Goal: Task Accomplishment & Management: Use online tool/utility

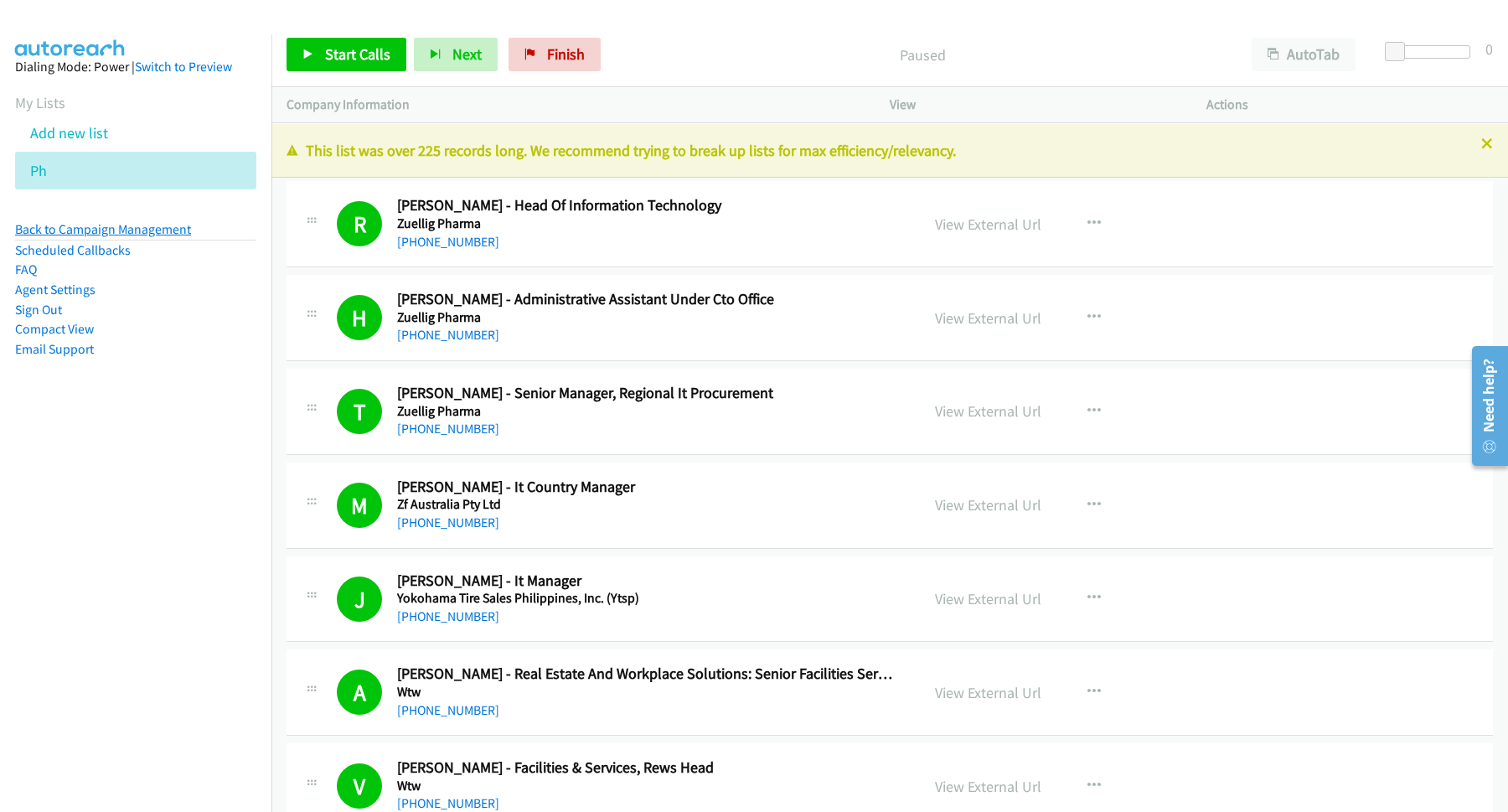
click at [136, 231] on link "Back to Campaign Management" at bounding box center [103, 229] width 176 height 15
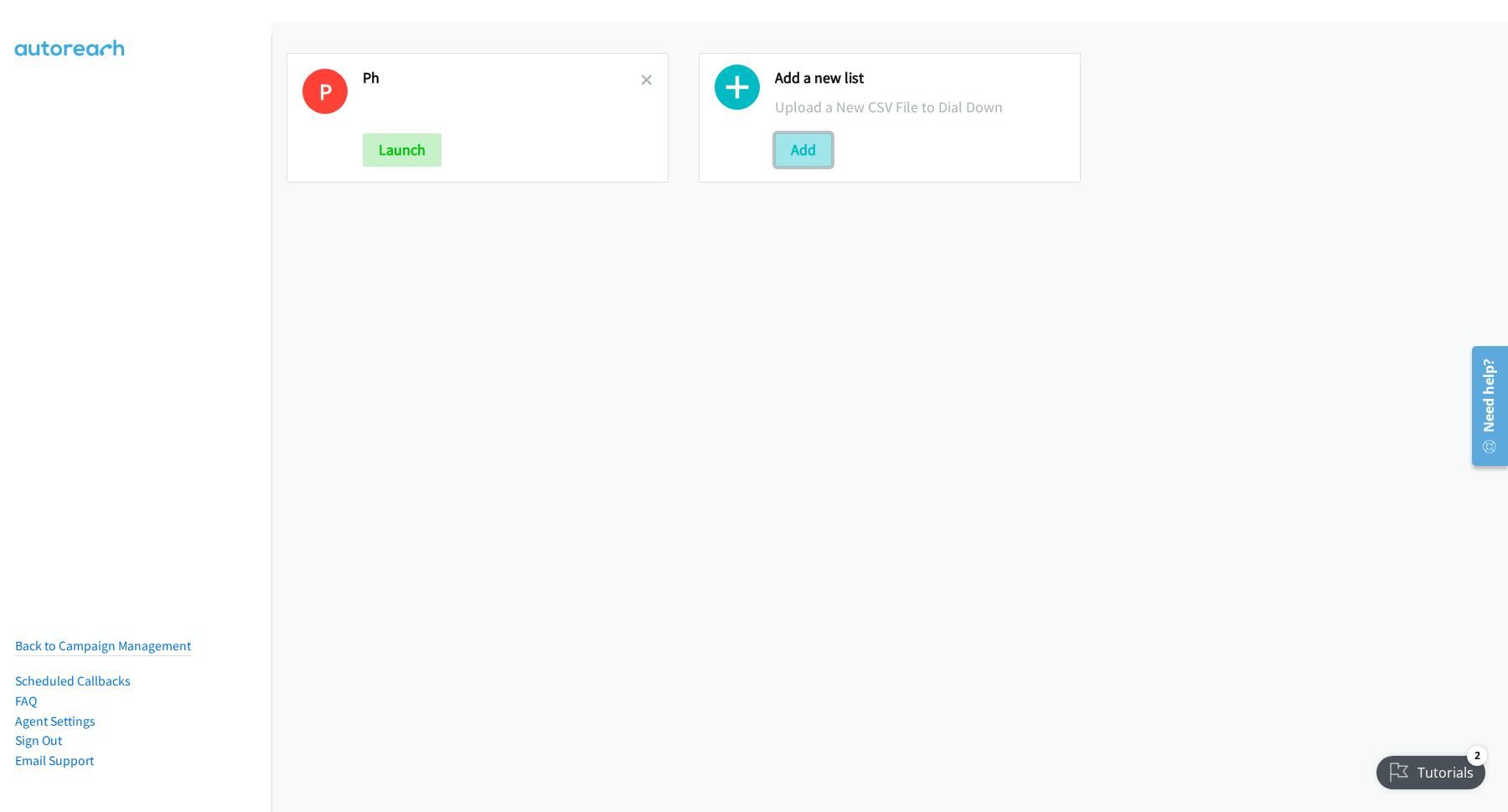
click at [788, 139] on button "Add" at bounding box center [803, 150] width 57 height 34
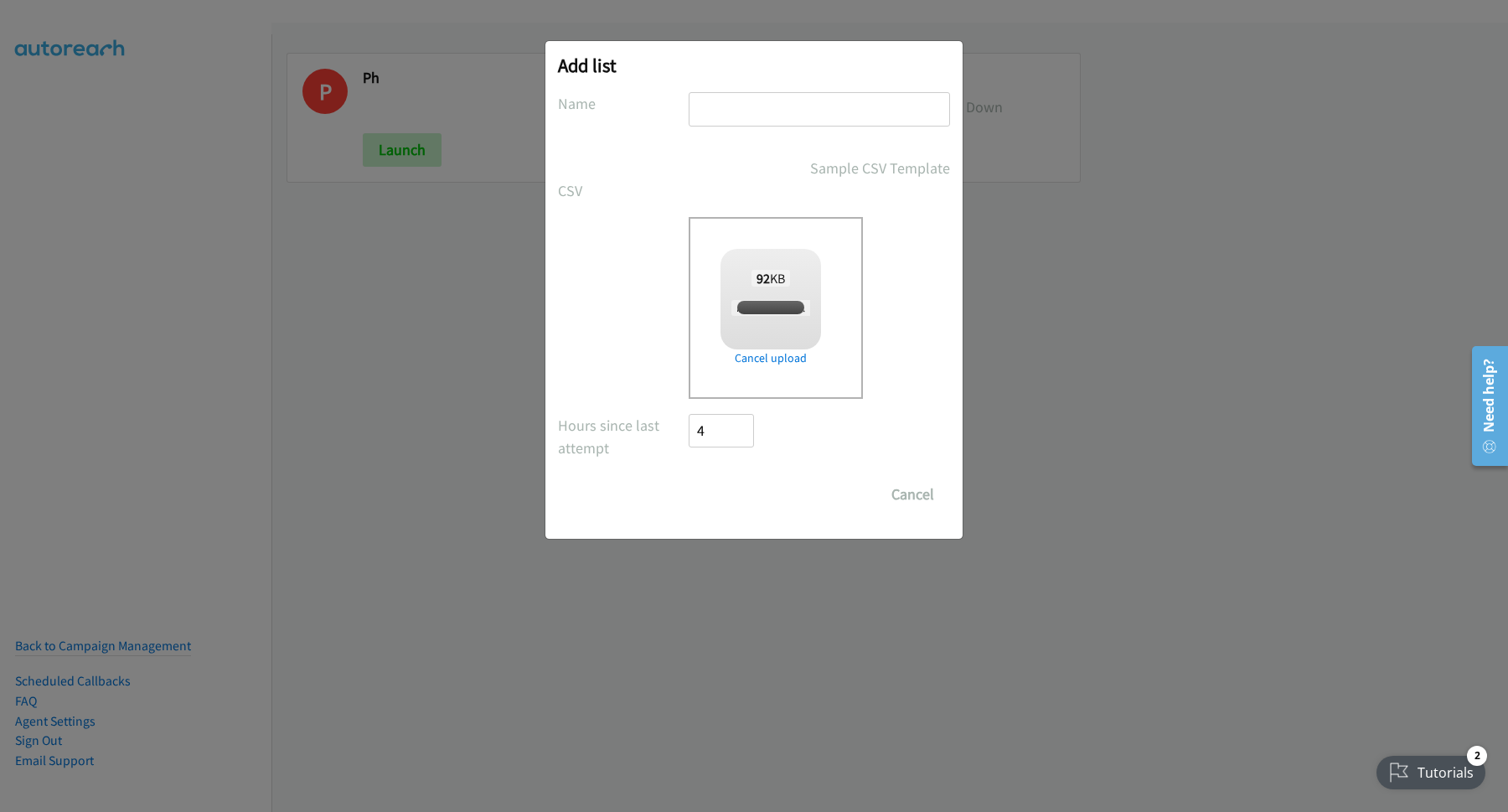
checkbox input "true"
click at [755, 100] on input "text" at bounding box center [819, 109] width 261 height 35
type input "MY"
click at [728, 506] on input "Save List" at bounding box center [732, 494] width 88 height 34
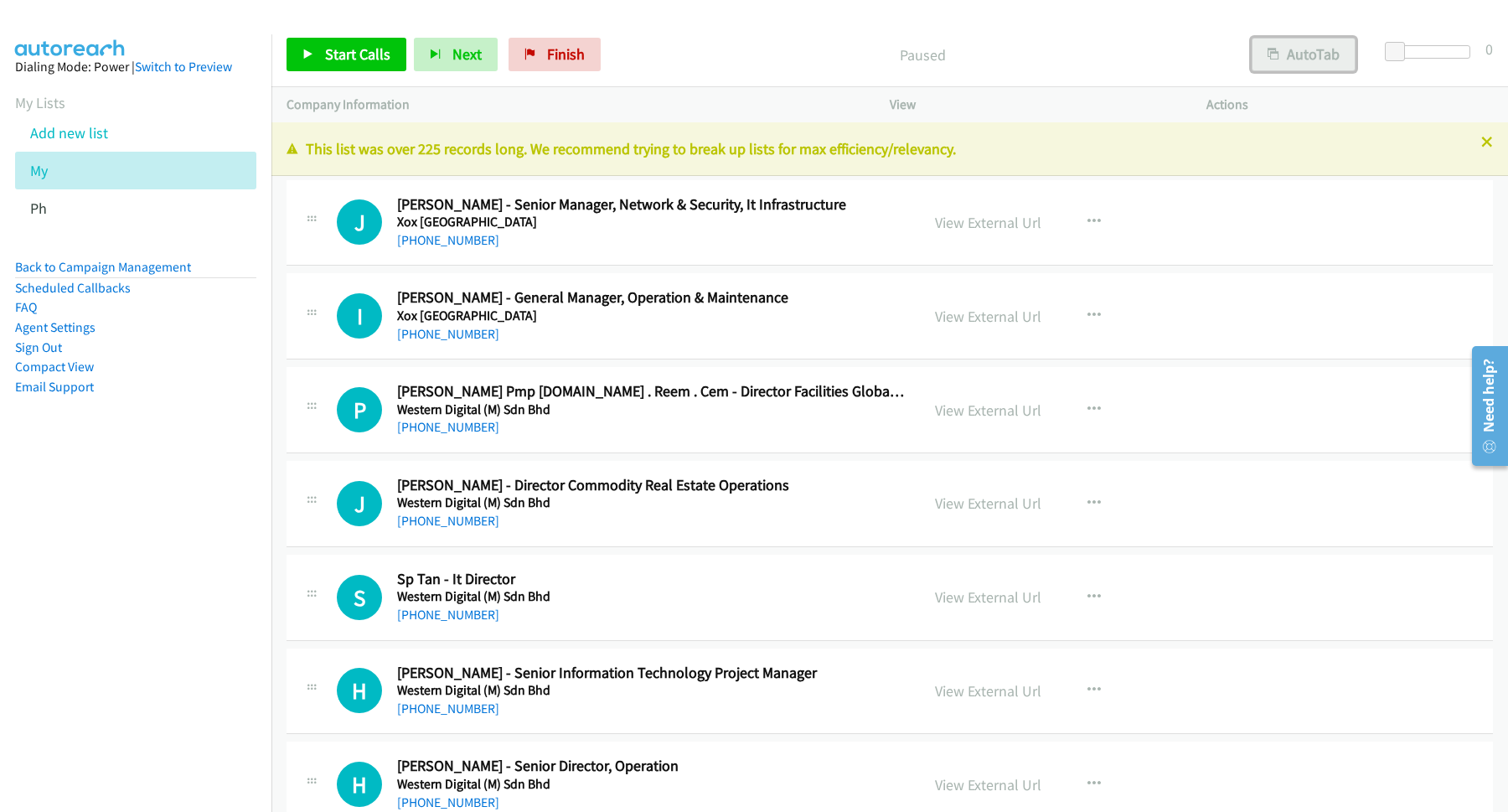
click at [1335, 70] on button "AutoTab" at bounding box center [1303, 54] width 103 height 34
click at [360, 59] on span "Start Calls" at bounding box center [358, 54] width 66 height 19
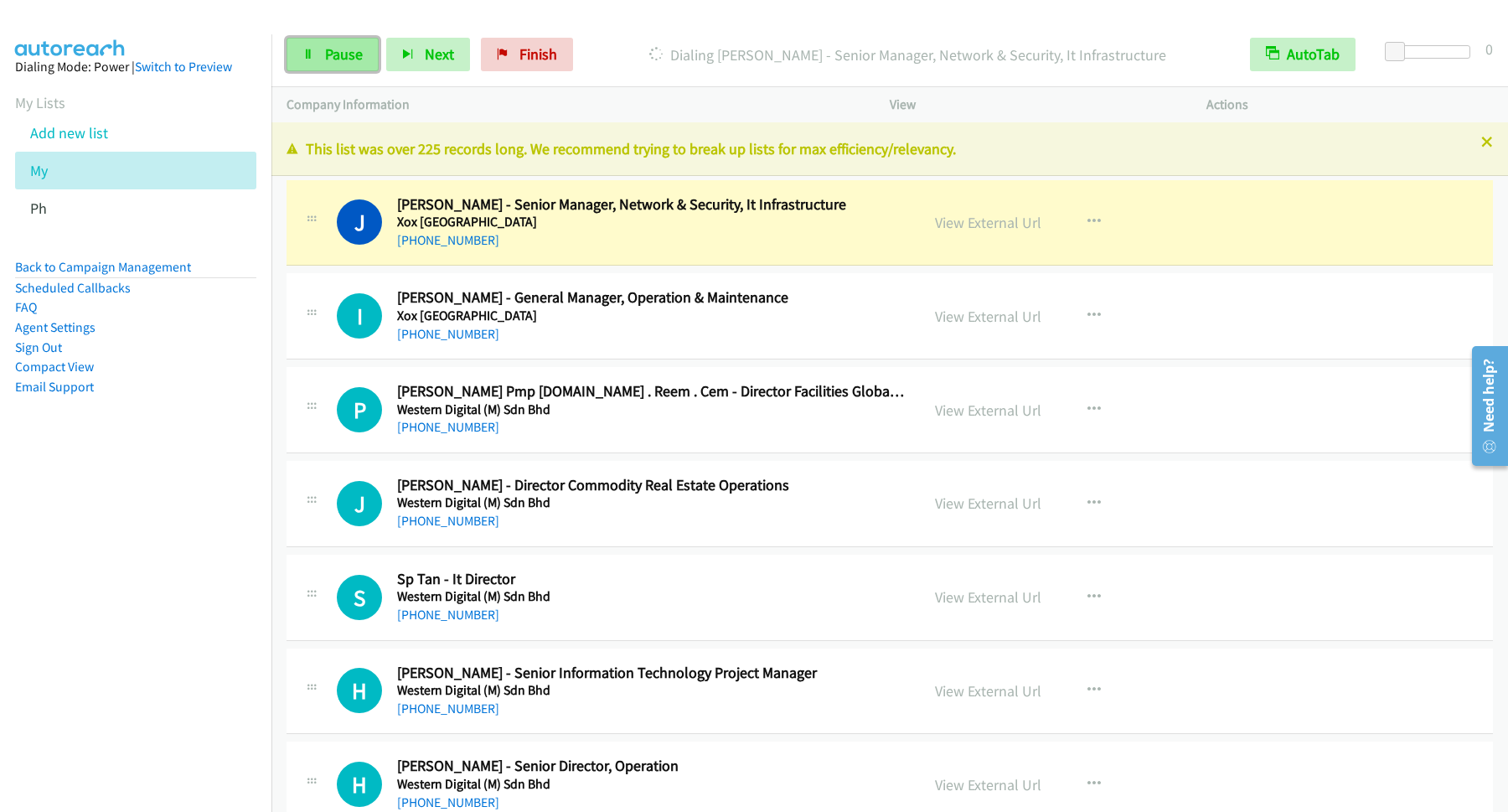
drag, startPoint x: 364, startPoint y: 58, endPoint x: 386, endPoint y: 61, distance: 22.2
click at [365, 58] on link "Pause" at bounding box center [332, 54] width 92 height 34
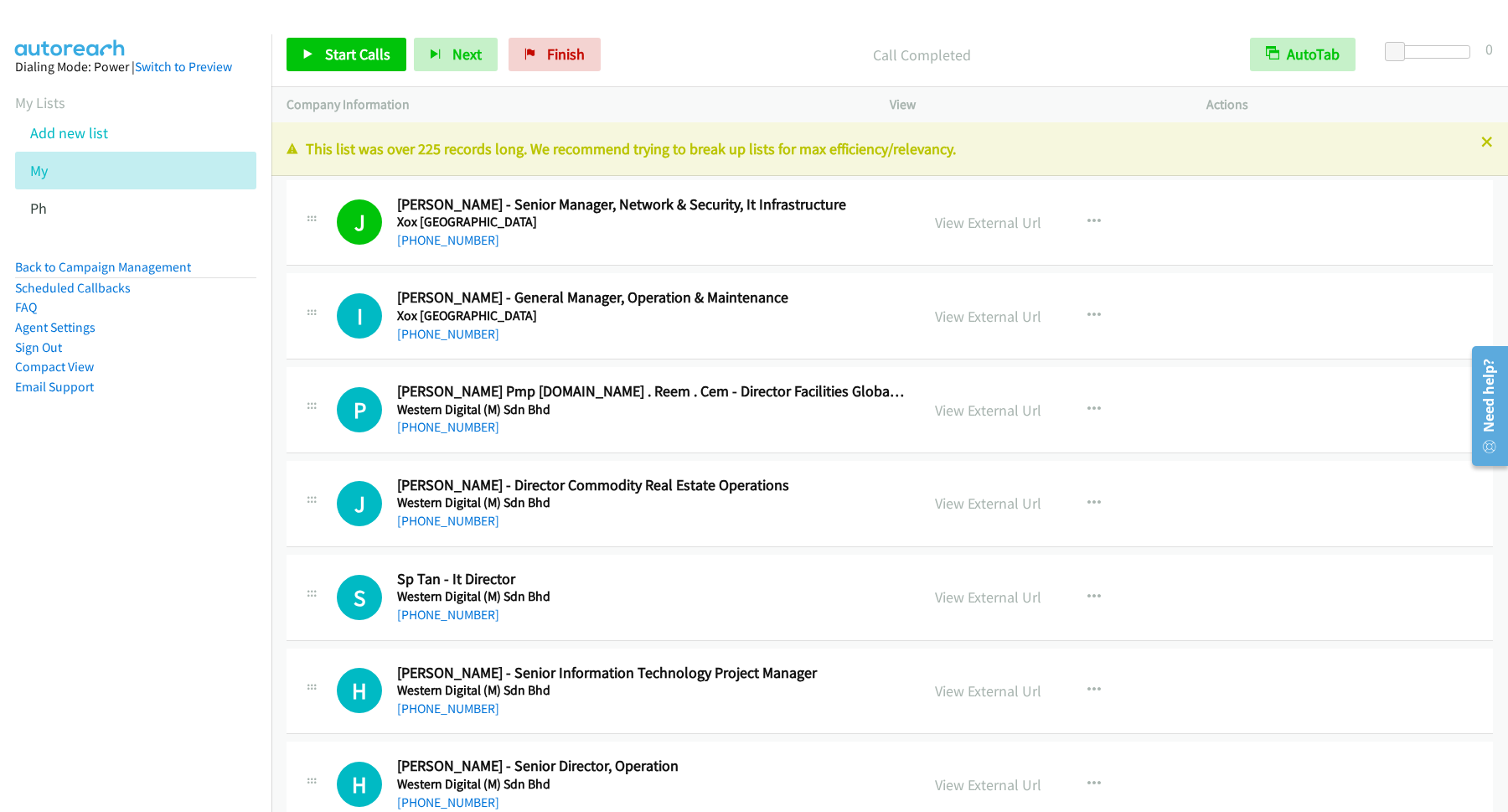
scroll to position [226, 0]
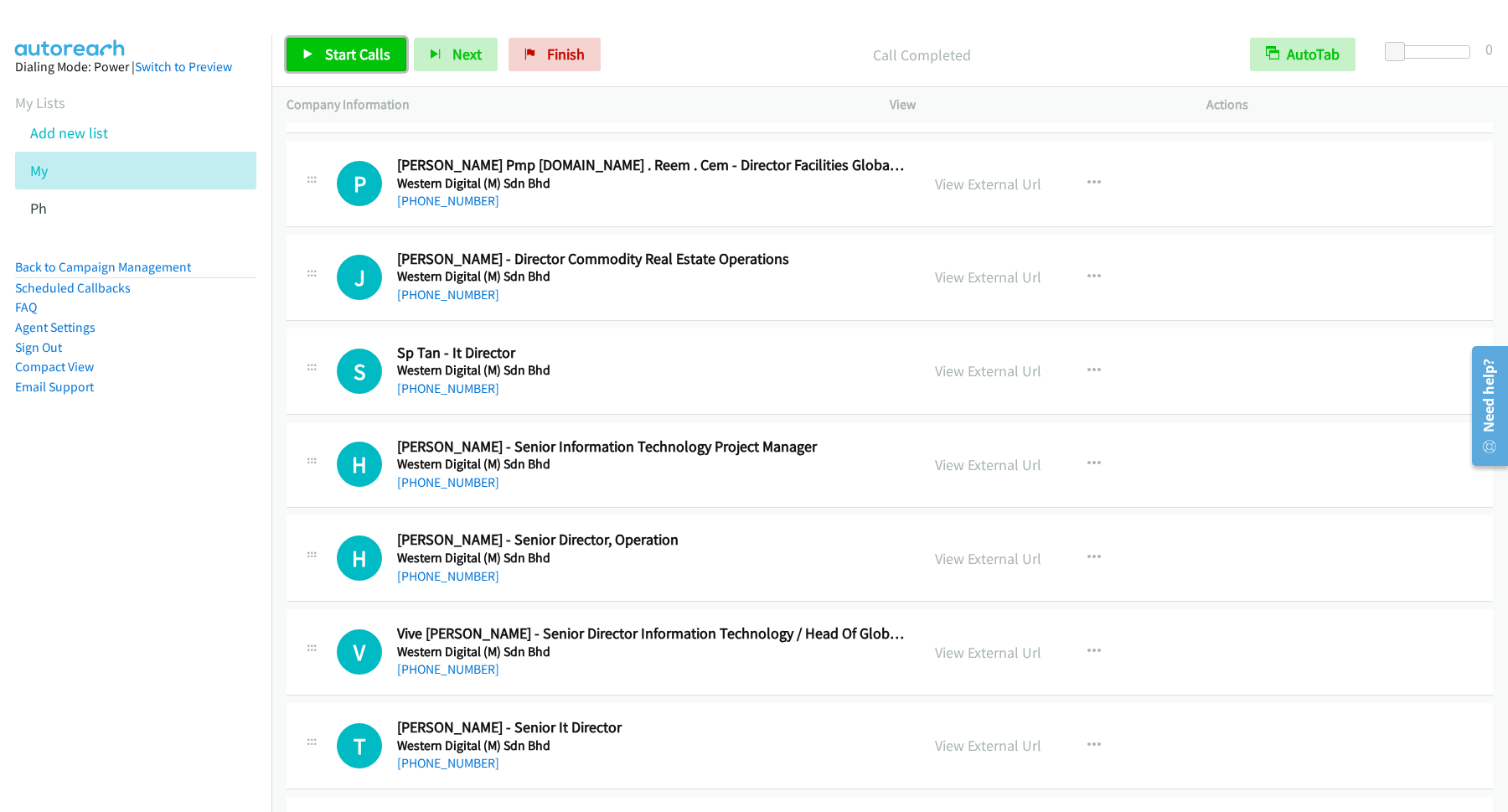
click at [375, 41] on link "Start Calls" at bounding box center [346, 54] width 120 height 34
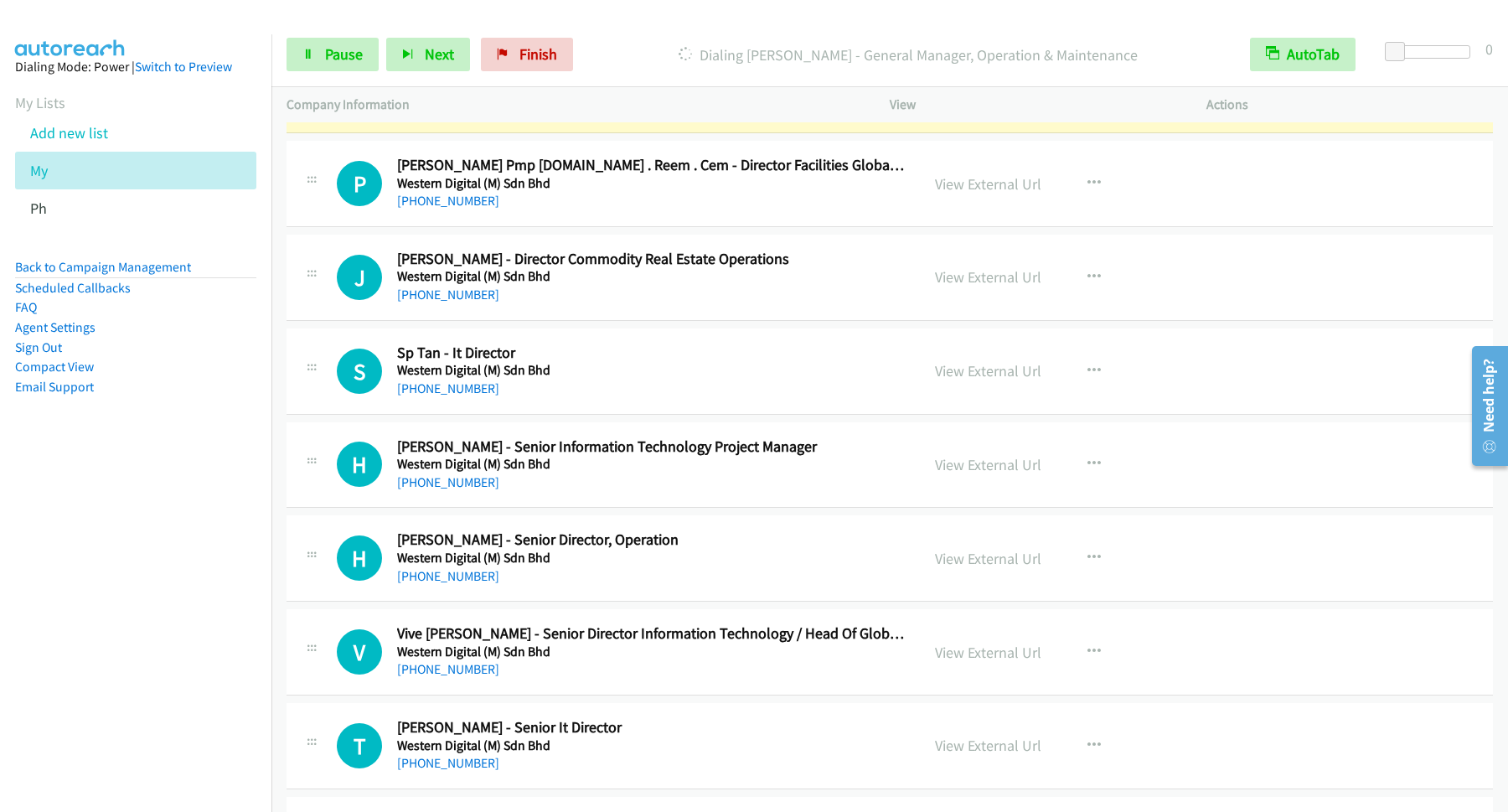
scroll to position [0, 0]
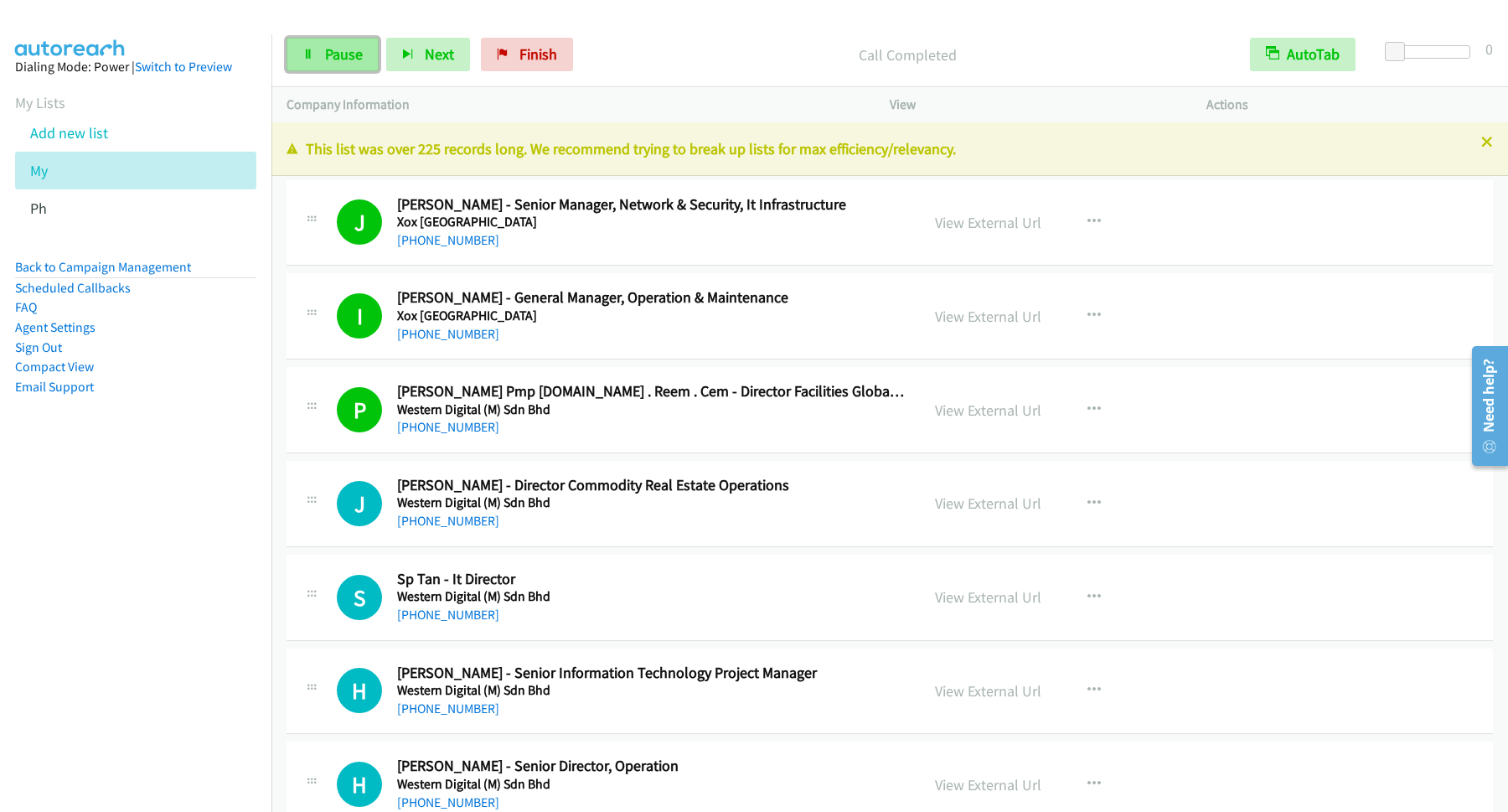
click at [350, 70] on link "Pause" at bounding box center [332, 54] width 92 height 34
click at [371, 55] on span "Start Calls" at bounding box center [358, 54] width 66 height 19
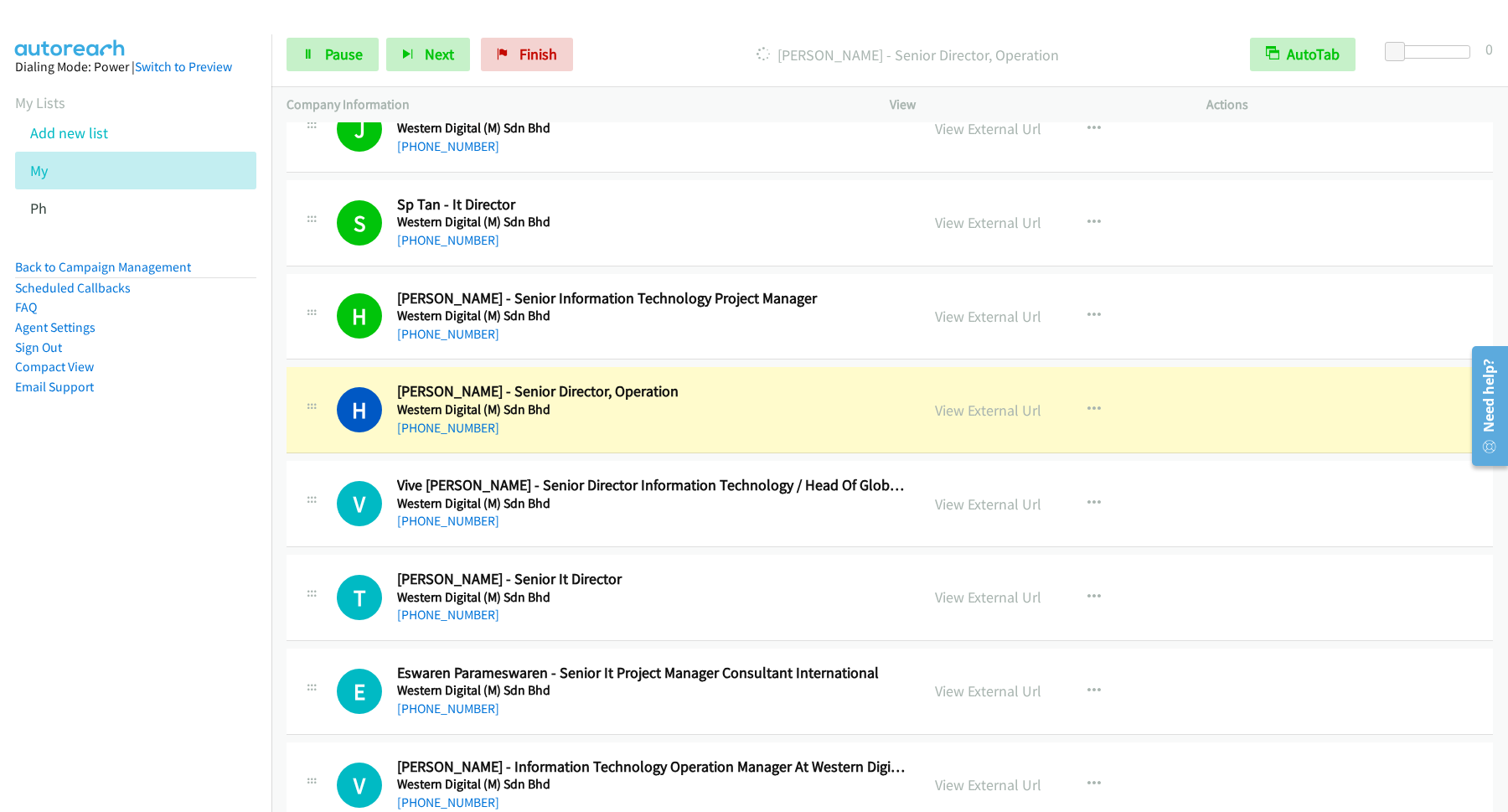
scroll to position [452, 0]
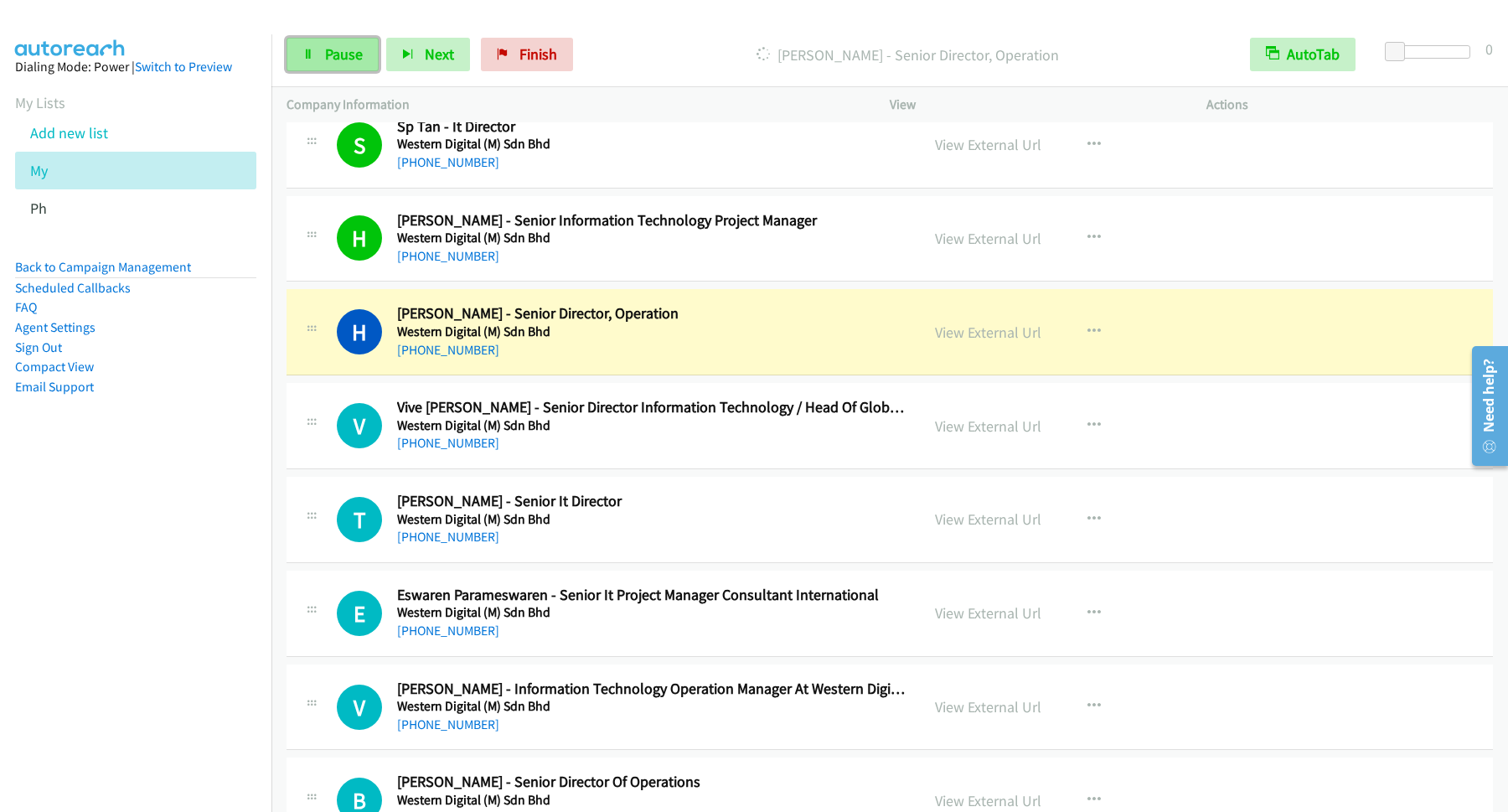
click at [343, 58] on span "Pause" at bounding box center [343, 54] width 38 height 19
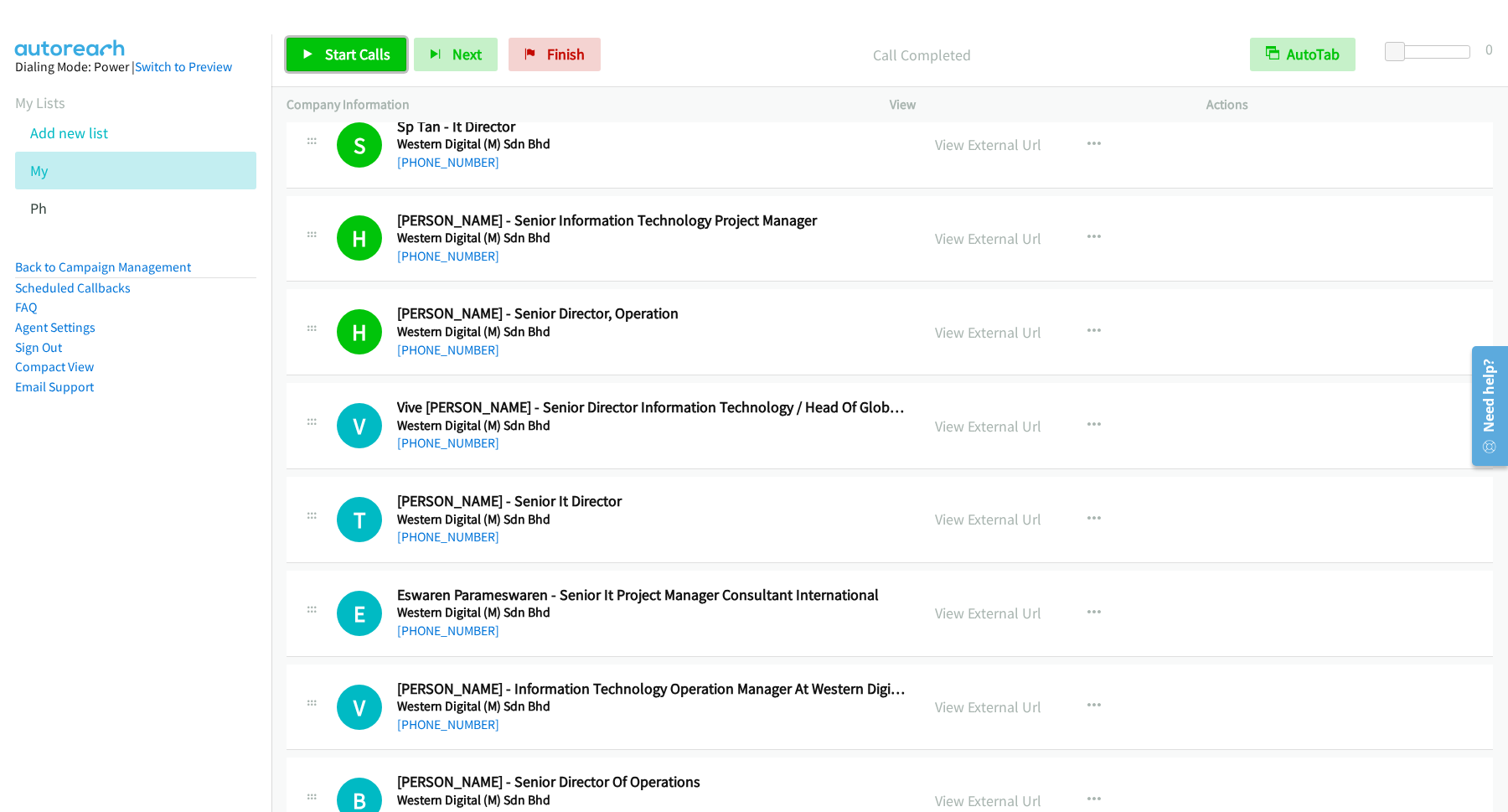
click at [344, 61] on span "Start Calls" at bounding box center [358, 54] width 66 height 19
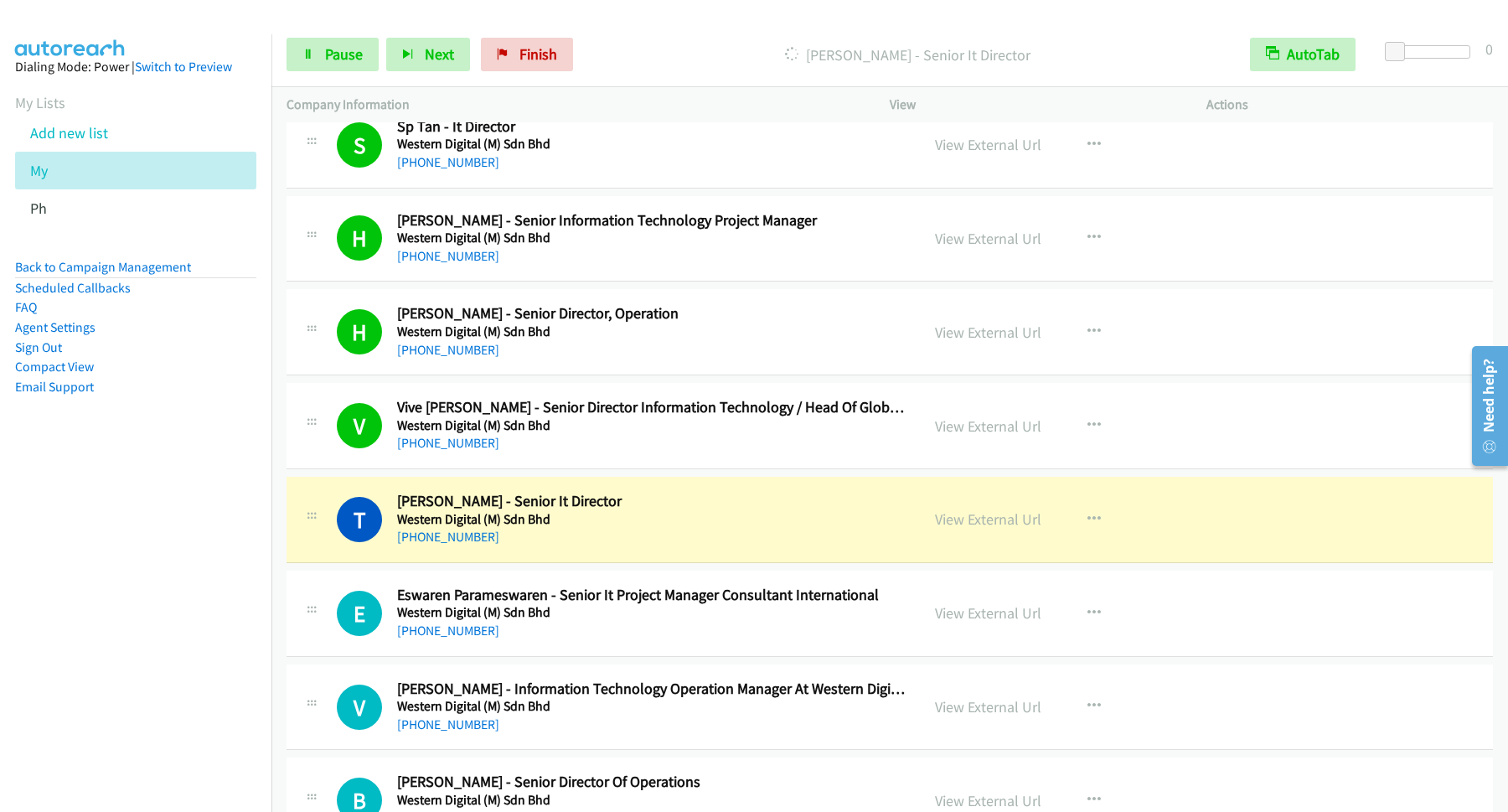
scroll to position [679, 0]
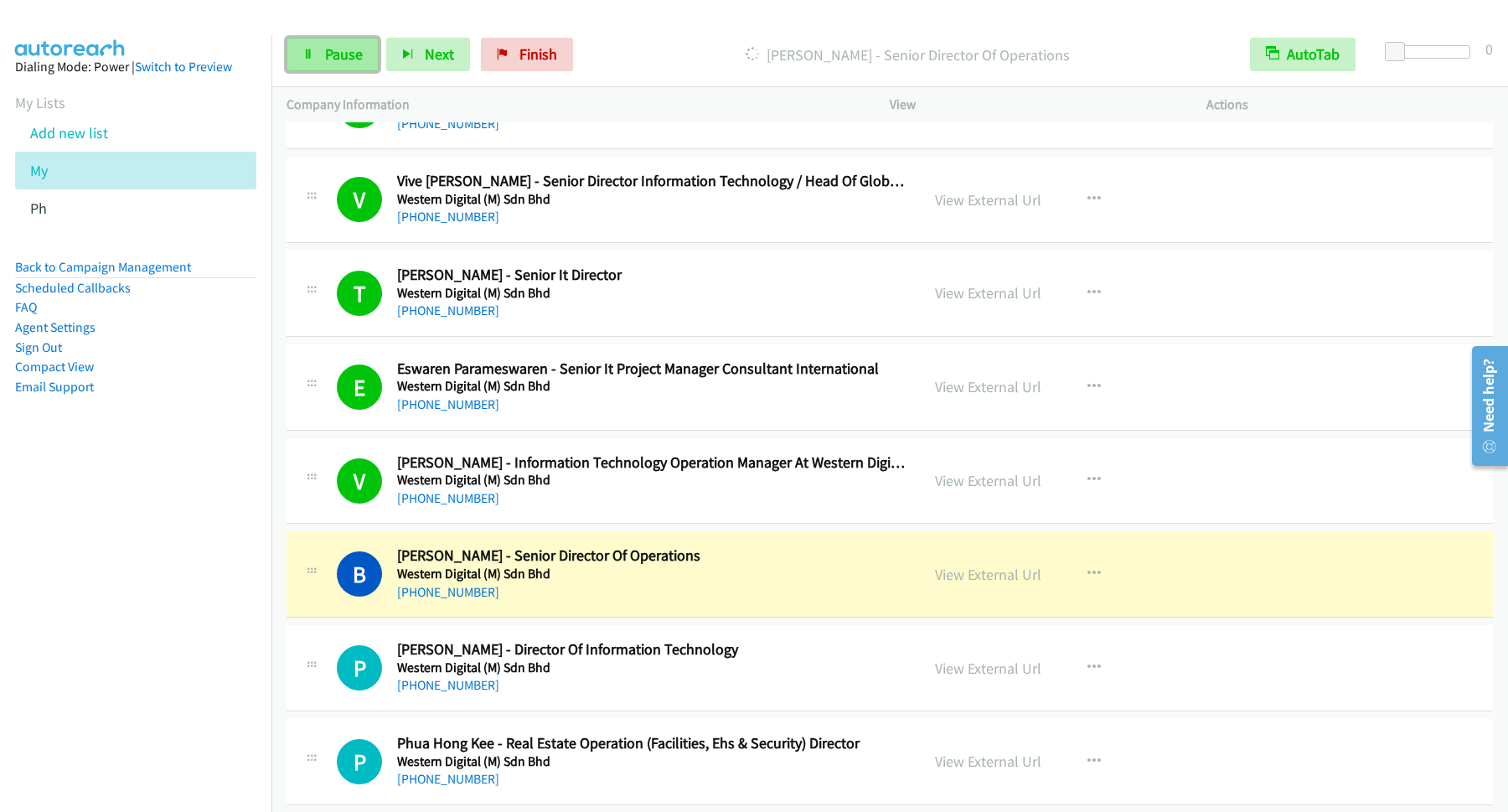
click at [362, 72] on link "Pause" at bounding box center [332, 54] width 92 height 34
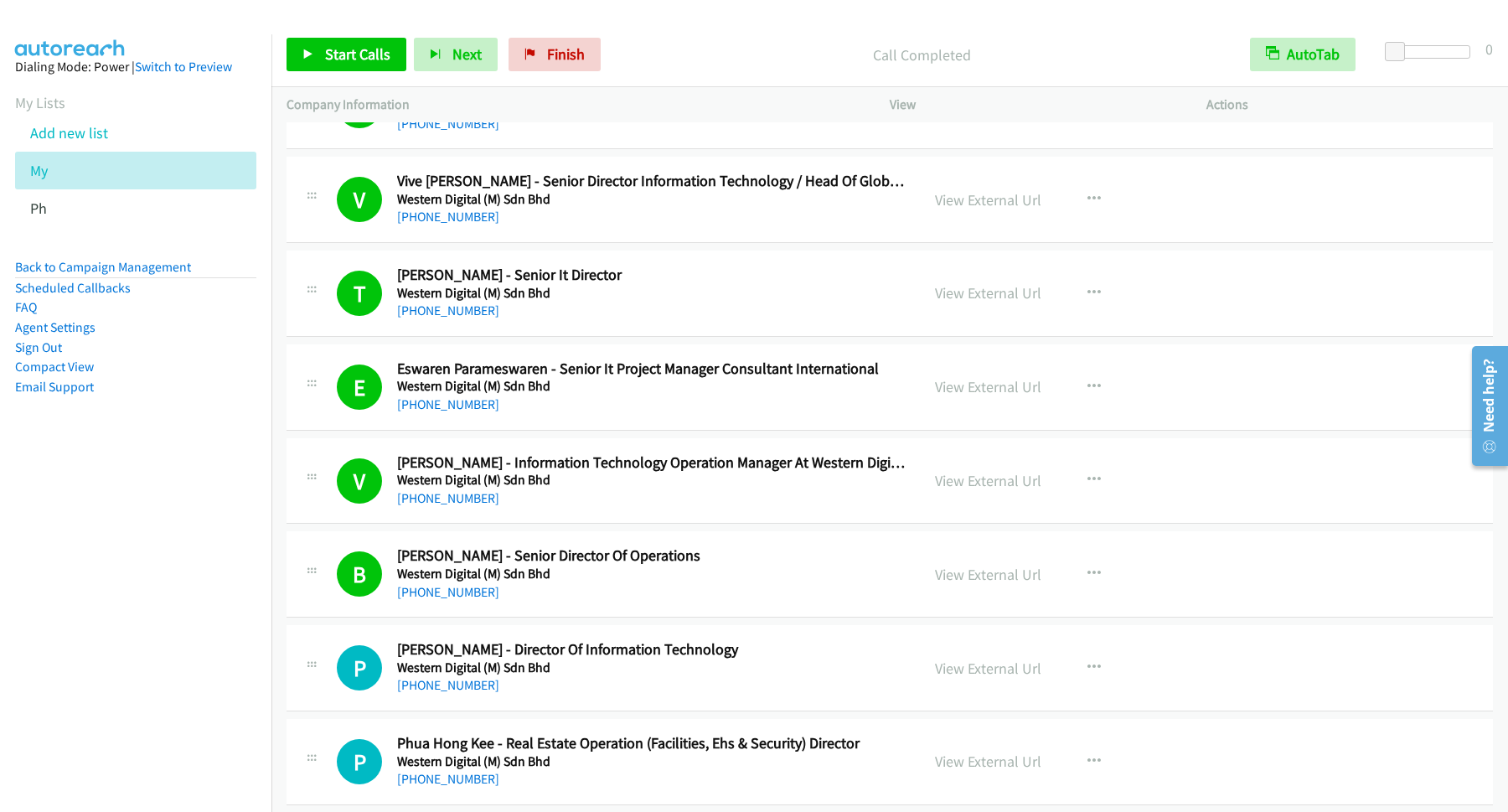
click at [700, 28] on div "Start Calls Pause Next Finish Call Completed AutoTab AutoTab 0" at bounding box center [889, 54] width 1236 height 65
click at [347, 53] on span "Start Calls" at bounding box center [358, 54] width 66 height 19
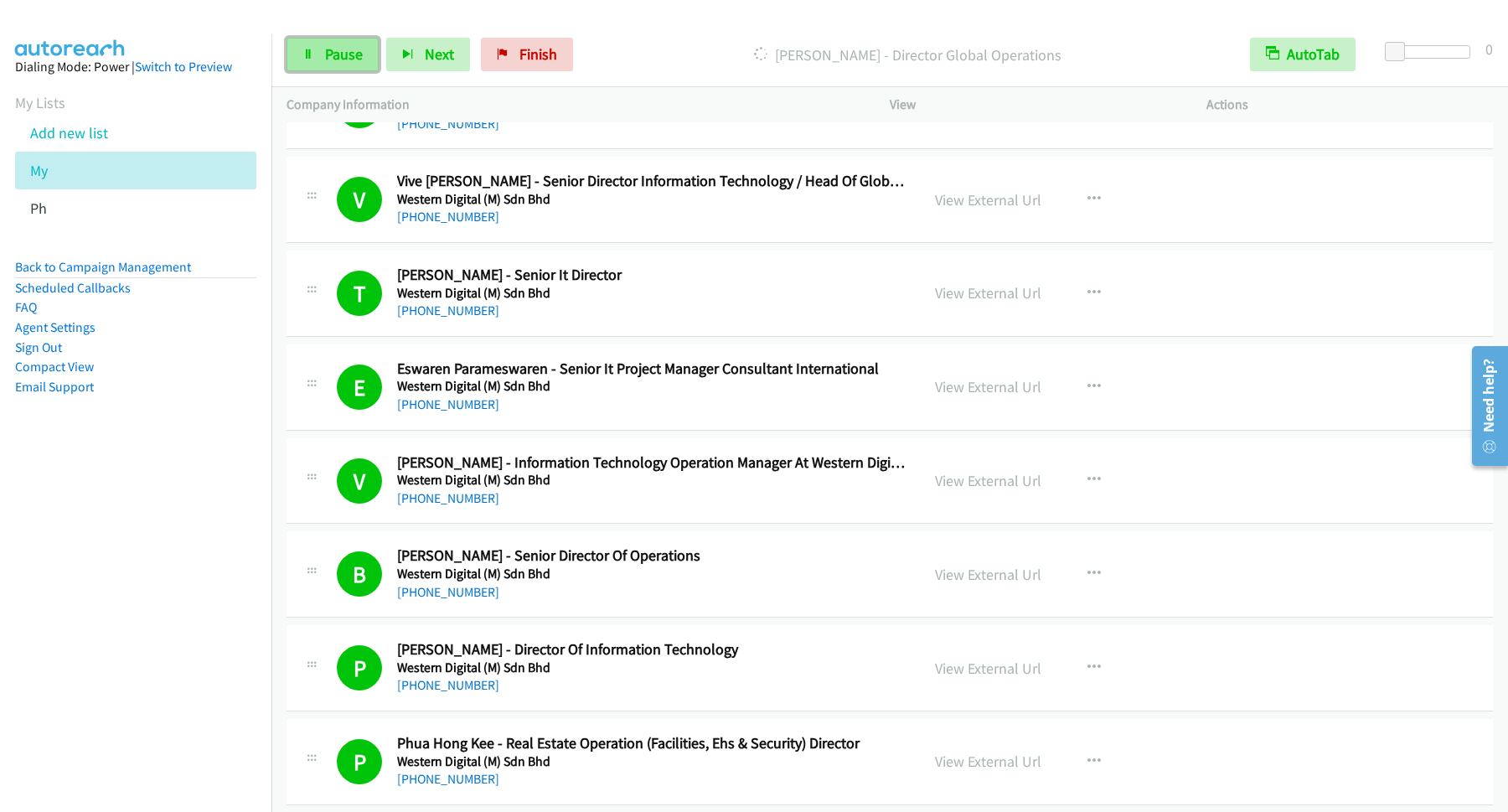
click at [331, 51] on span "Pause" at bounding box center [343, 54] width 38 height 19
click at [394, 45] on link "Start Calls" at bounding box center [346, 54] width 120 height 34
click at [337, 60] on span "Pause" at bounding box center [343, 54] width 38 height 19
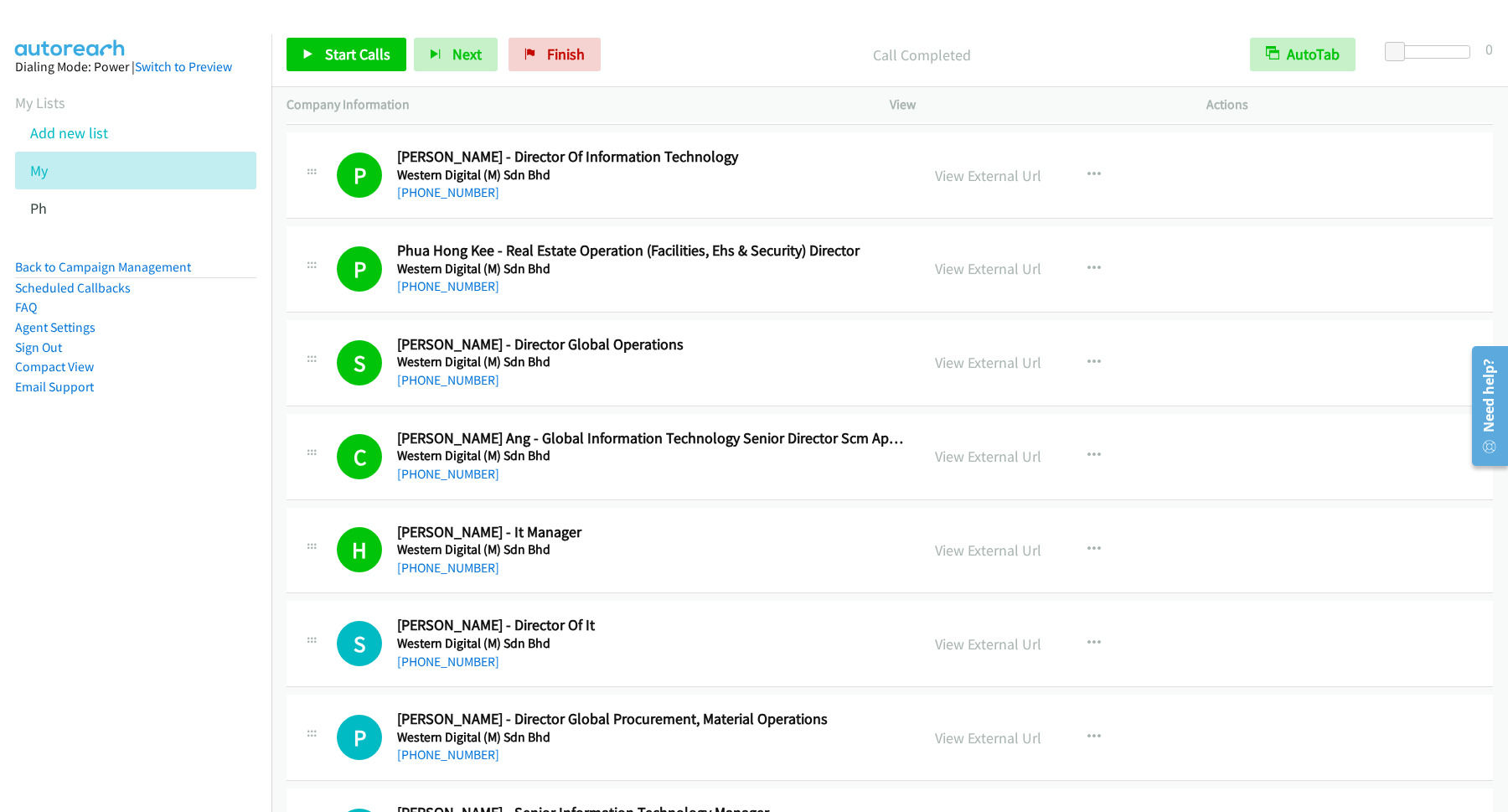
scroll to position [1357, 0]
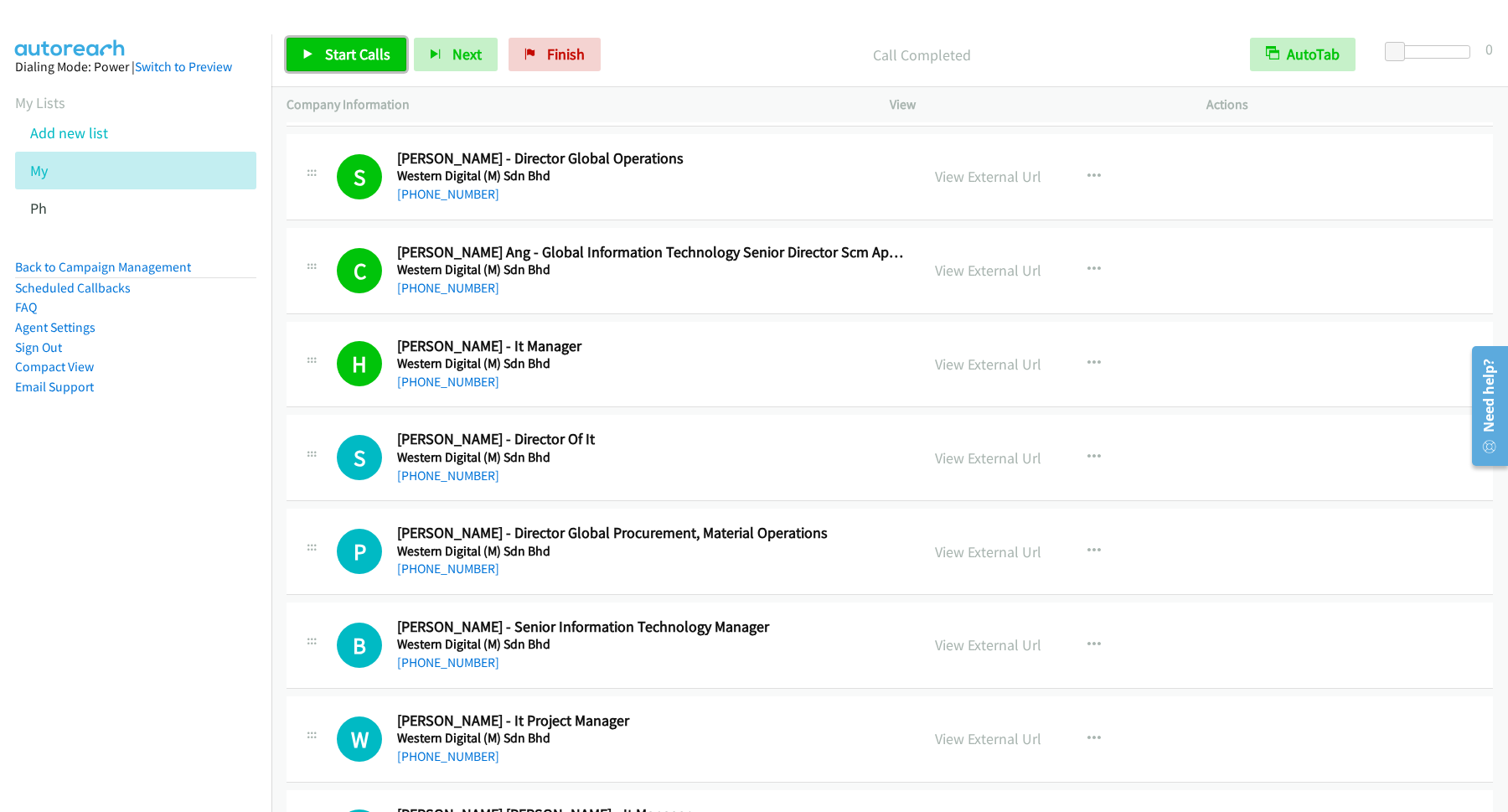
click at [355, 59] on span "Start Calls" at bounding box center [358, 54] width 66 height 19
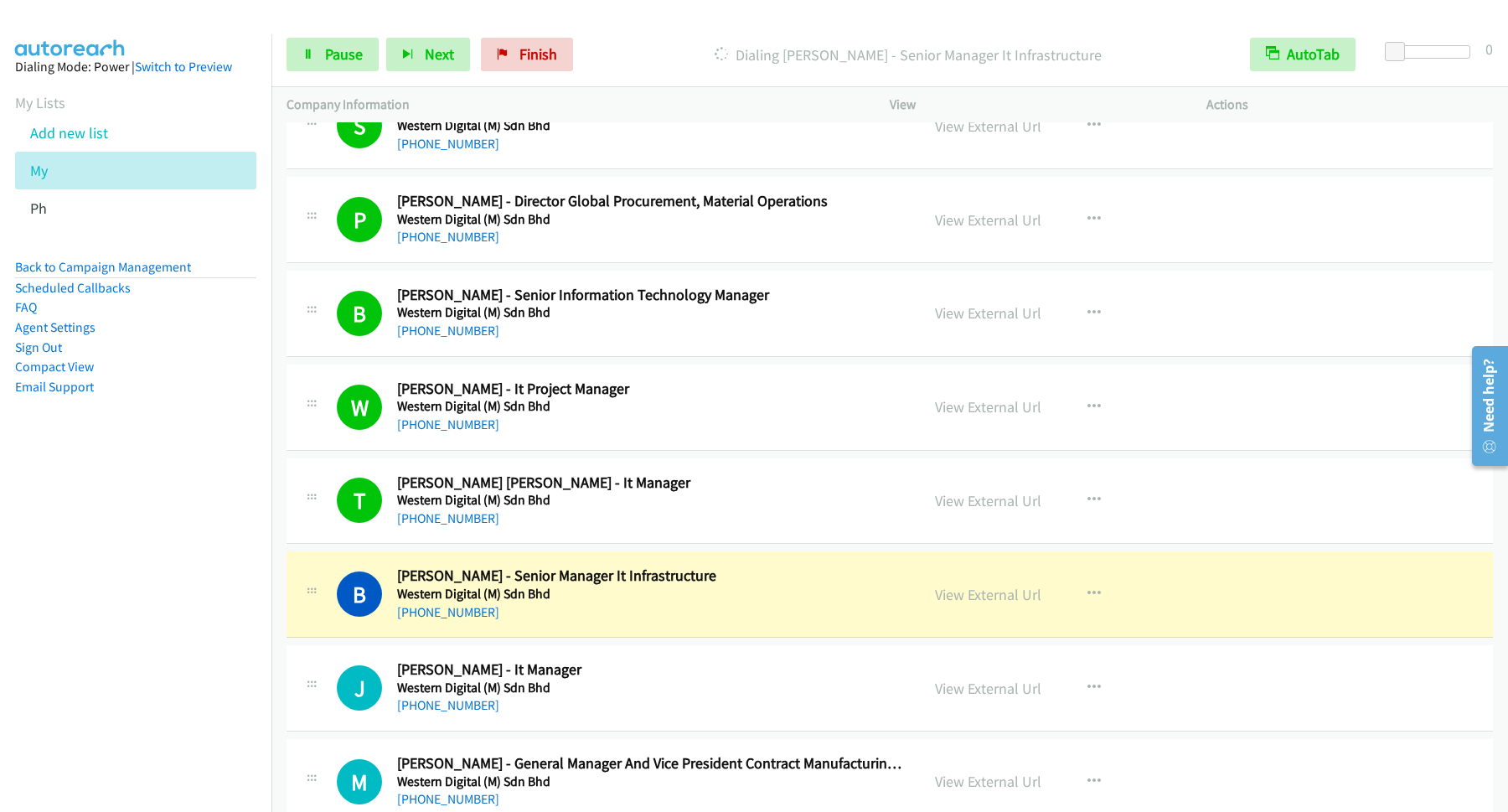
scroll to position [1810, 0]
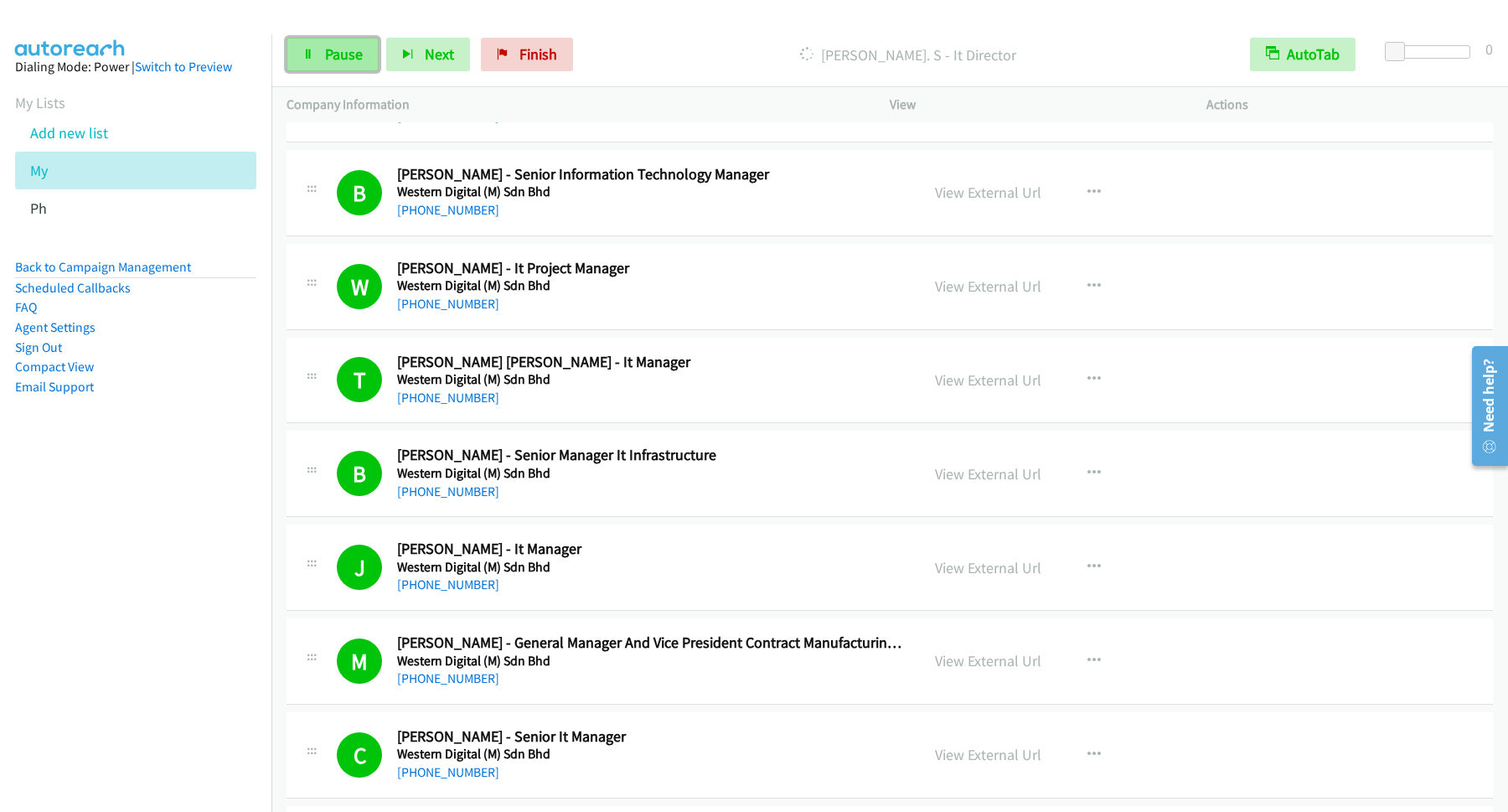
click at [319, 51] on link "Pause" at bounding box center [332, 54] width 92 height 34
click at [380, 59] on span "Start Calls" at bounding box center [358, 54] width 66 height 19
drag, startPoint x: 327, startPoint y: 54, endPoint x: 402, endPoint y: 60, distance: 75.2
click at [328, 54] on span "Pause" at bounding box center [343, 54] width 38 height 19
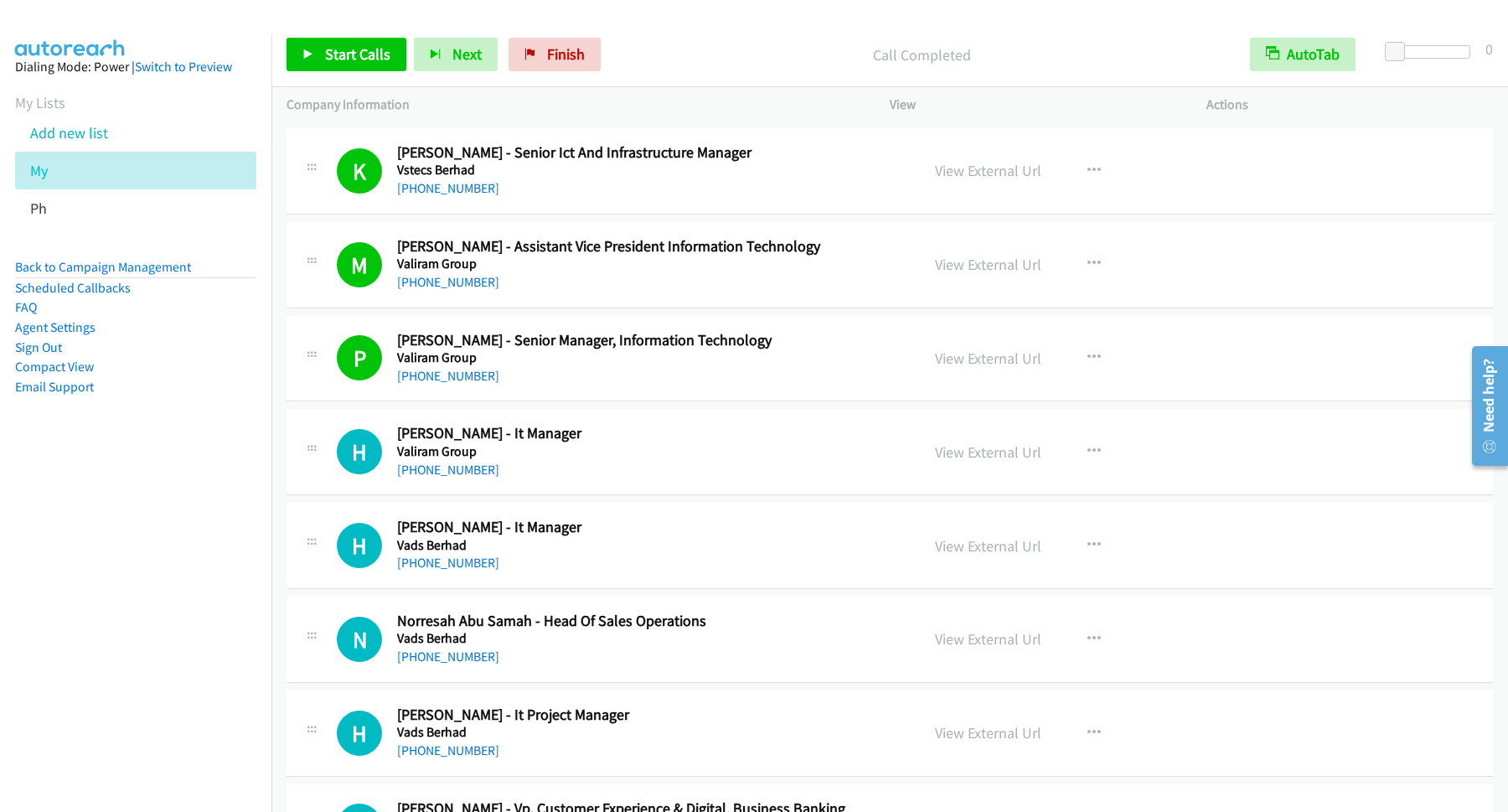
scroll to position [2940, 0]
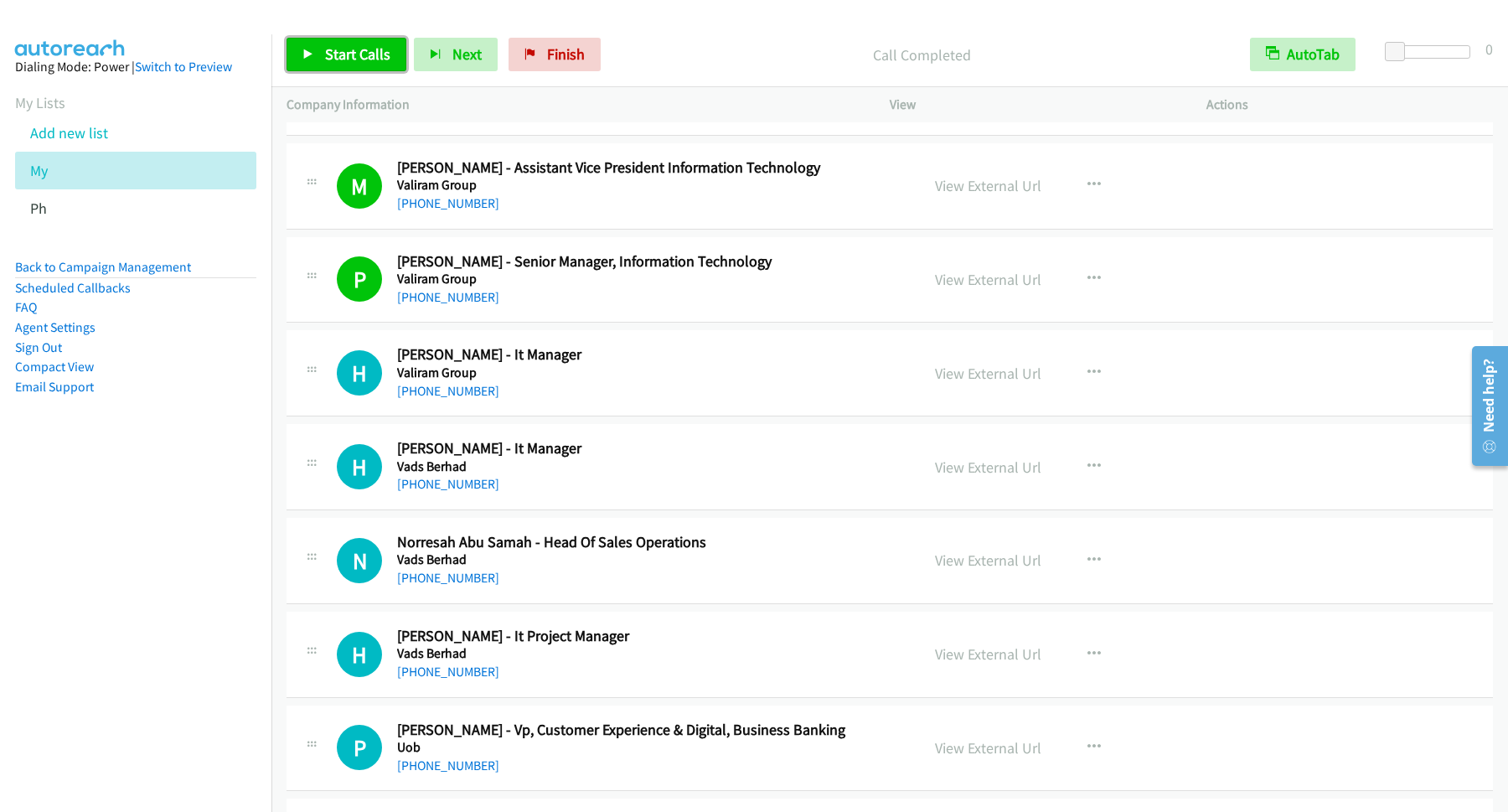
click at [335, 55] on span "Start Calls" at bounding box center [358, 54] width 66 height 19
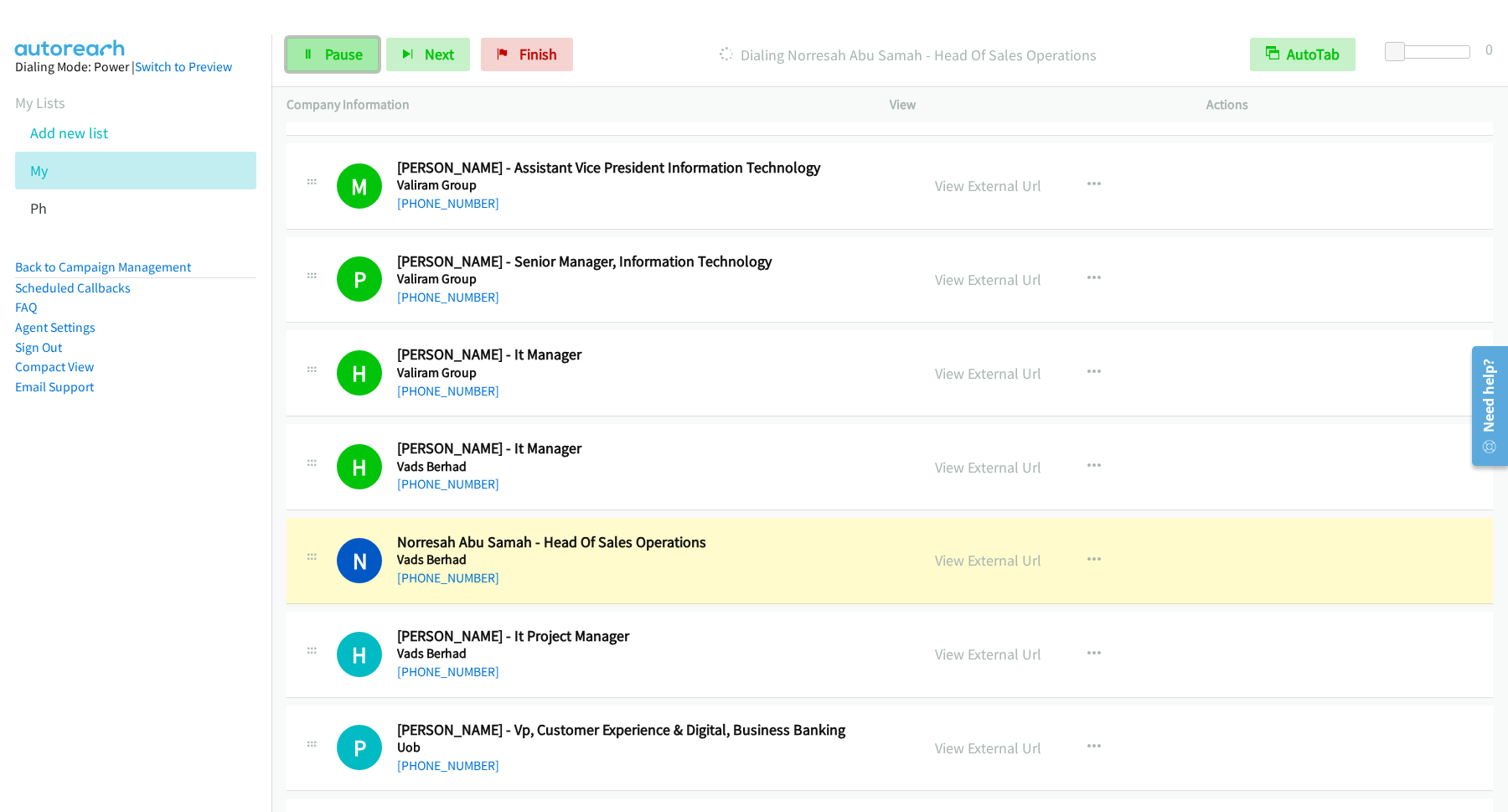
click at [357, 53] on span "Pause" at bounding box center [343, 54] width 38 height 19
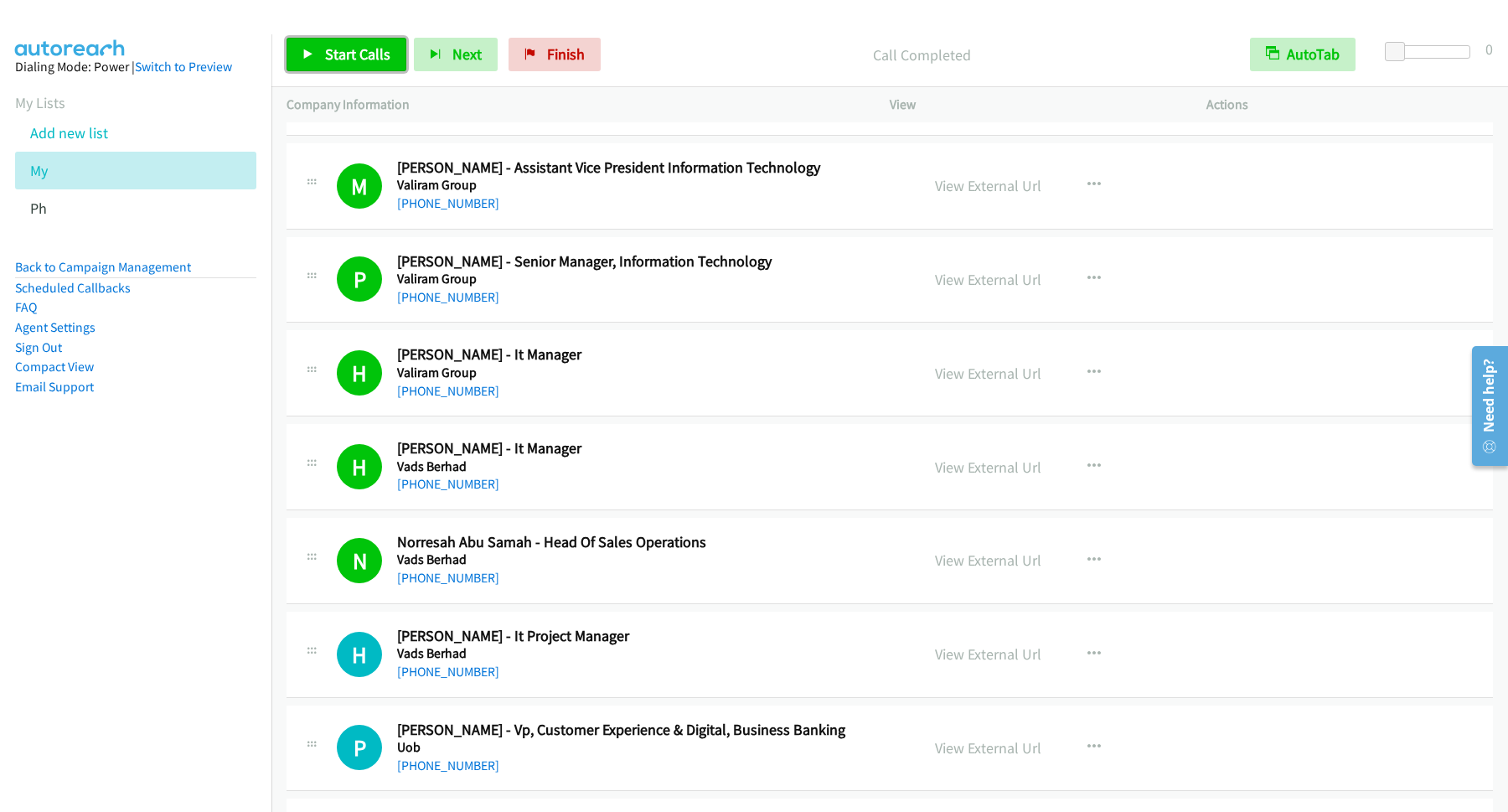
click at [352, 53] on span "Start Calls" at bounding box center [358, 54] width 66 height 19
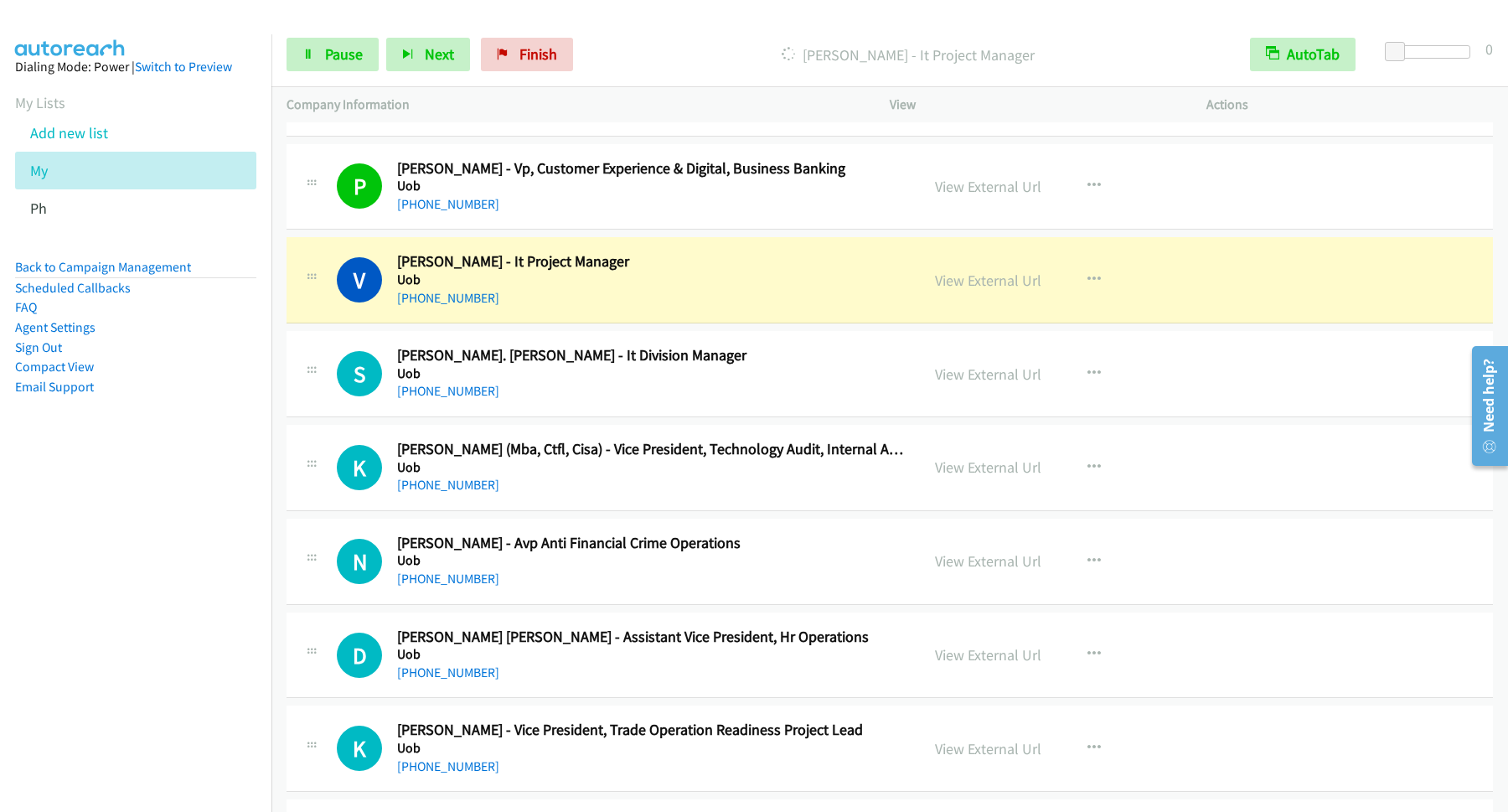
scroll to position [3618, 0]
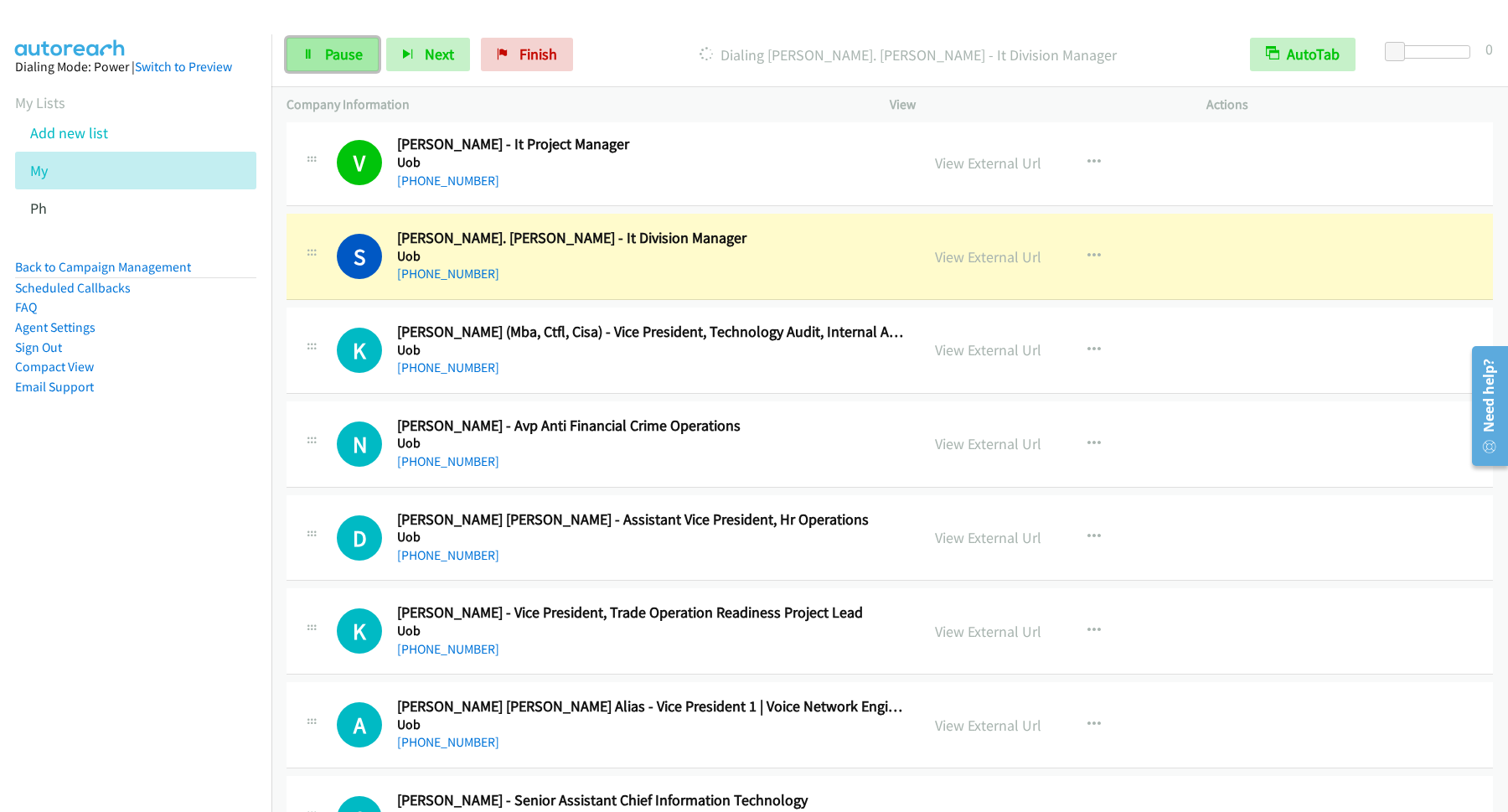
click at [348, 58] on span "Pause" at bounding box center [343, 54] width 38 height 19
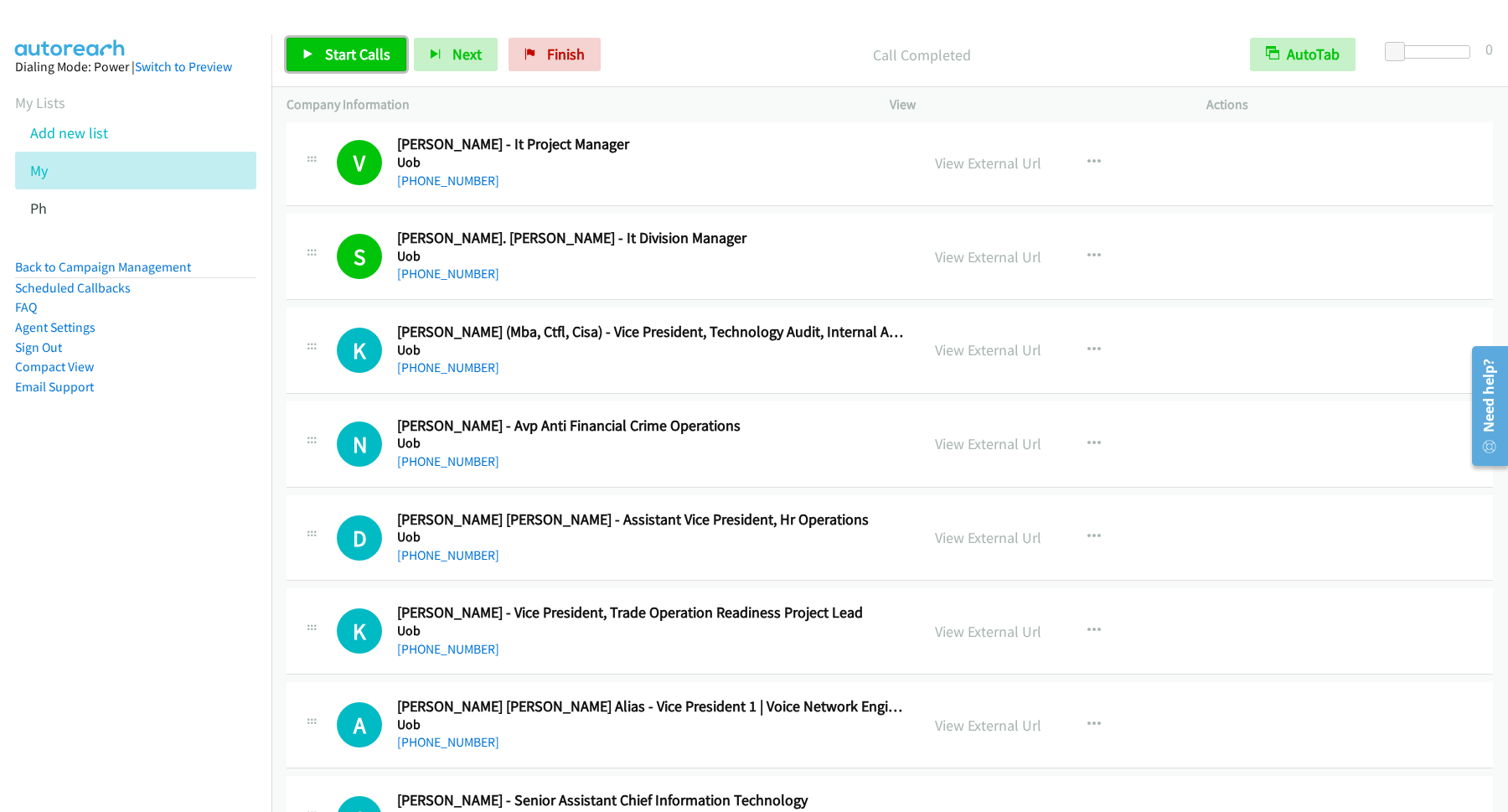
click at [380, 47] on span "Start Calls" at bounding box center [358, 54] width 66 height 19
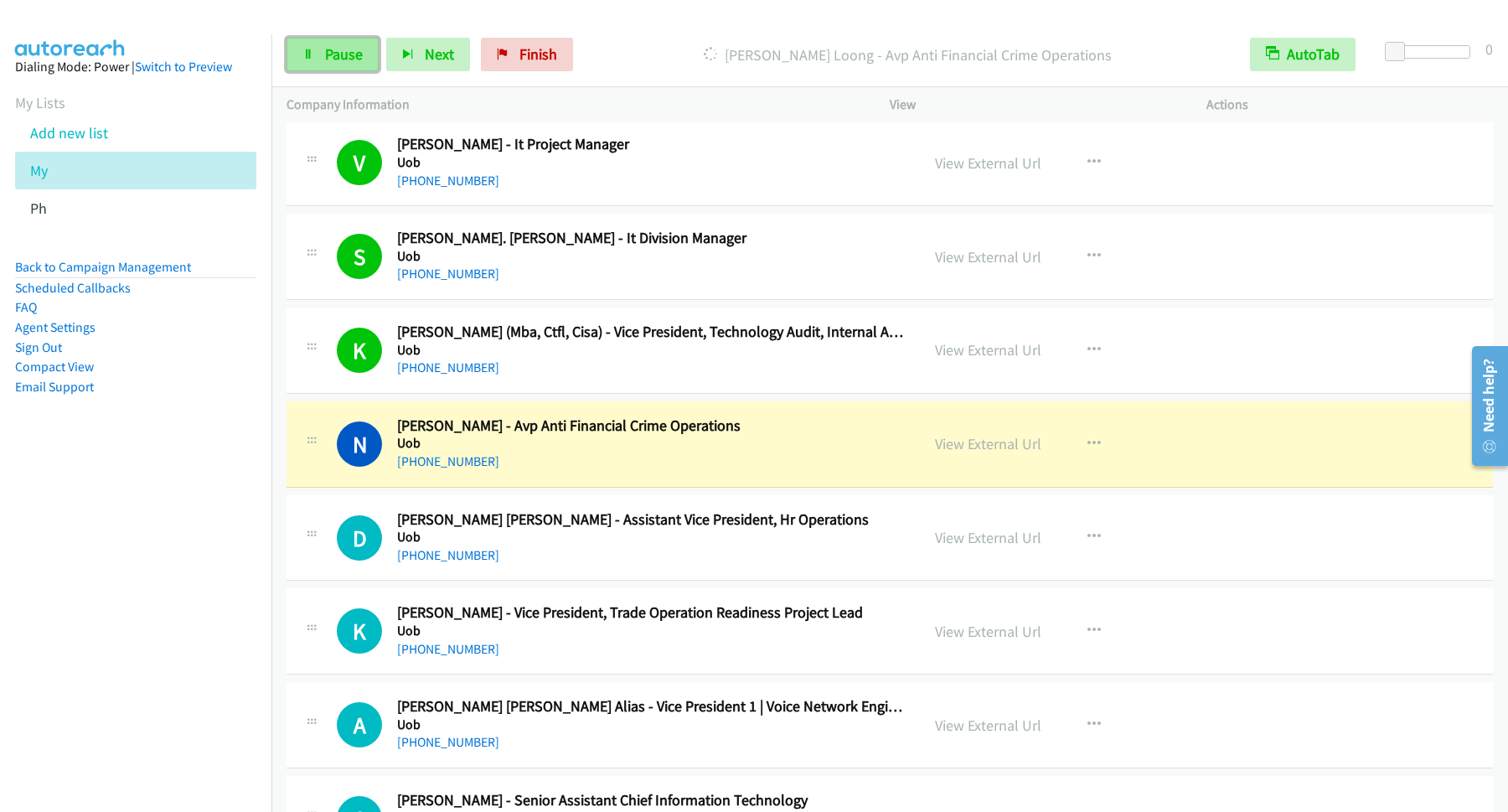
click at [335, 50] on span "Pause" at bounding box center [343, 54] width 38 height 19
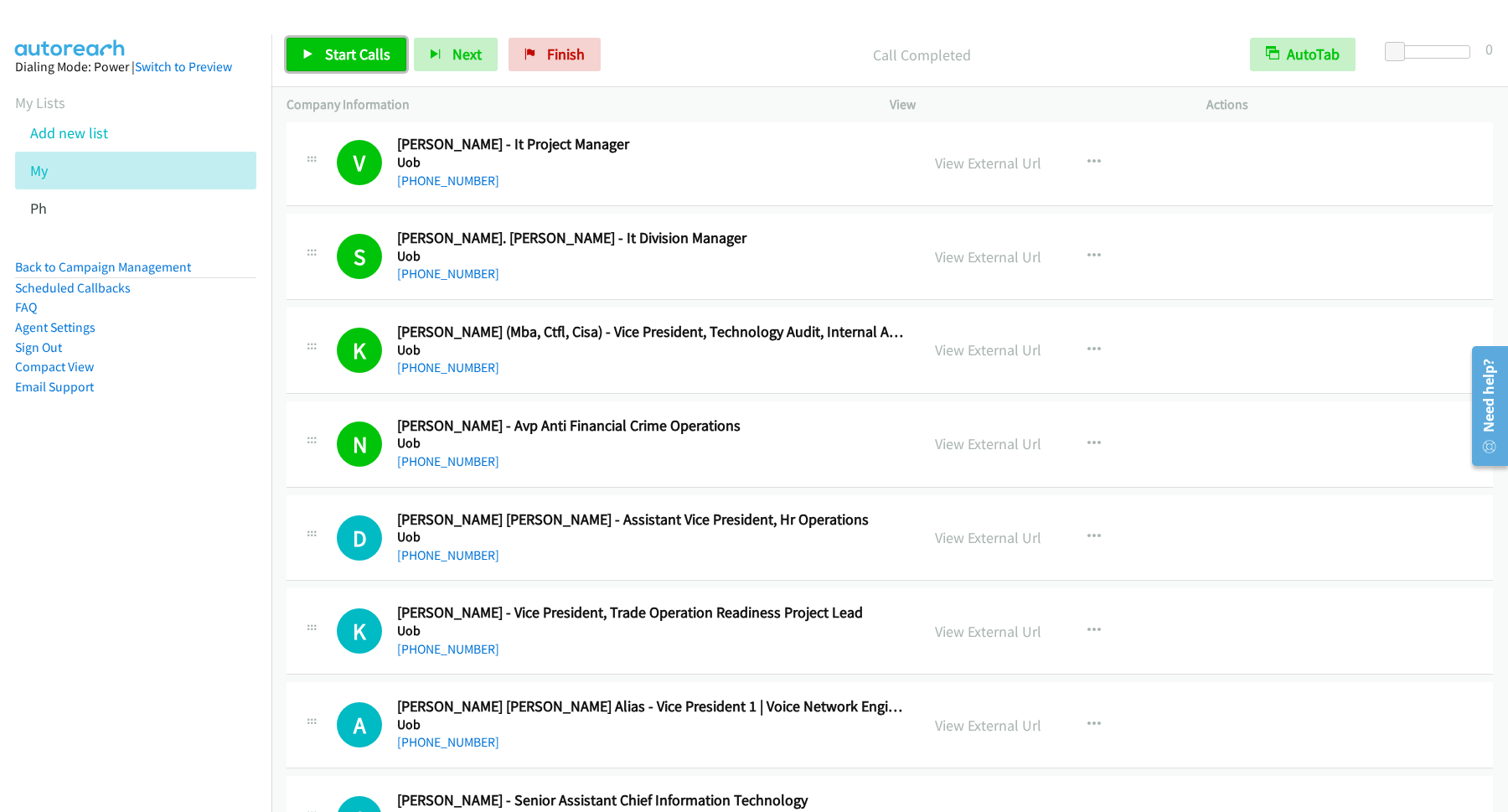
click at [361, 66] on link "Start Calls" at bounding box center [346, 54] width 120 height 34
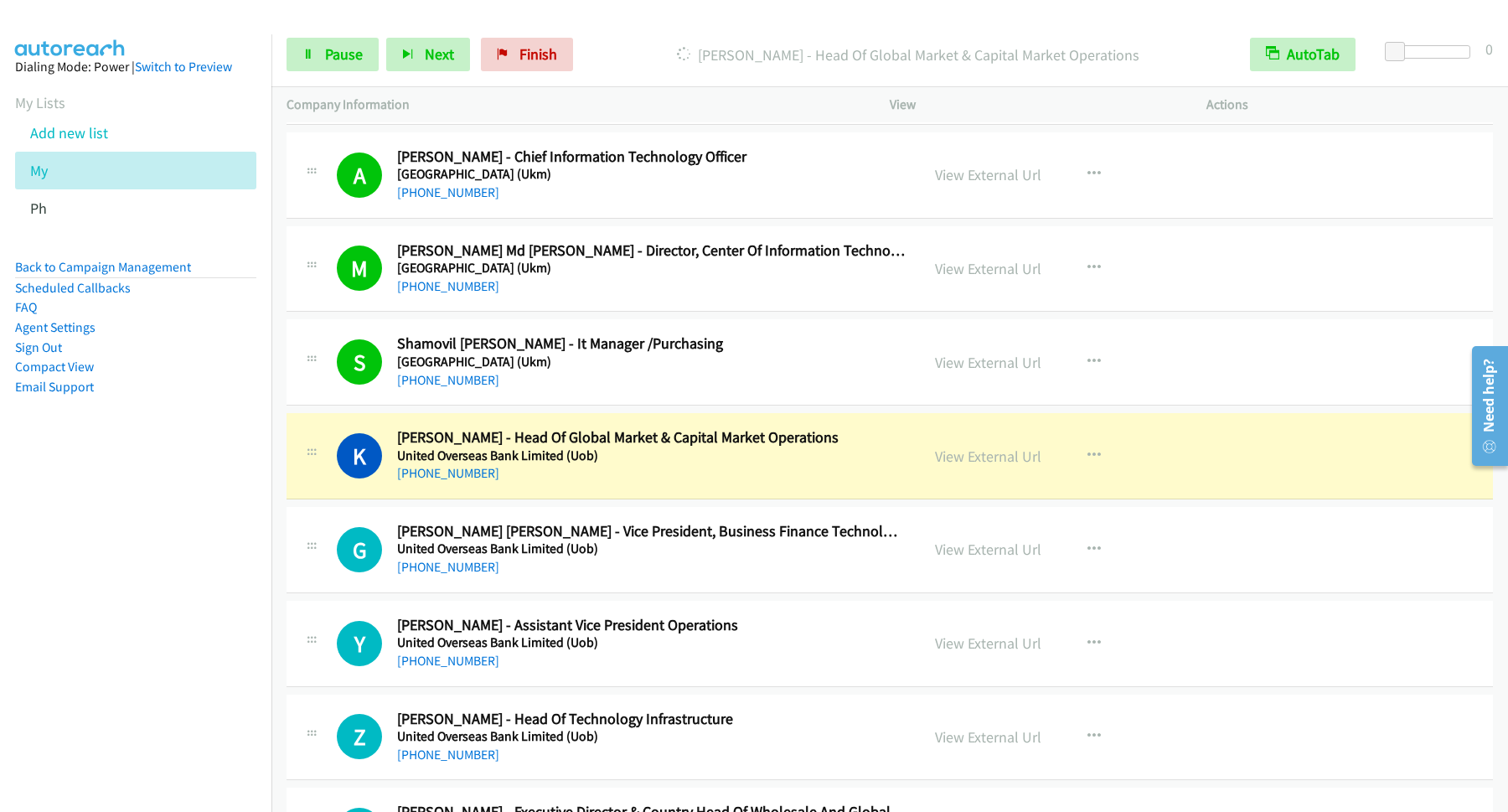
scroll to position [4523, 0]
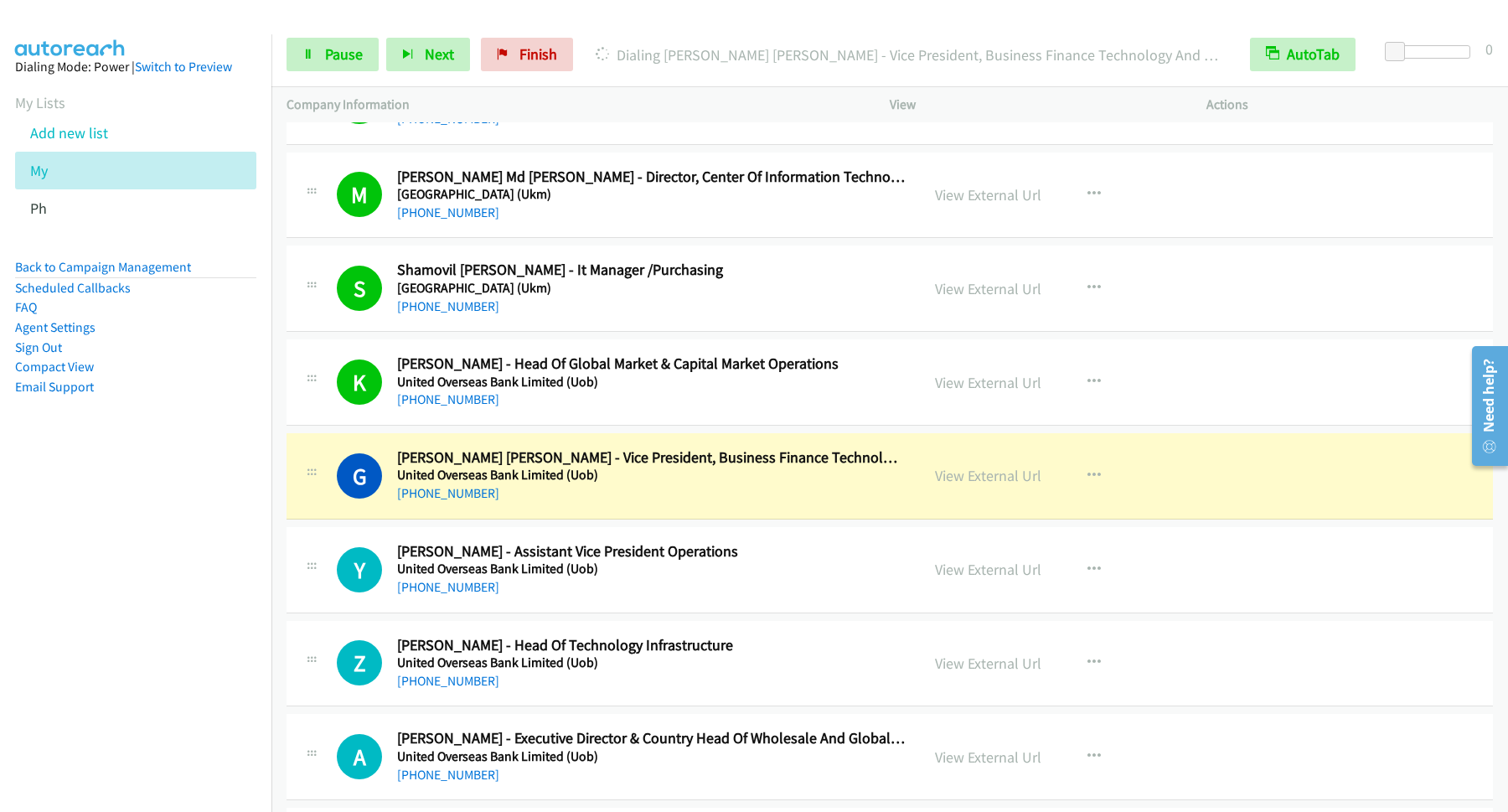
click at [382, 55] on div "Start Calls Pause Next Finish" at bounding box center [433, 54] width 294 height 34
click at [357, 58] on span "Pause" at bounding box center [343, 54] width 38 height 19
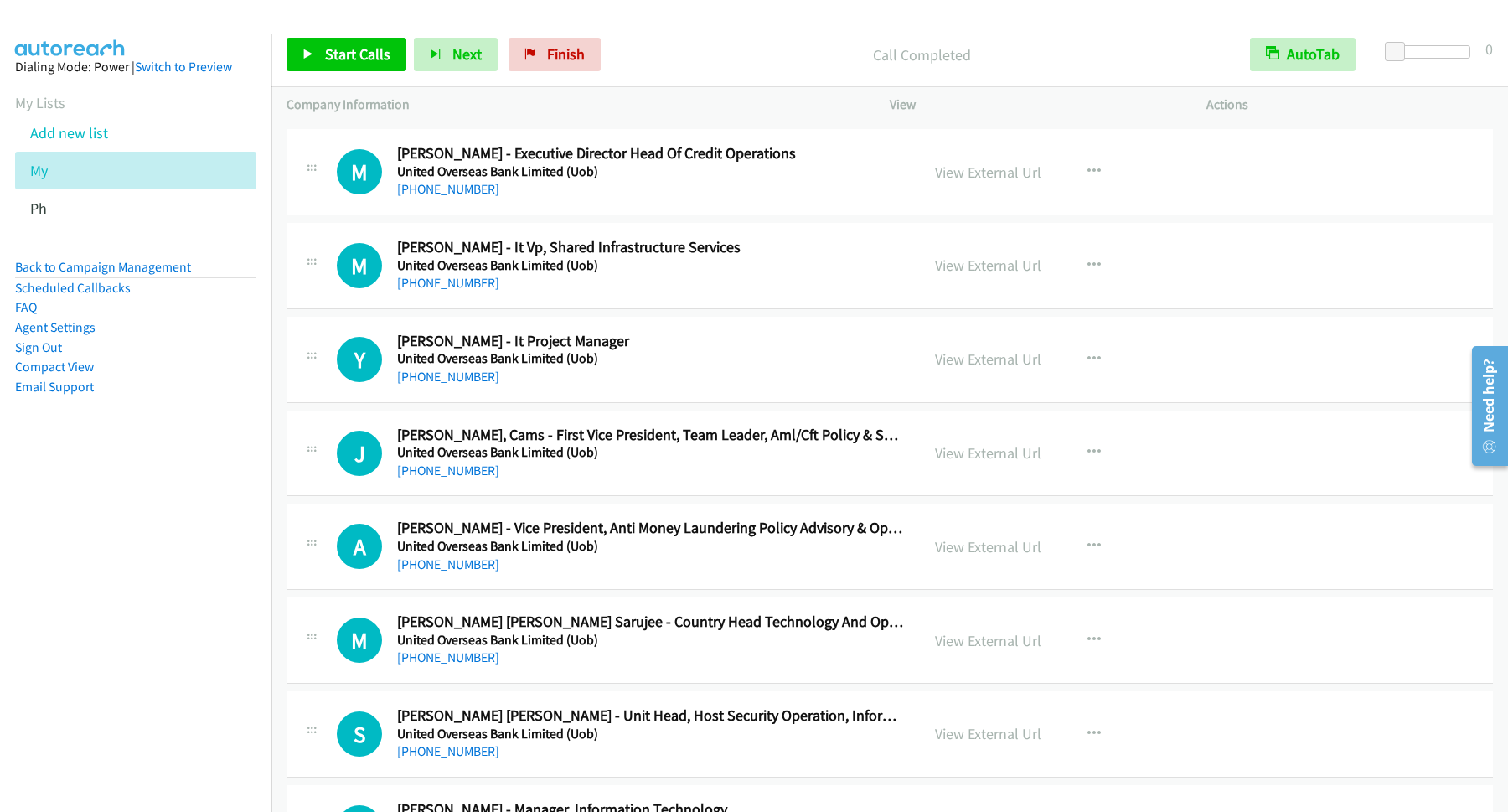
scroll to position [6106, 0]
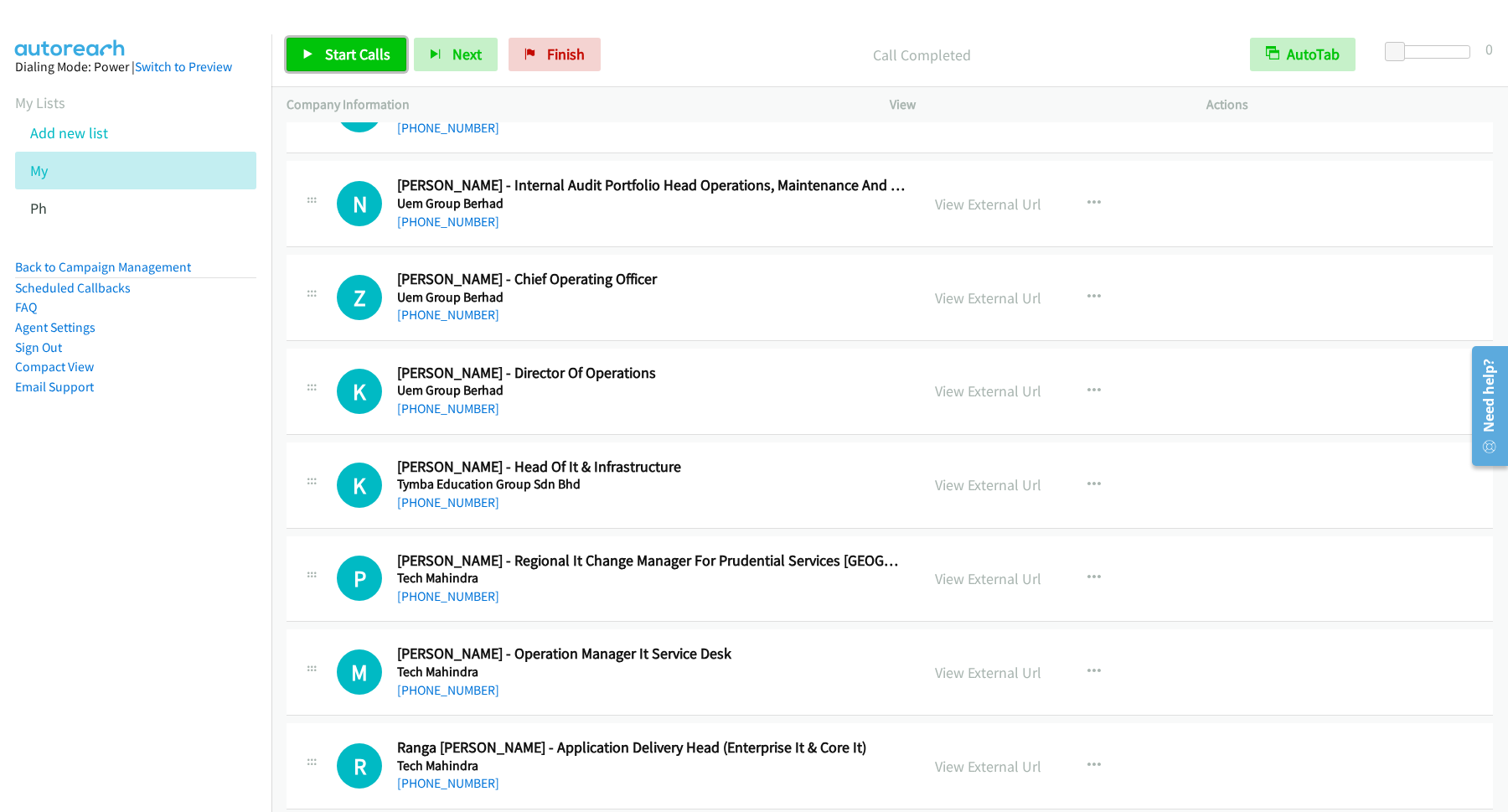
click at [335, 66] on link "Start Calls" at bounding box center [346, 54] width 120 height 34
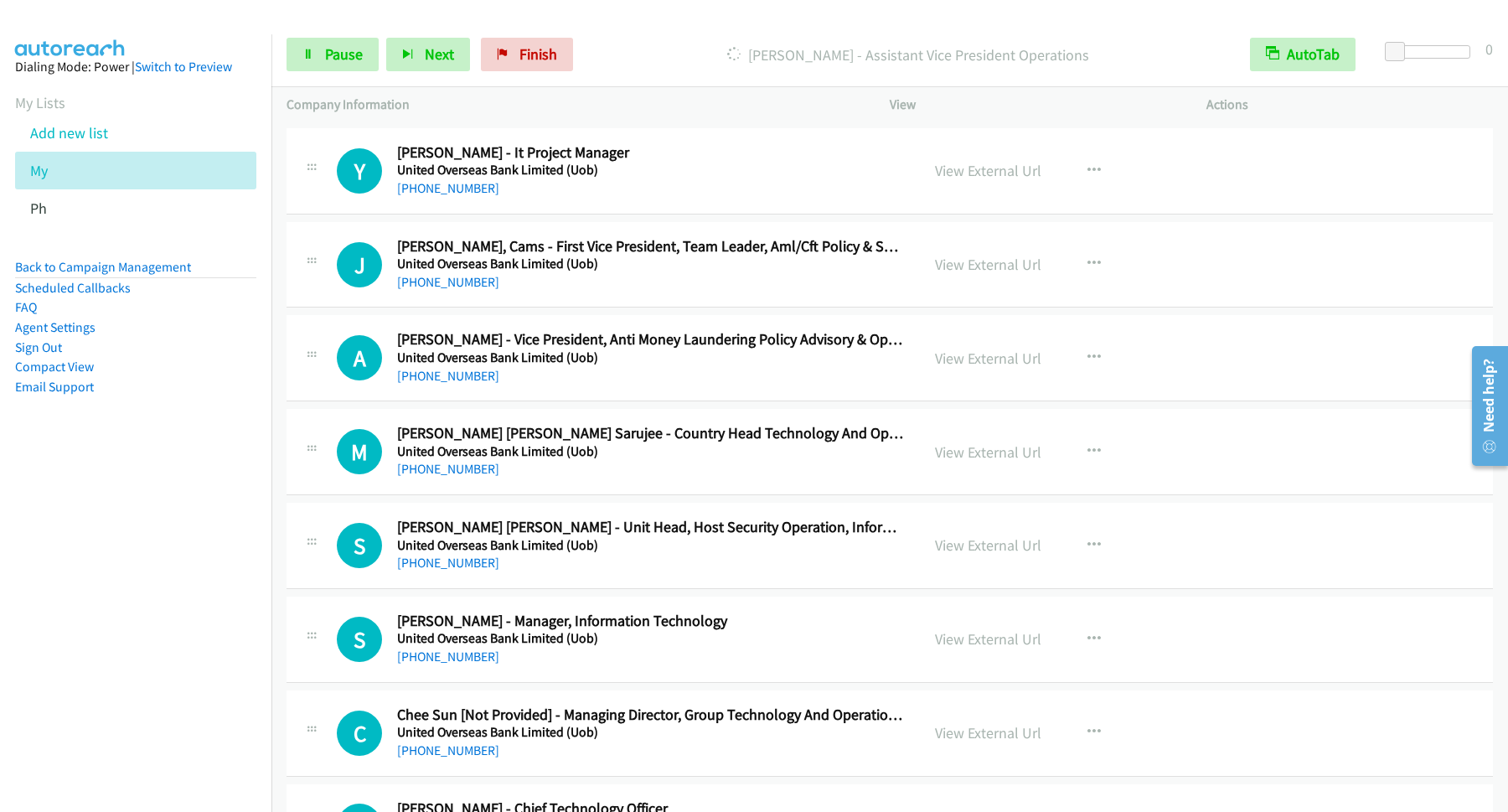
scroll to position [4749, 0]
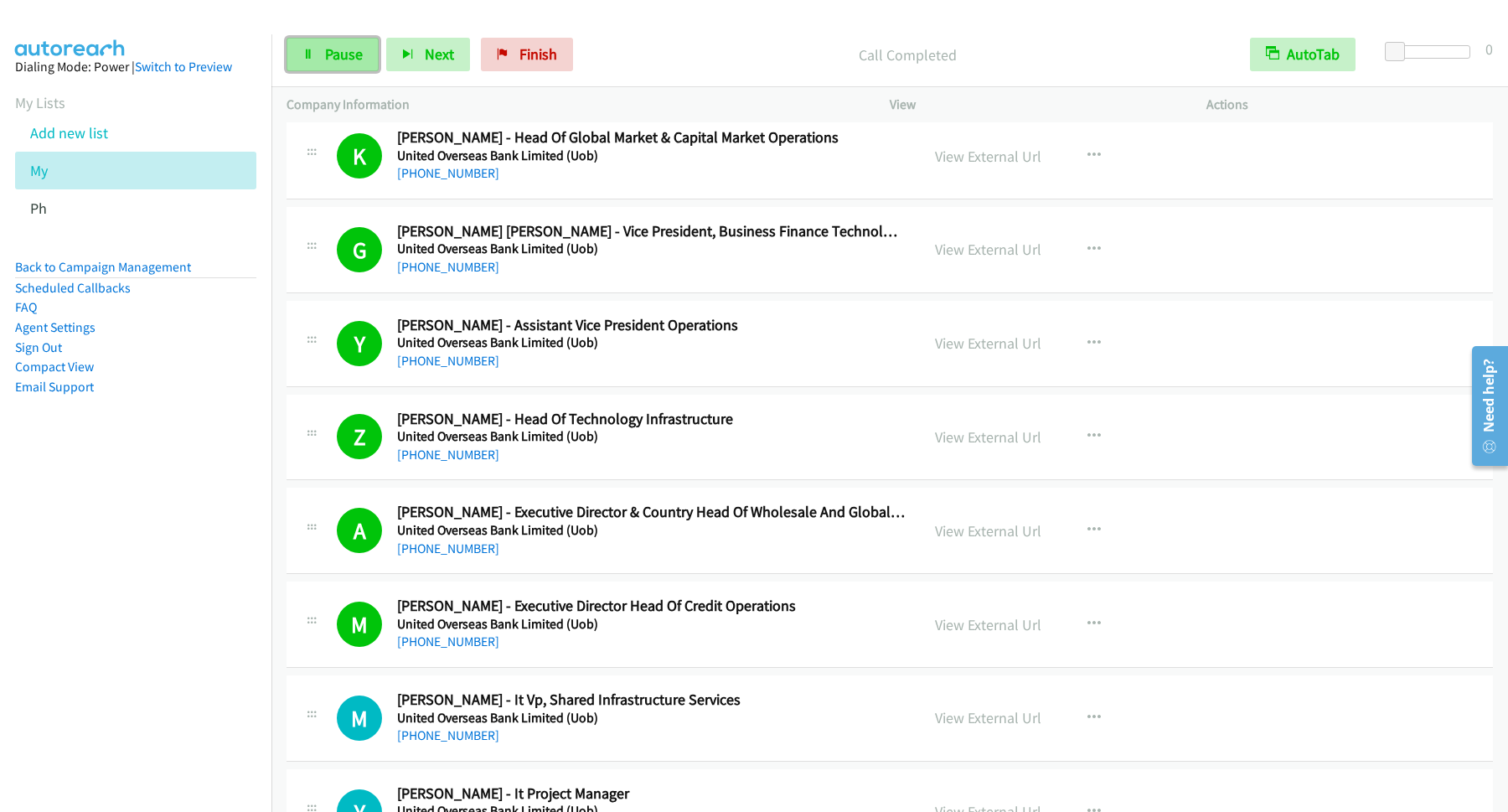
click at [361, 58] on span "Pause" at bounding box center [343, 54] width 38 height 19
drag, startPoint x: 376, startPoint y: 66, endPoint x: 35, endPoint y: 82, distance: 341.4
click at [376, 66] on link "Start Calls" at bounding box center [346, 54] width 120 height 34
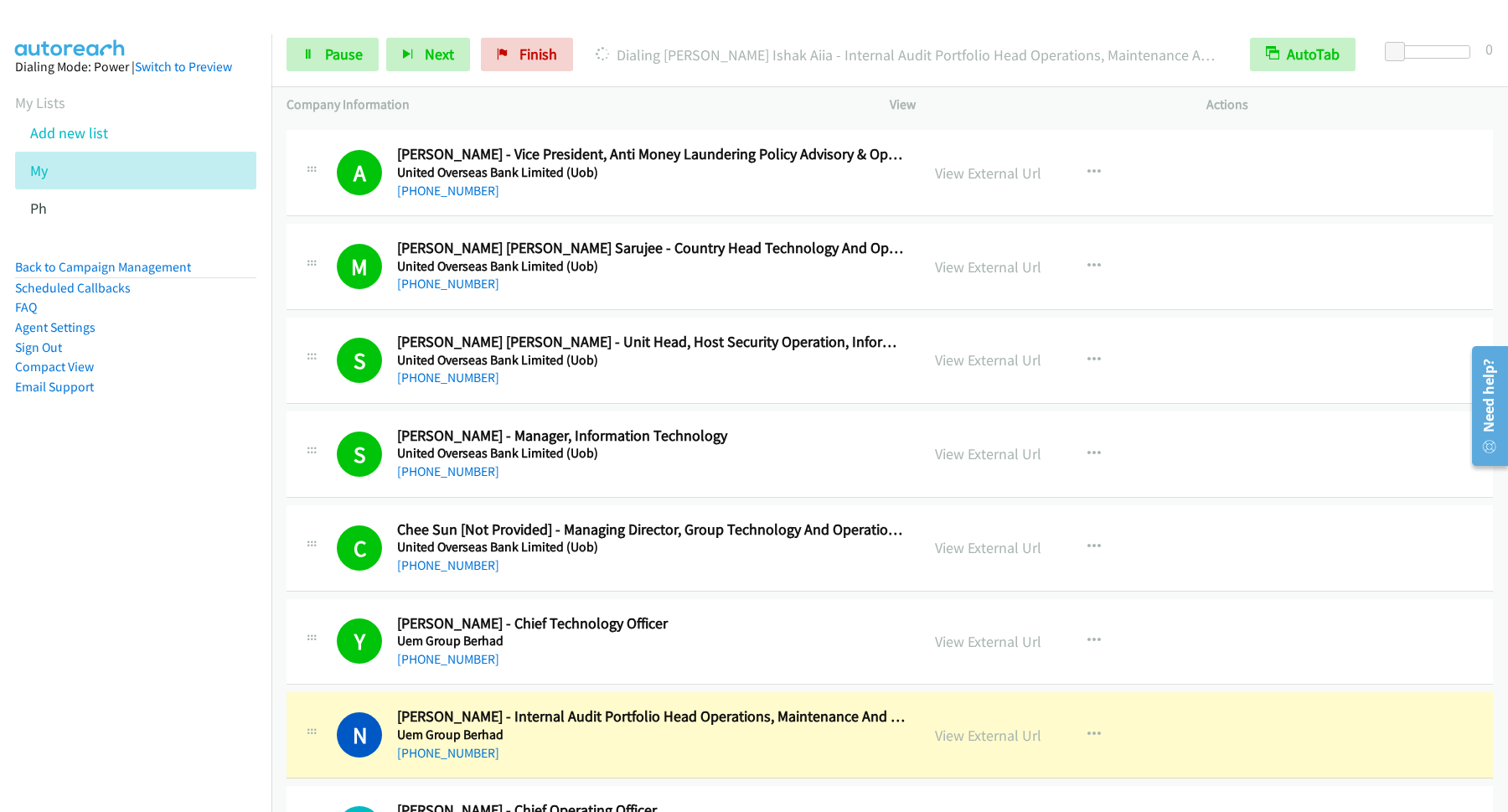
scroll to position [5654, 0]
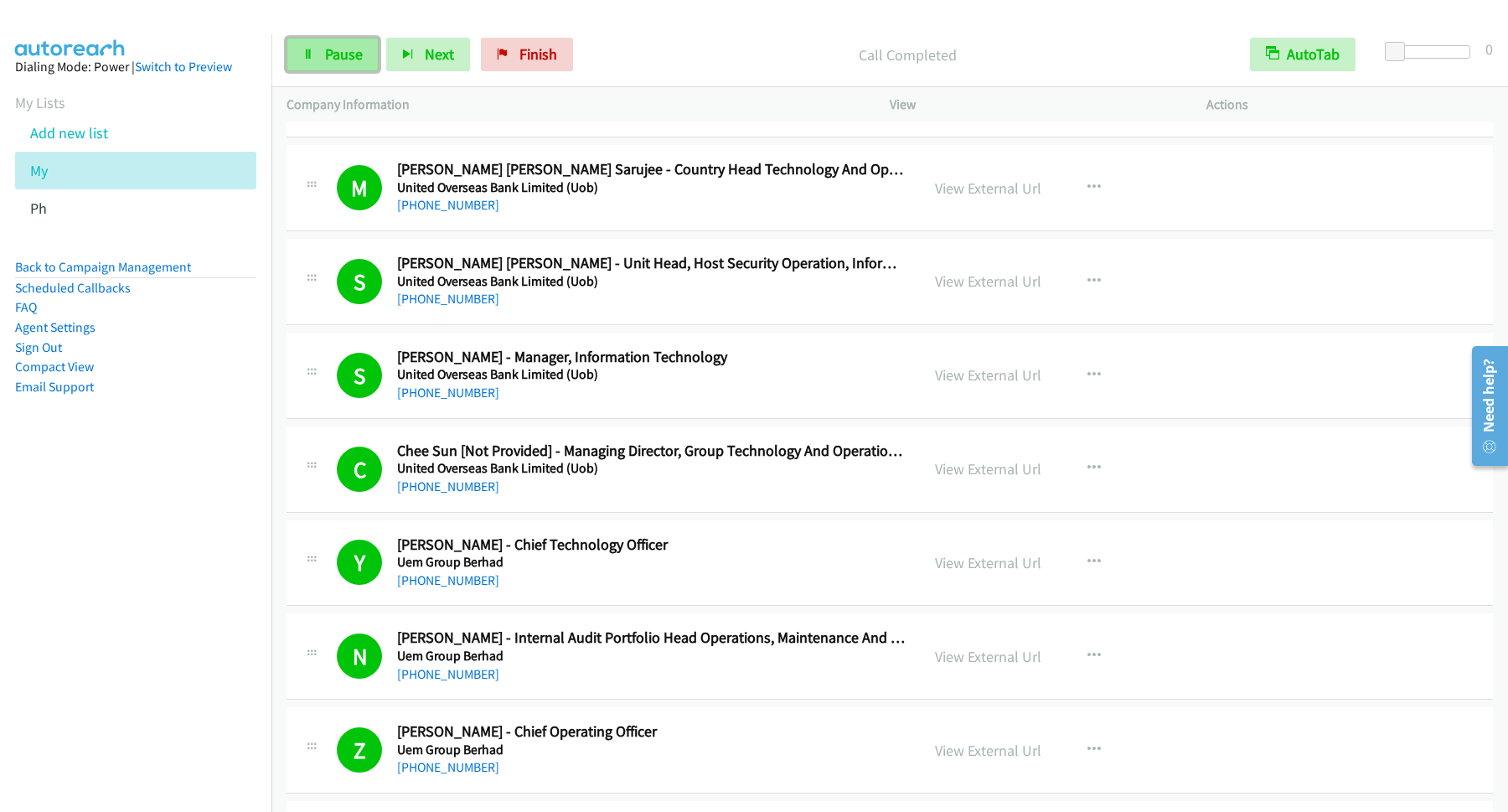
click at [343, 67] on link "Pause" at bounding box center [332, 54] width 92 height 34
click at [360, 58] on span "Start Calls" at bounding box center [358, 54] width 66 height 19
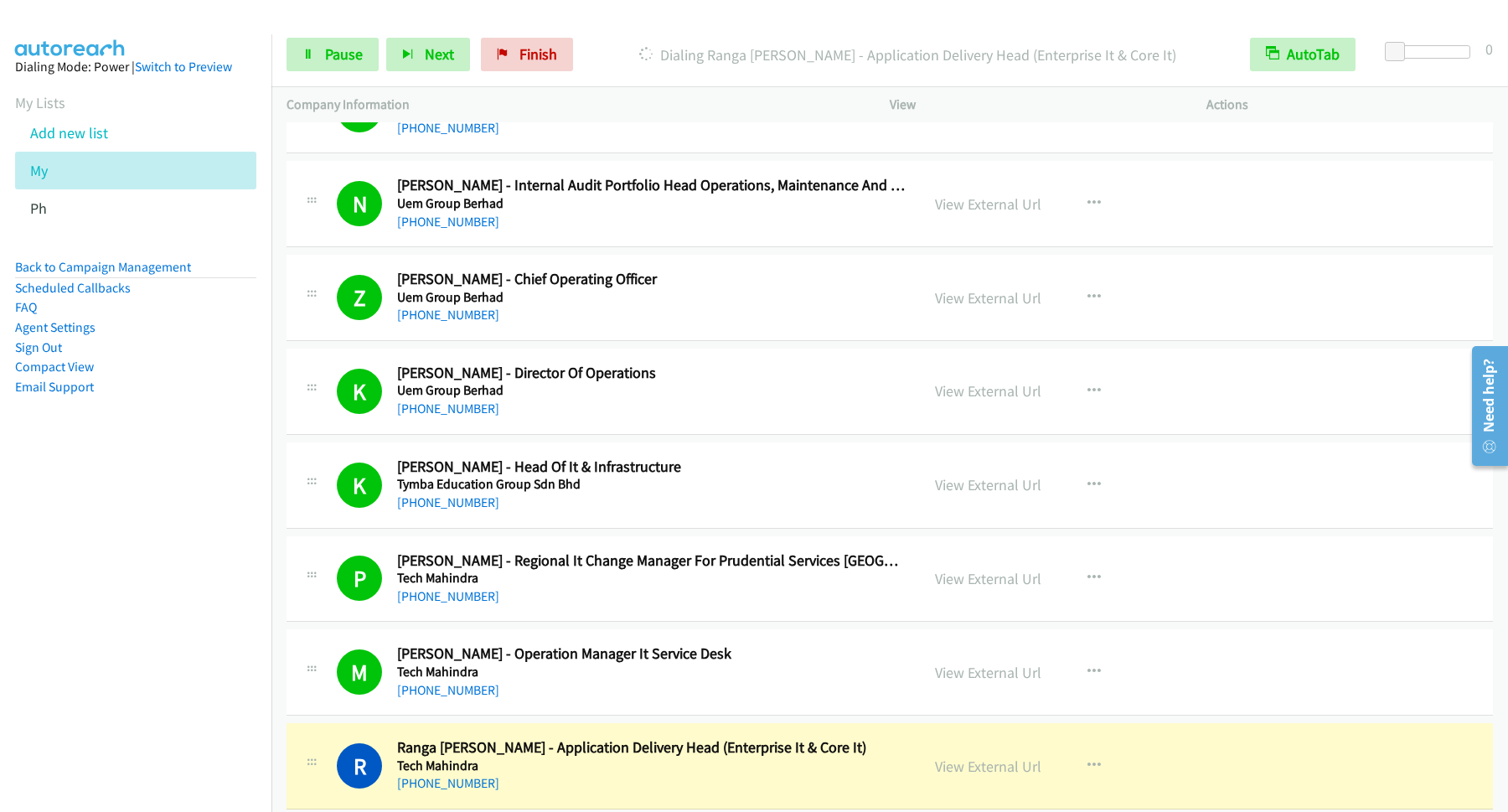
scroll to position [6333, 0]
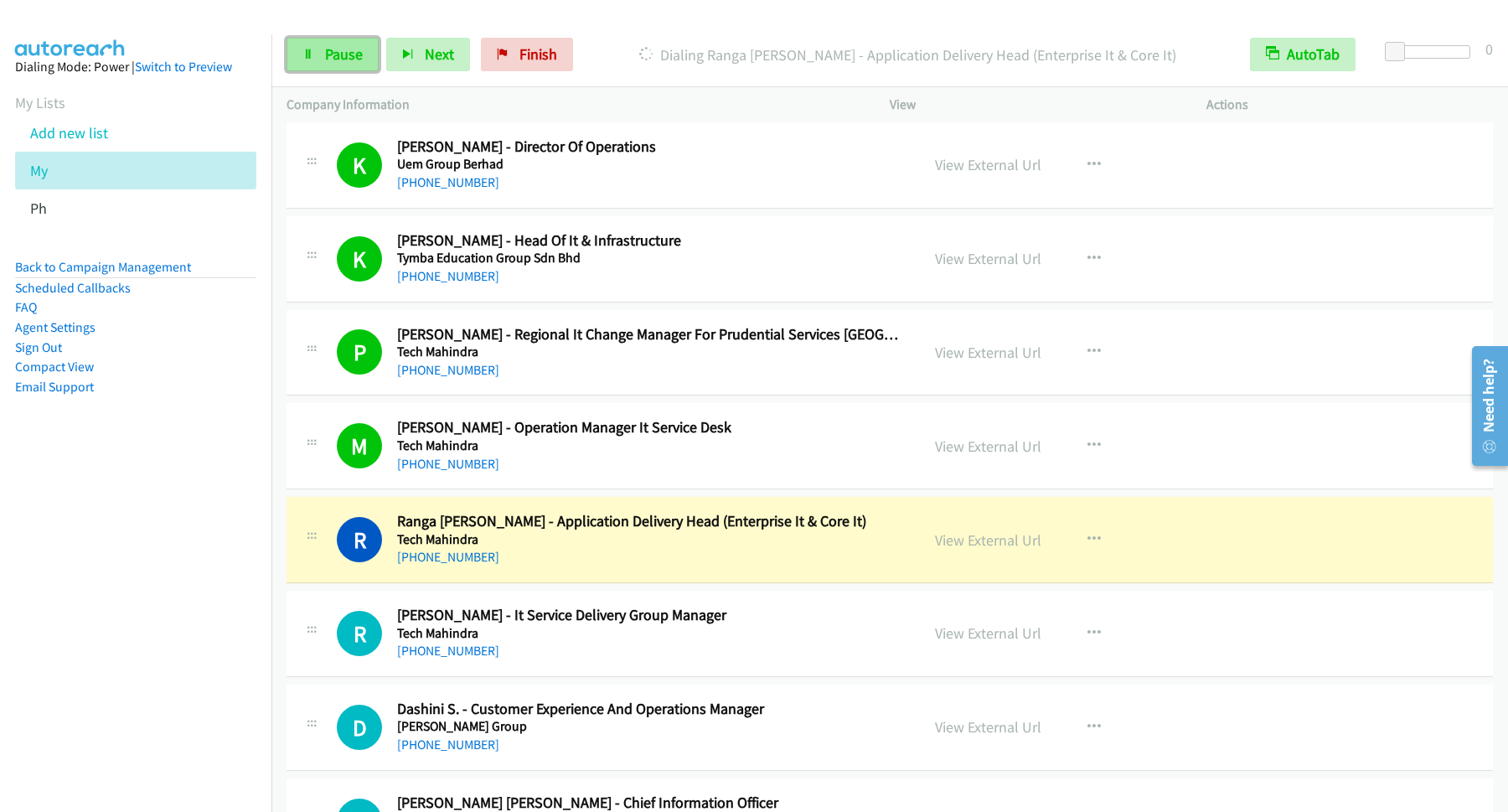
click at [352, 53] on span "Pause" at bounding box center [343, 54] width 38 height 19
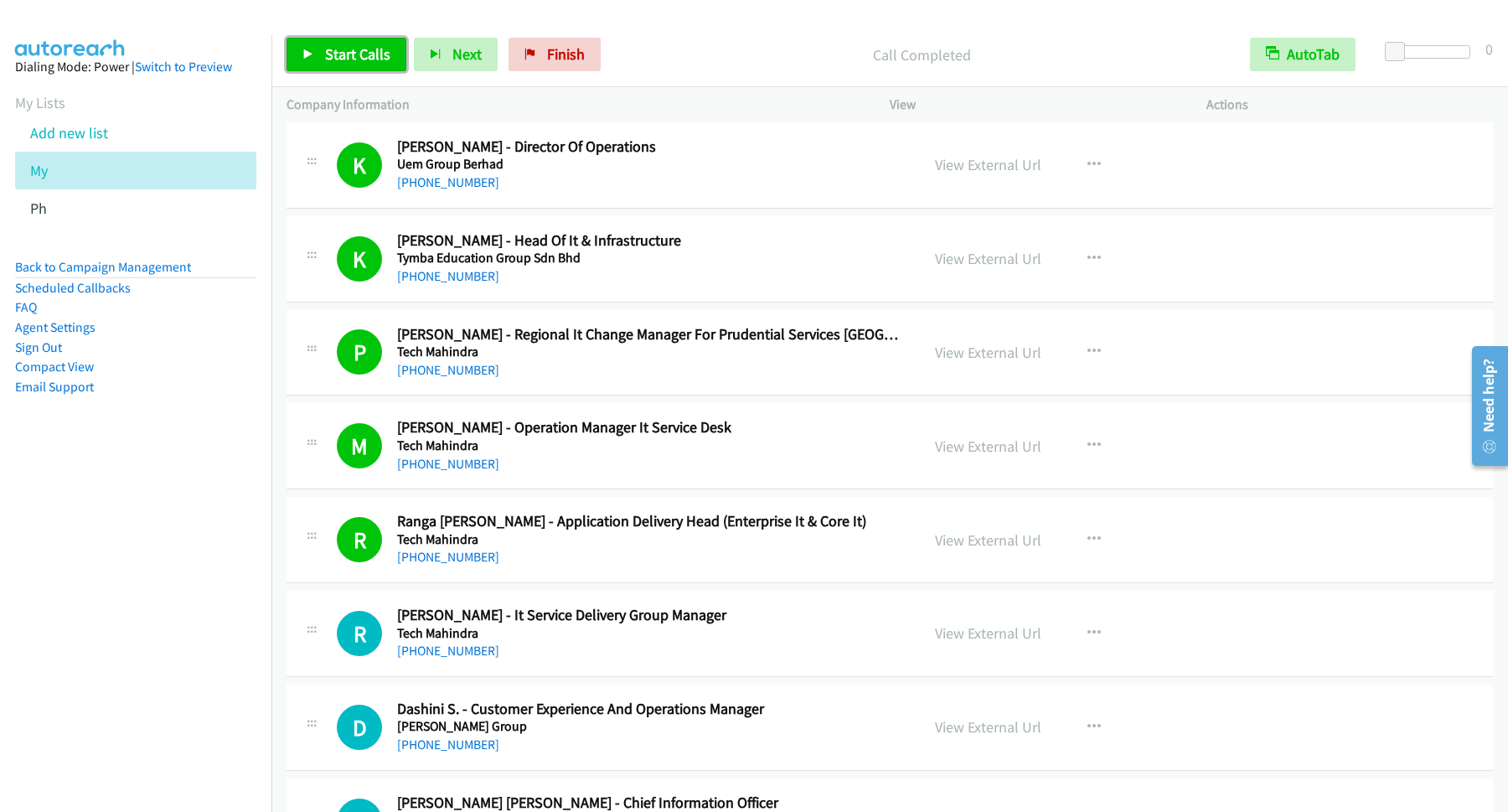
click at [357, 54] on span "Start Calls" at bounding box center [358, 54] width 66 height 19
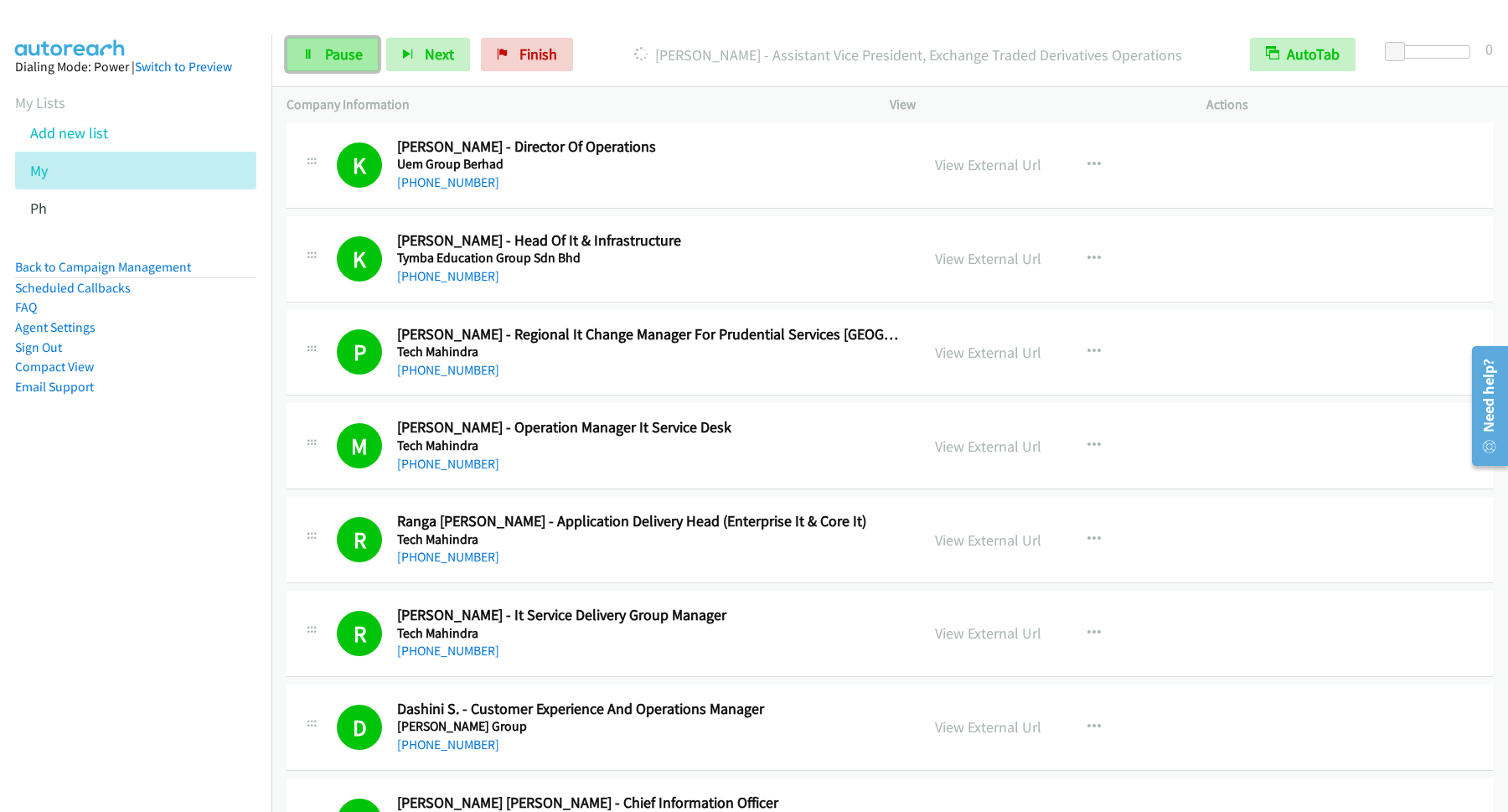
click at [319, 48] on link "Pause" at bounding box center [332, 54] width 92 height 34
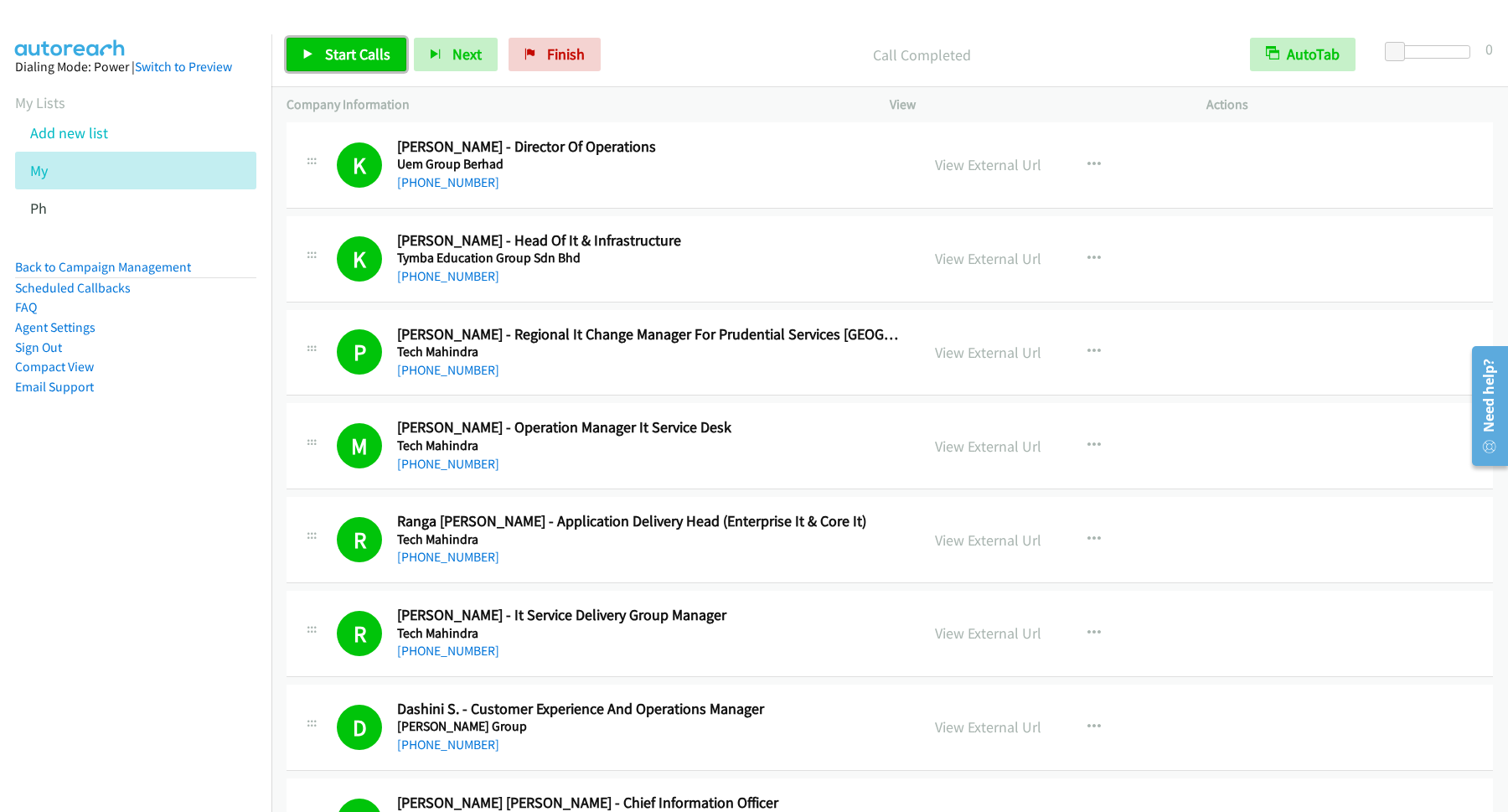
click at [352, 53] on span "Start Calls" at bounding box center [358, 54] width 66 height 19
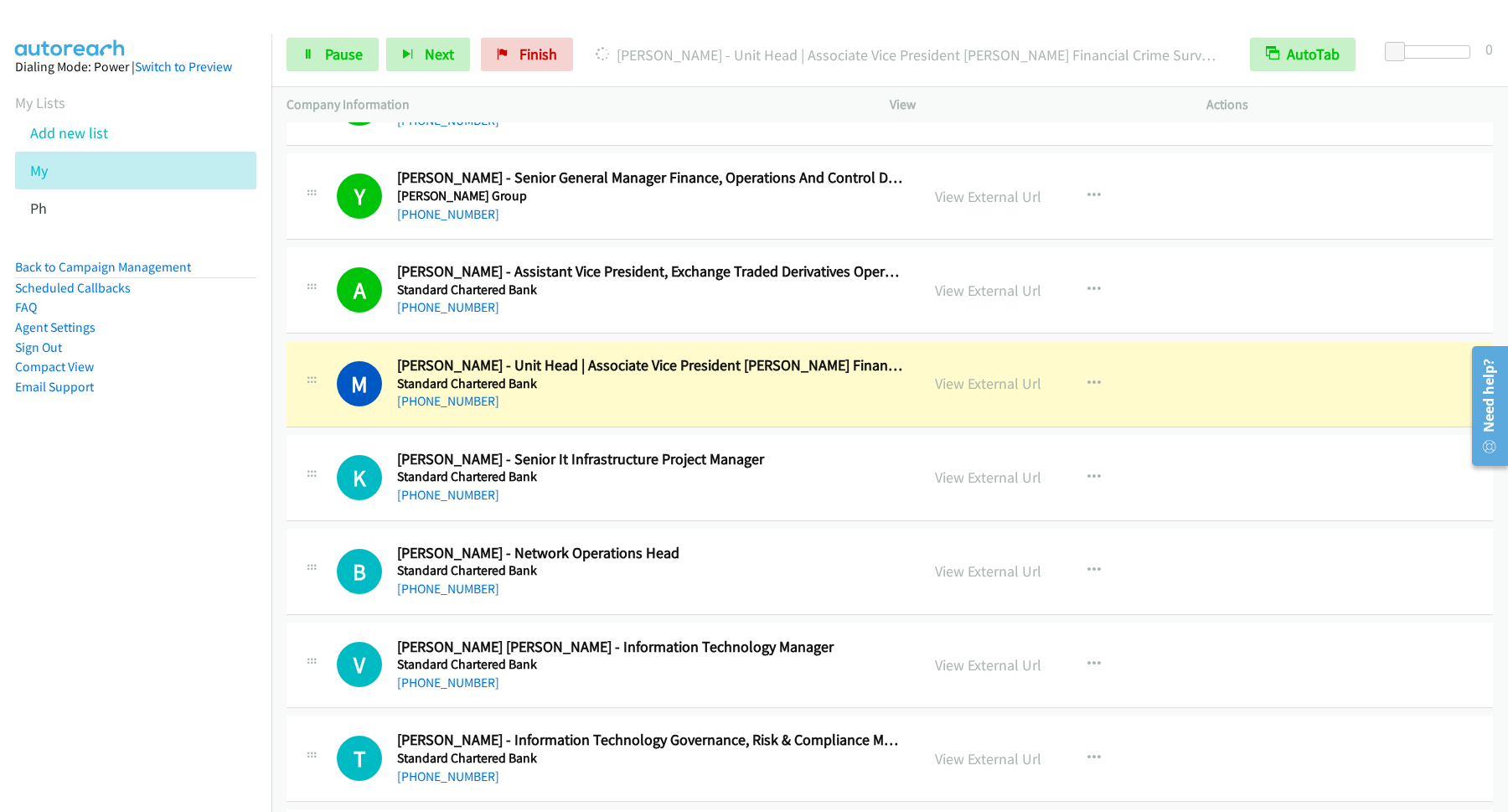
scroll to position [7237, 0]
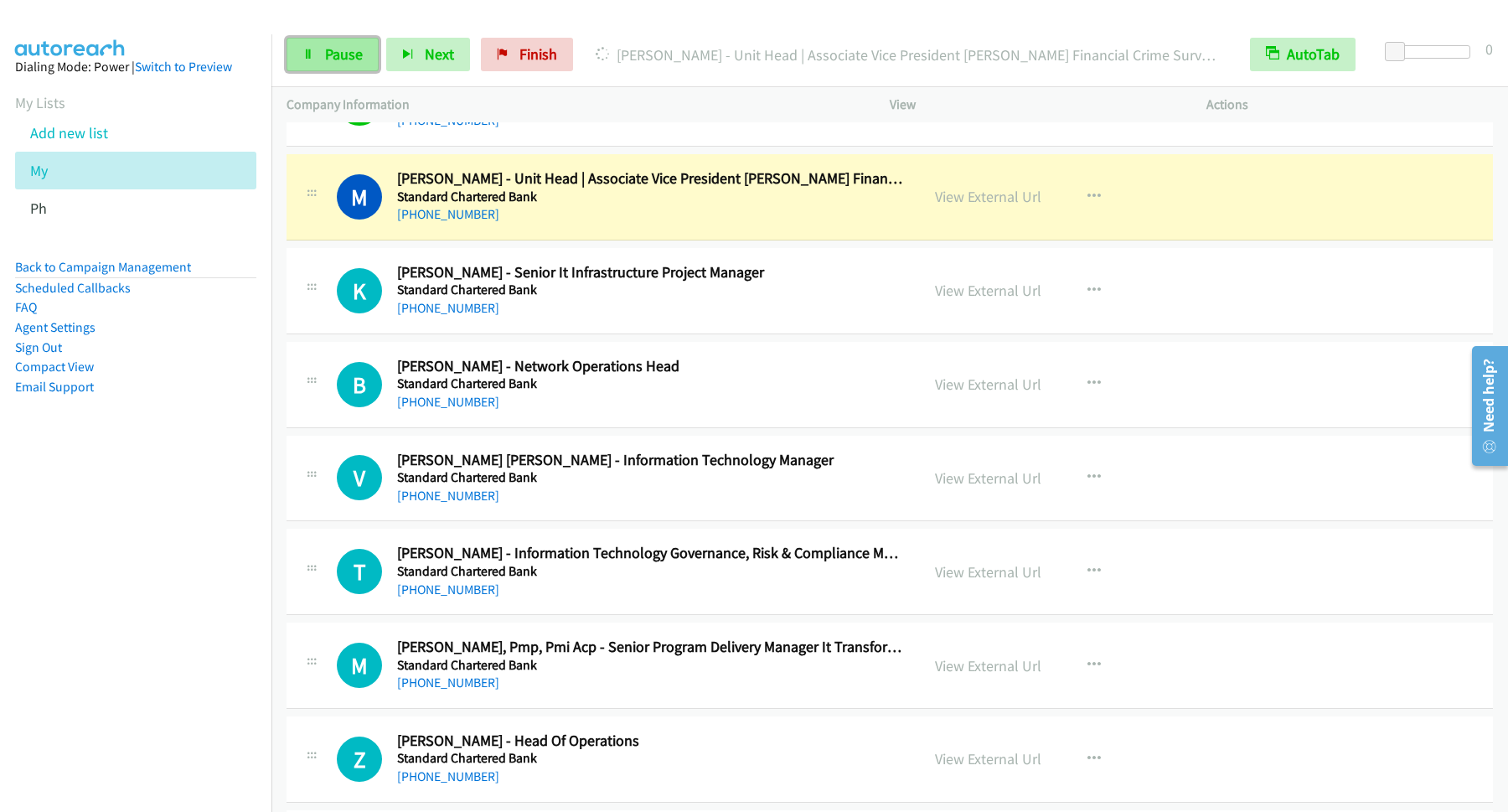
click at [348, 58] on span "Pause" at bounding box center [343, 54] width 38 height 19
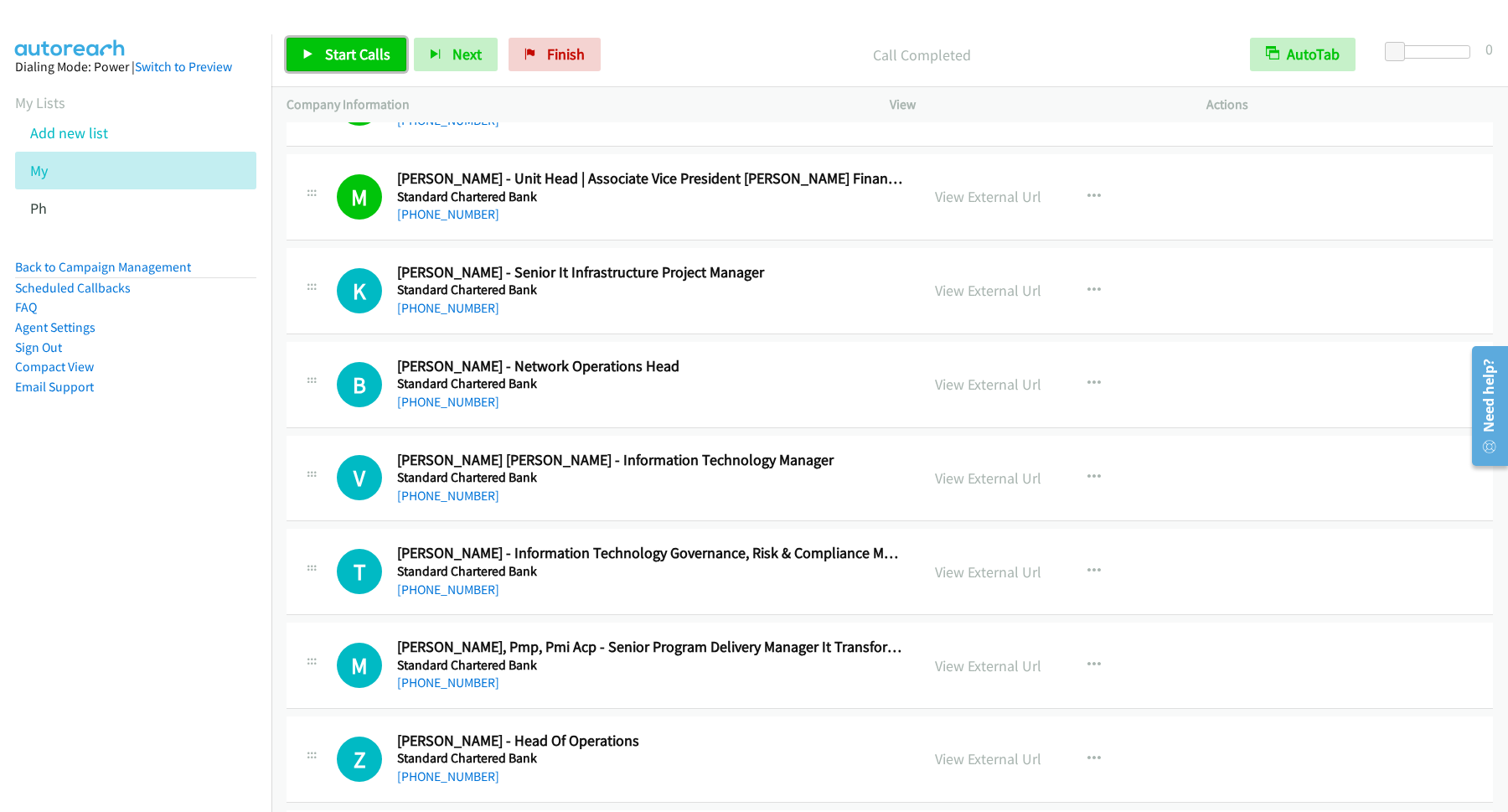
click at [350, 53] on span "Start Calls" at bounding box center [358, 54] width 66 height 19
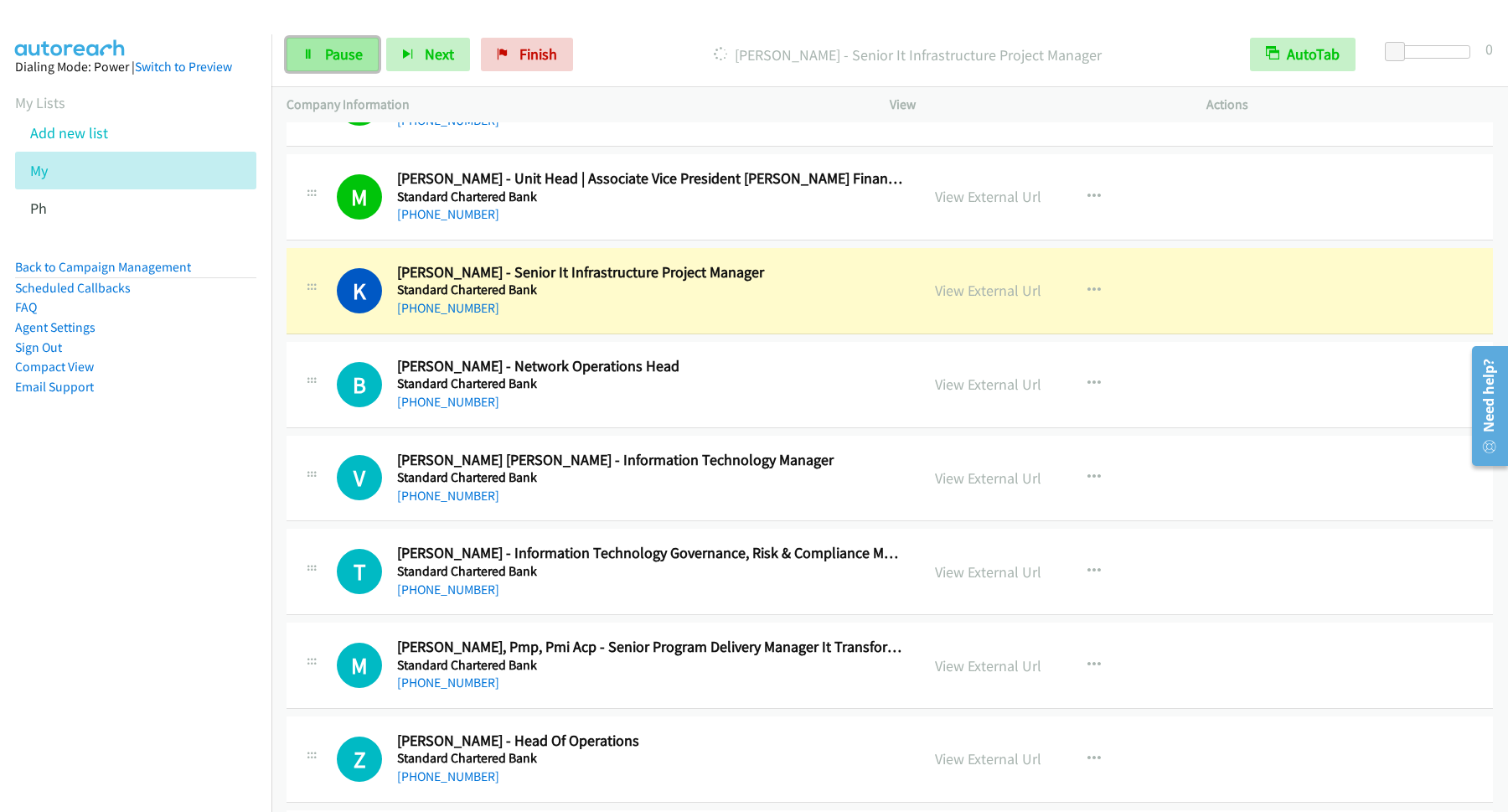
click at [351, 58] on span "Pause" at bounding box center [343, 54] width 38 height 19
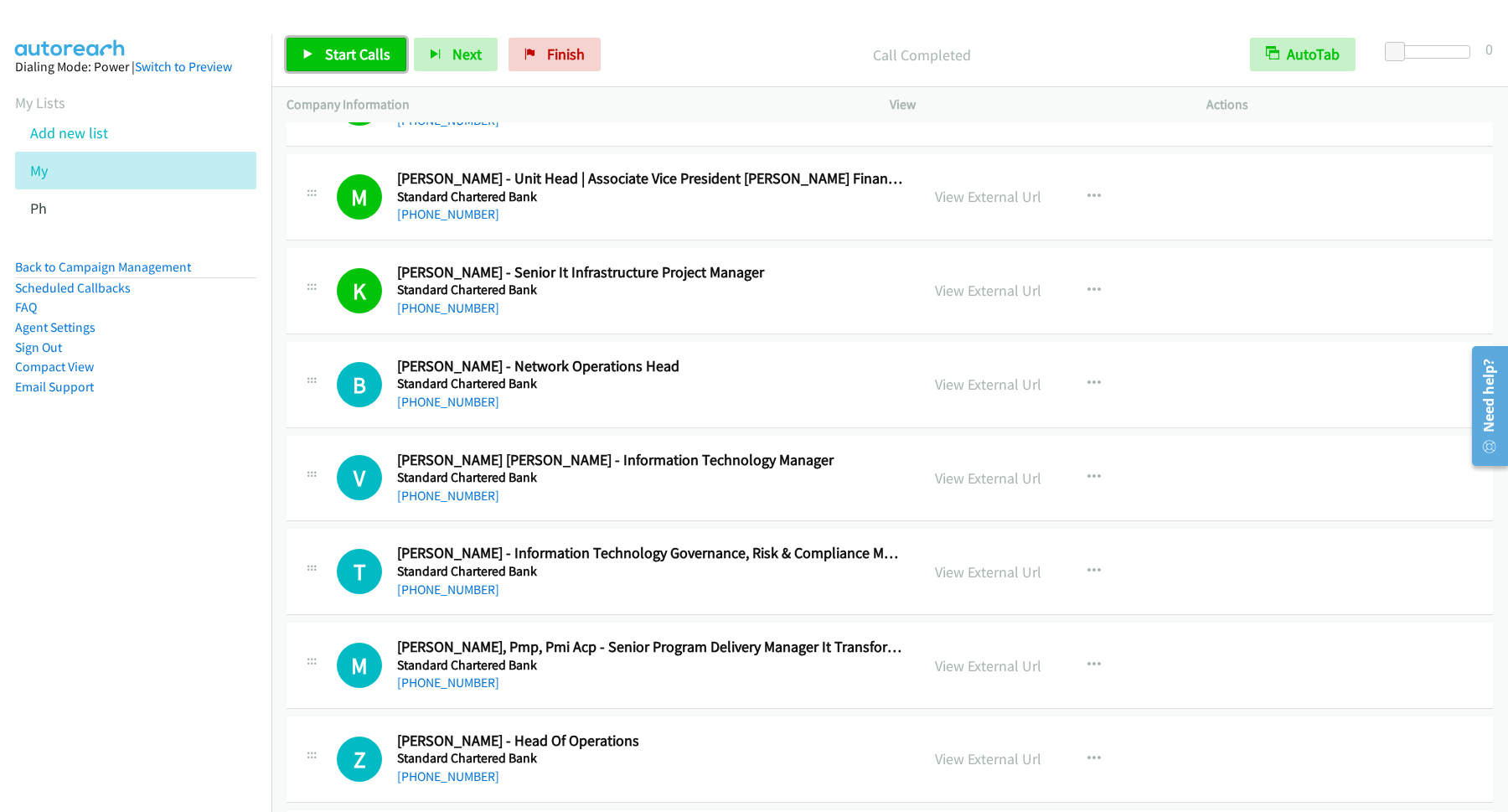
click at [381, 48] on span "Start Calls" at bounding box center [358, 54] width 66 height 19
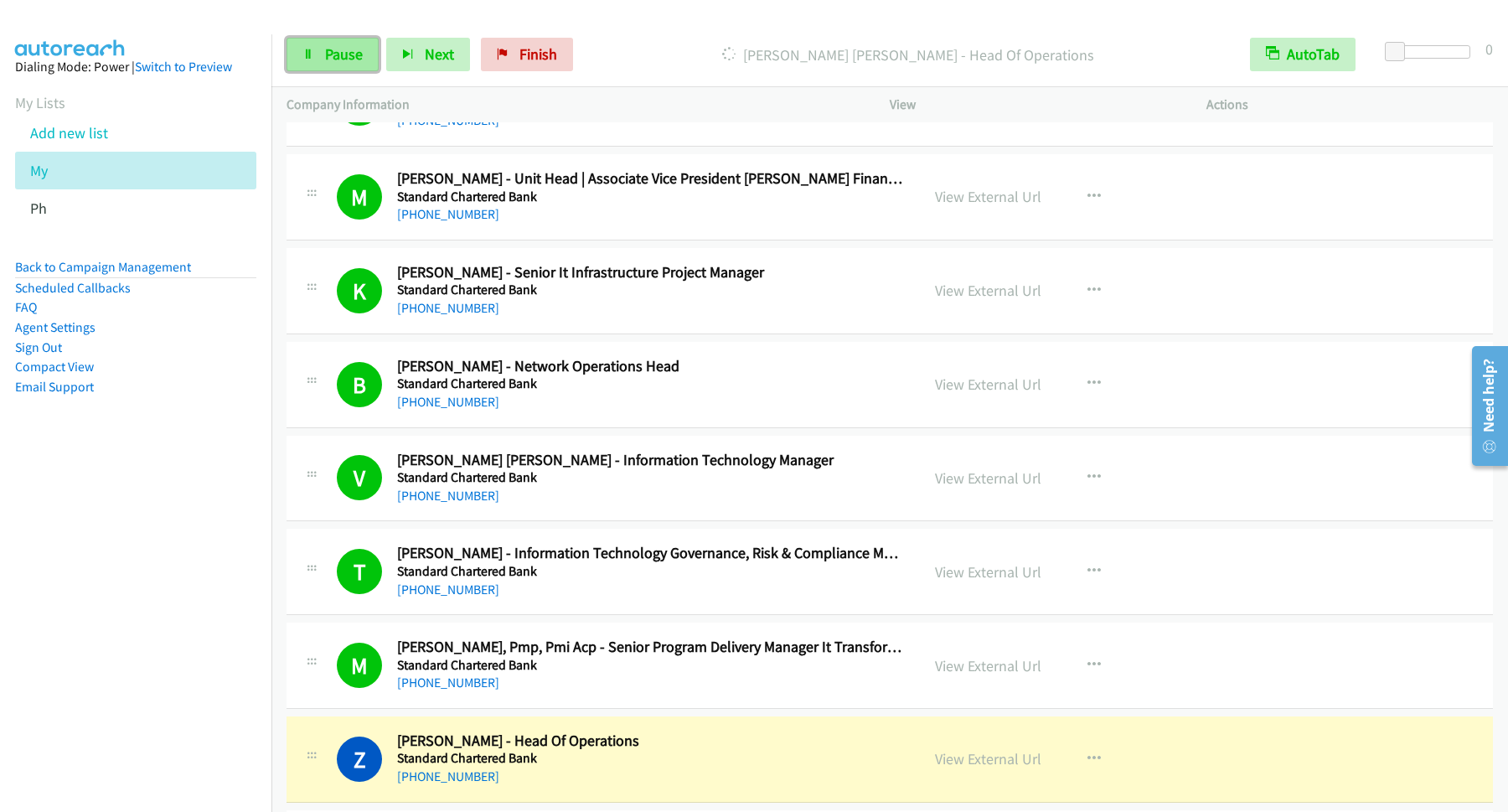
click at [342, 45] on link "Pause" at bounding box center [332, 54] width 92 height 34
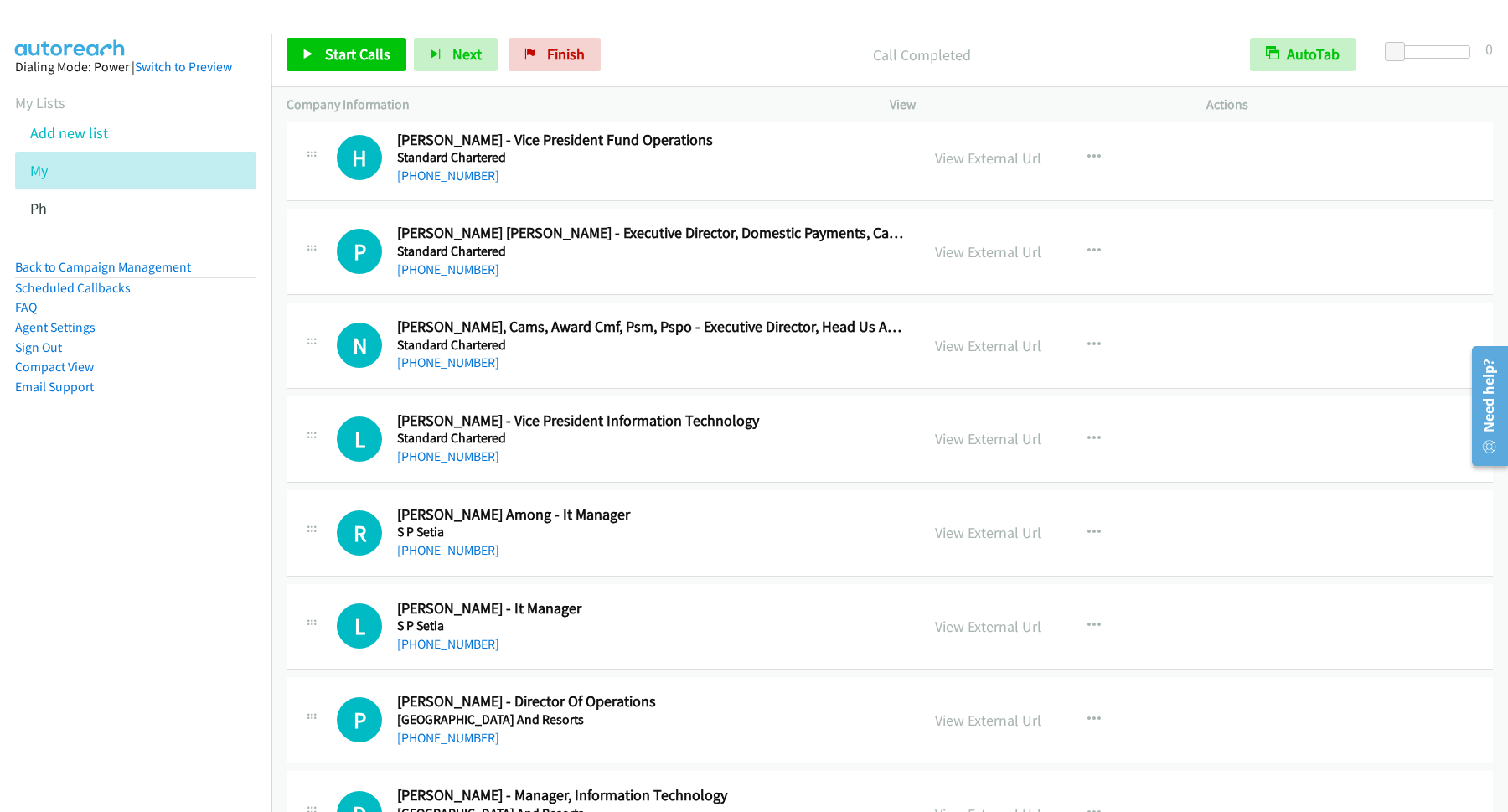
scroll to position [10629, 0]
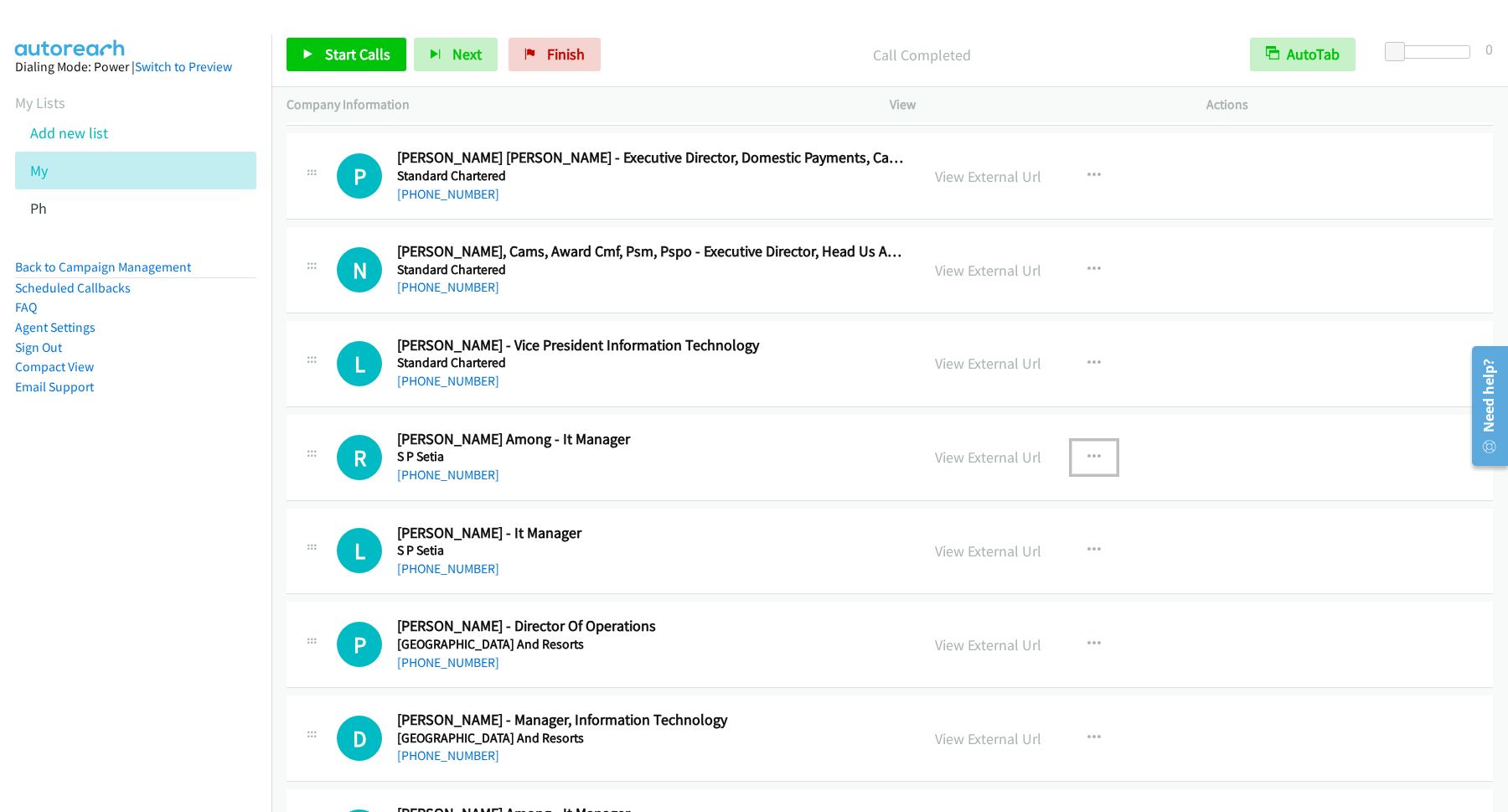
click at [1088, 464] on icon "button" at bounding box center [1094, 457] width 14 height 14
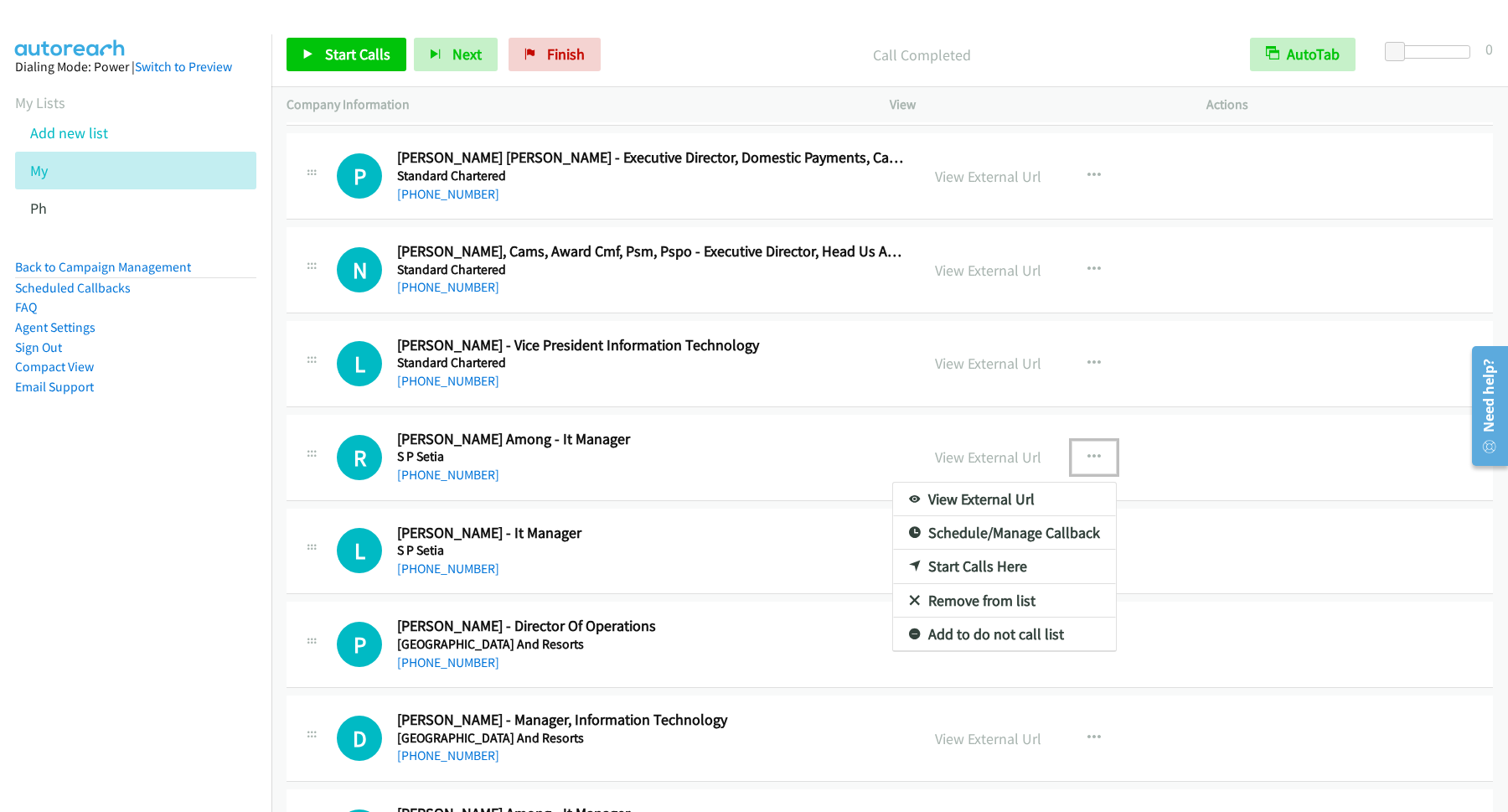
click at [968, 583] on link "Start Calls Here" at bounding box center [1004, 566] width 222 height 34
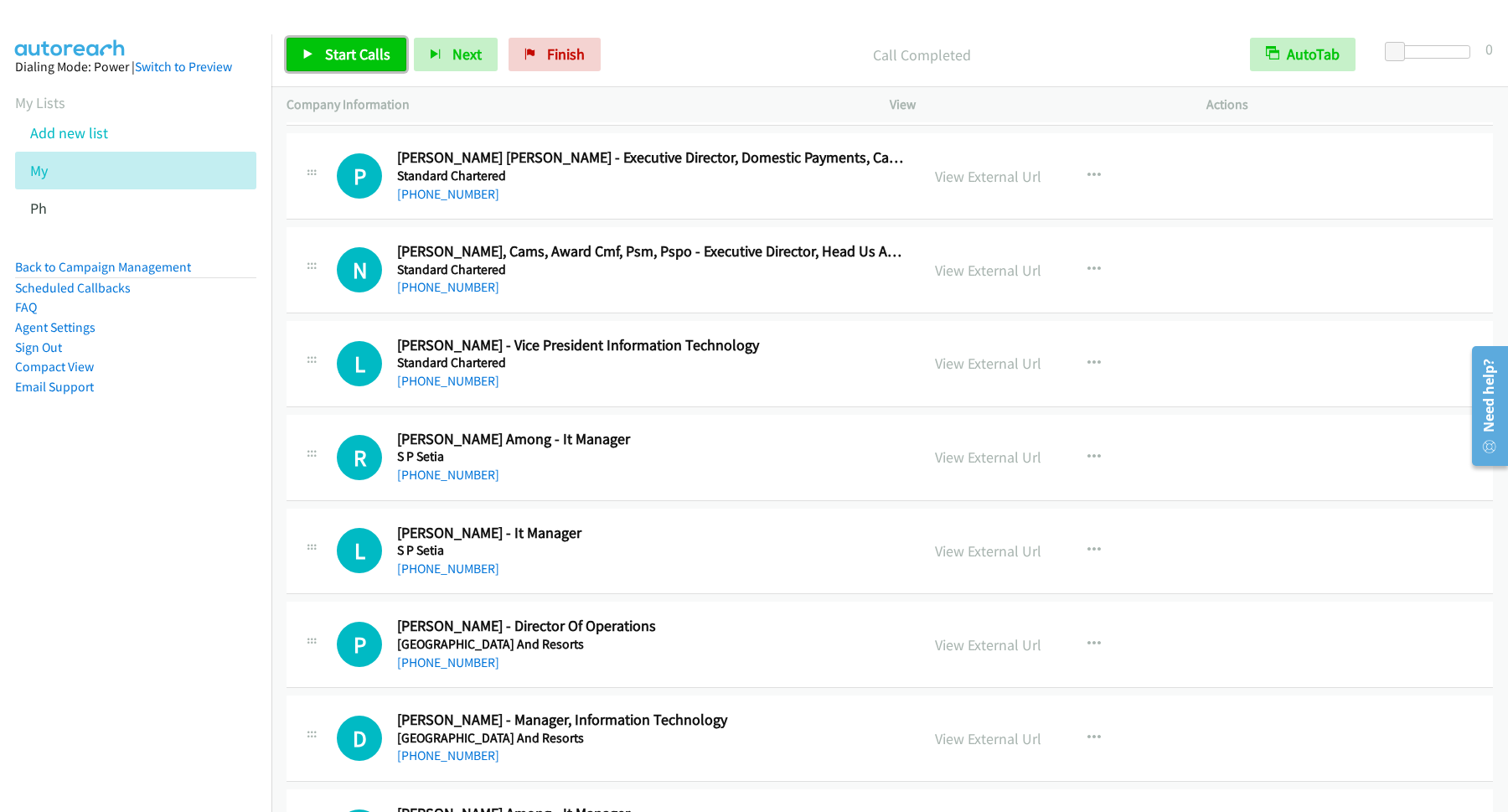
click at [357, 43] on link "Start Calls" at bounding box center [346, 54] width 120 height 34
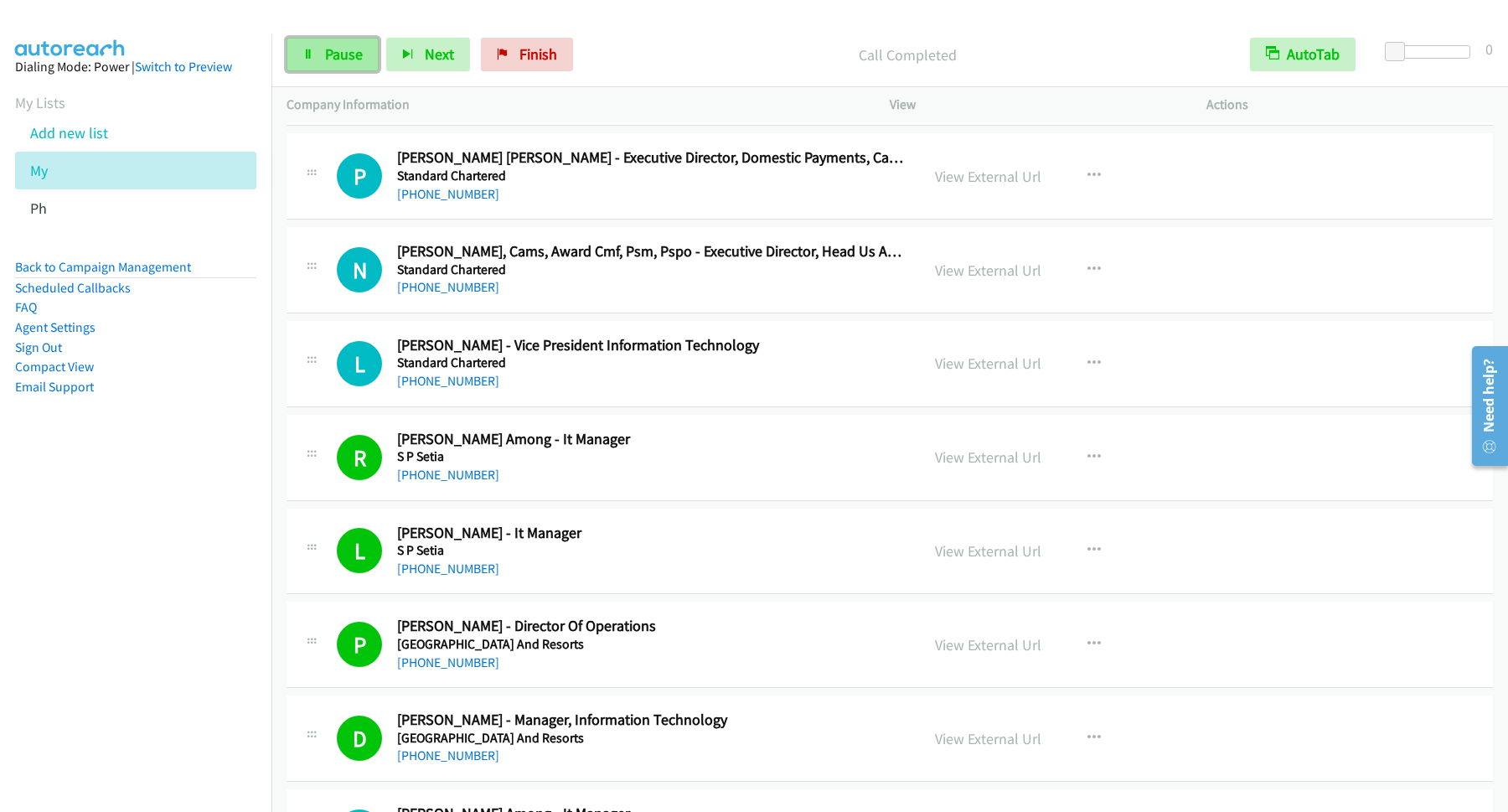
click at [352, 48] on span "Pause" at bounding box center [343, 54] width 38 height 19
click at [375, 62] on span "Start Calls" at bounding box center [358, 54] width 66 height 19
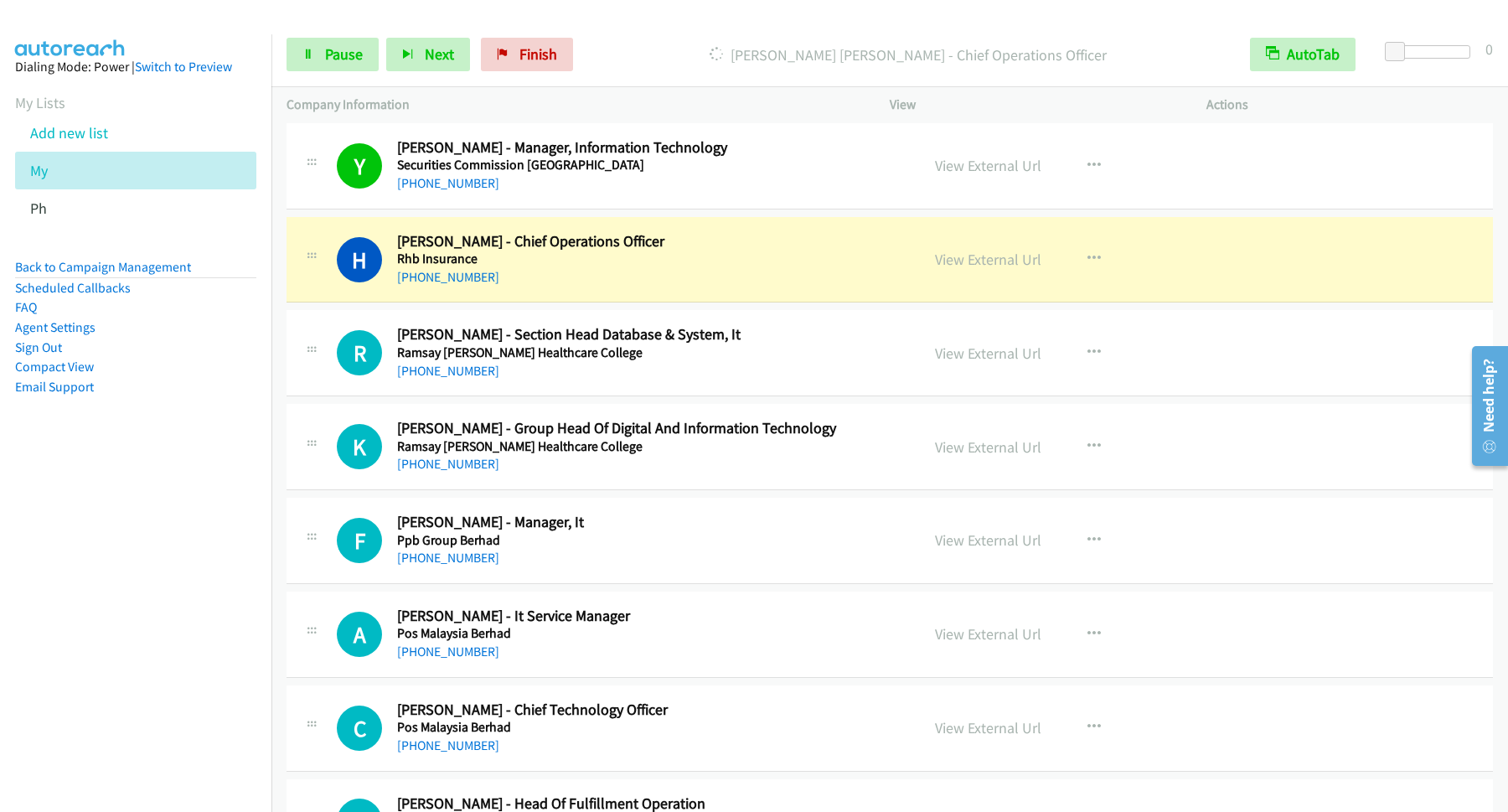
scroll to position [11308, 0]
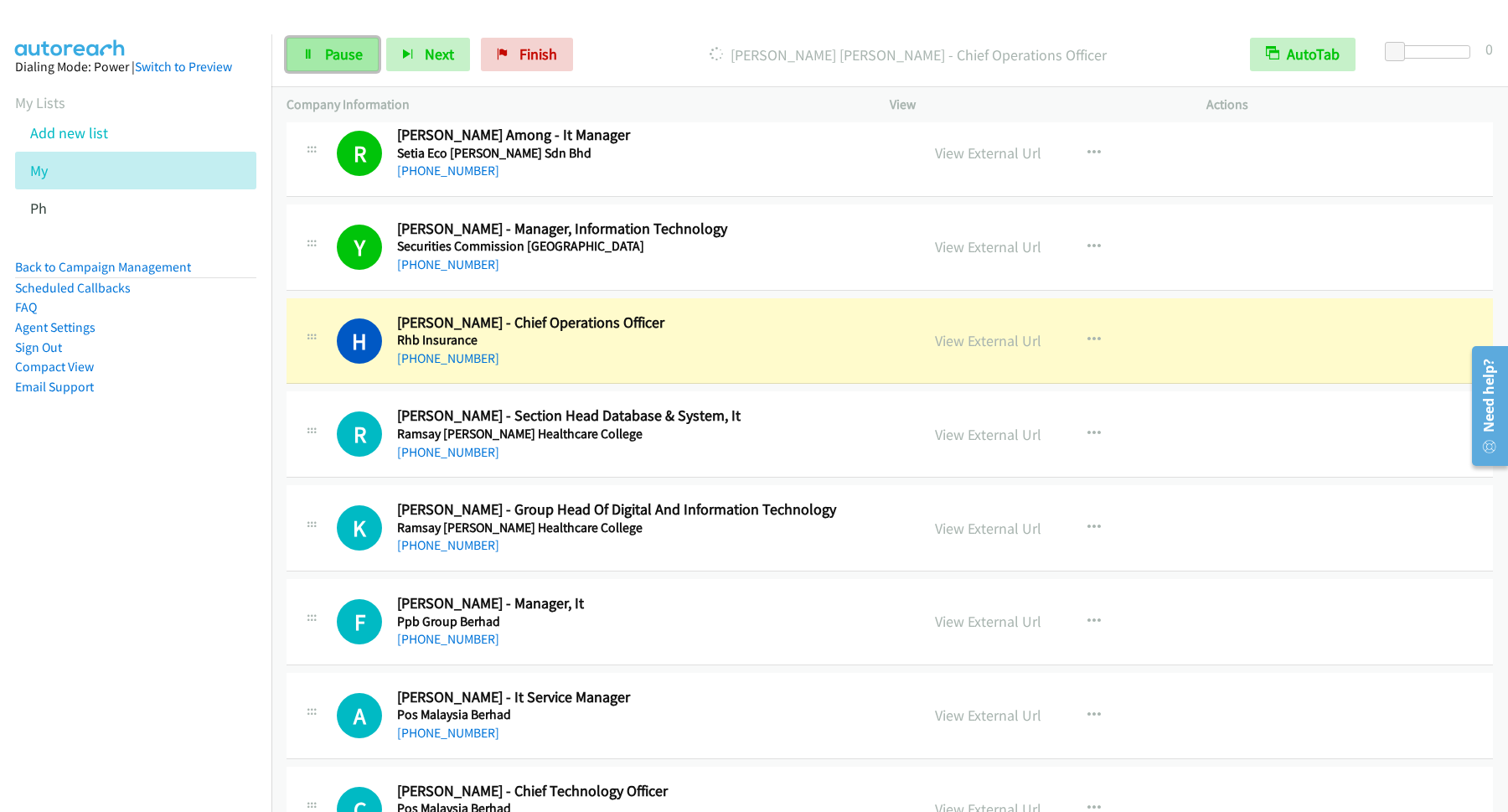
click at [348, 59] on span "Pause" at bounding box center [343, 54] width 38 height 19
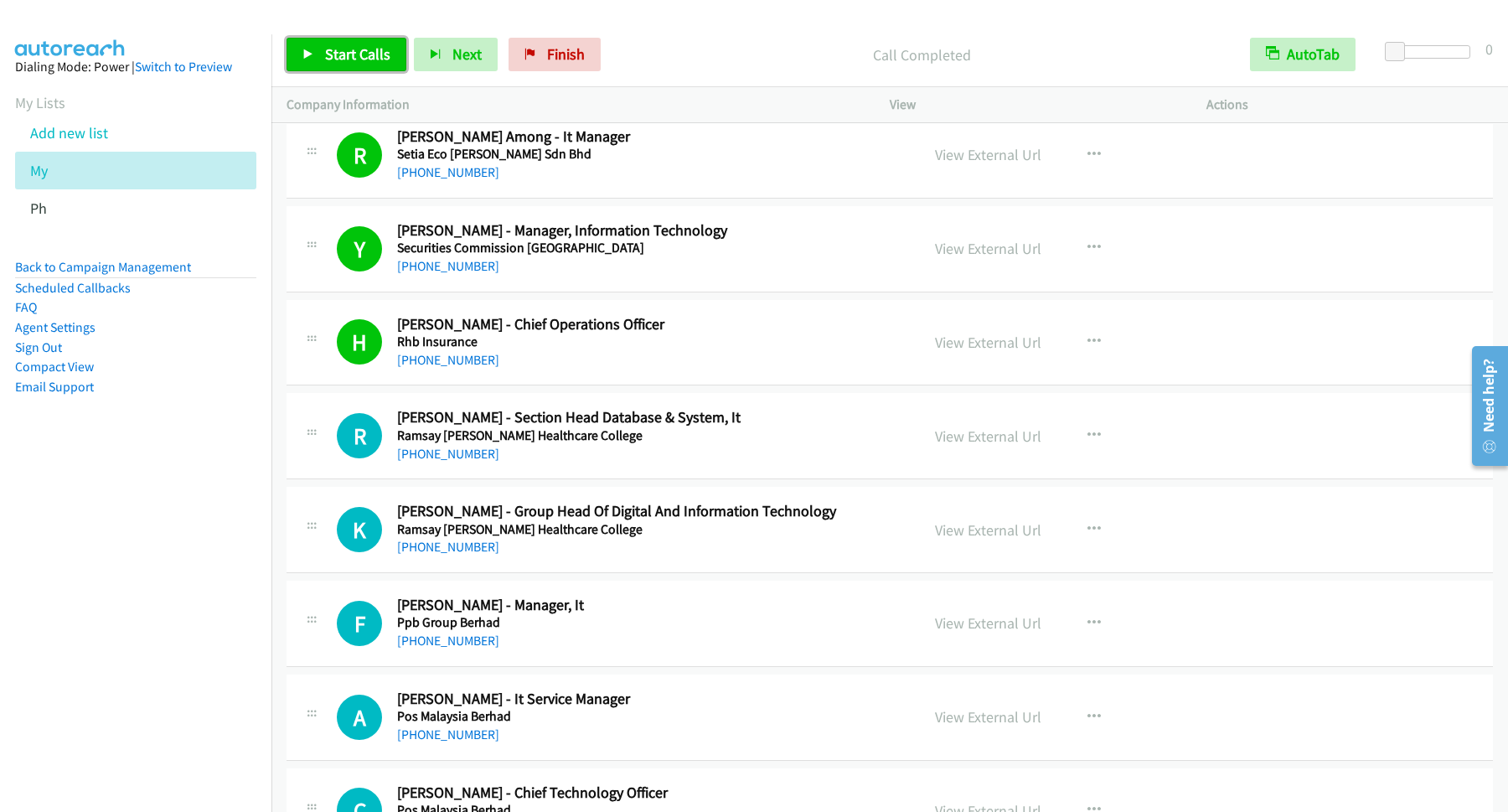
click at [363, 51] on span "Start Calls" at bounding box center [358, 54] width 66 height 19
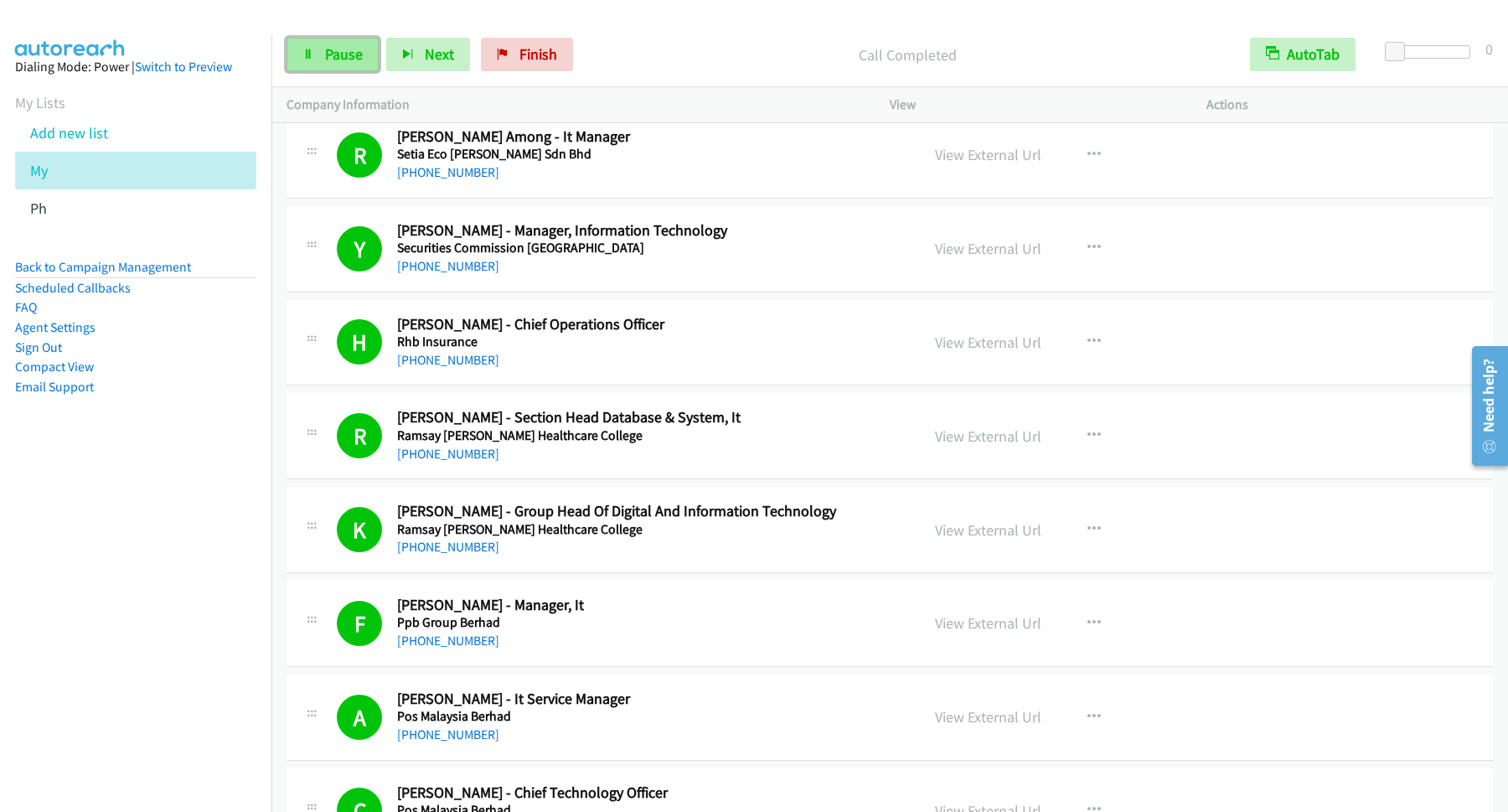
click at [332, 62] on span "Pause" at bounding box center [343, 54] width 38 height 19
click at [348, 55] on span "Start Calls" at bounding box center [358, 54] width 66 height 19
click at [351, 63] on span "Pause" at bounding box center [343, 54] width 38 height 19
click at [335, 55] on span "Start Calls" at bounding box center [358, 54] width 66 height 19
click at [347, 53] on span "Pause" at bounding box center [343, 54] width 38 height 19
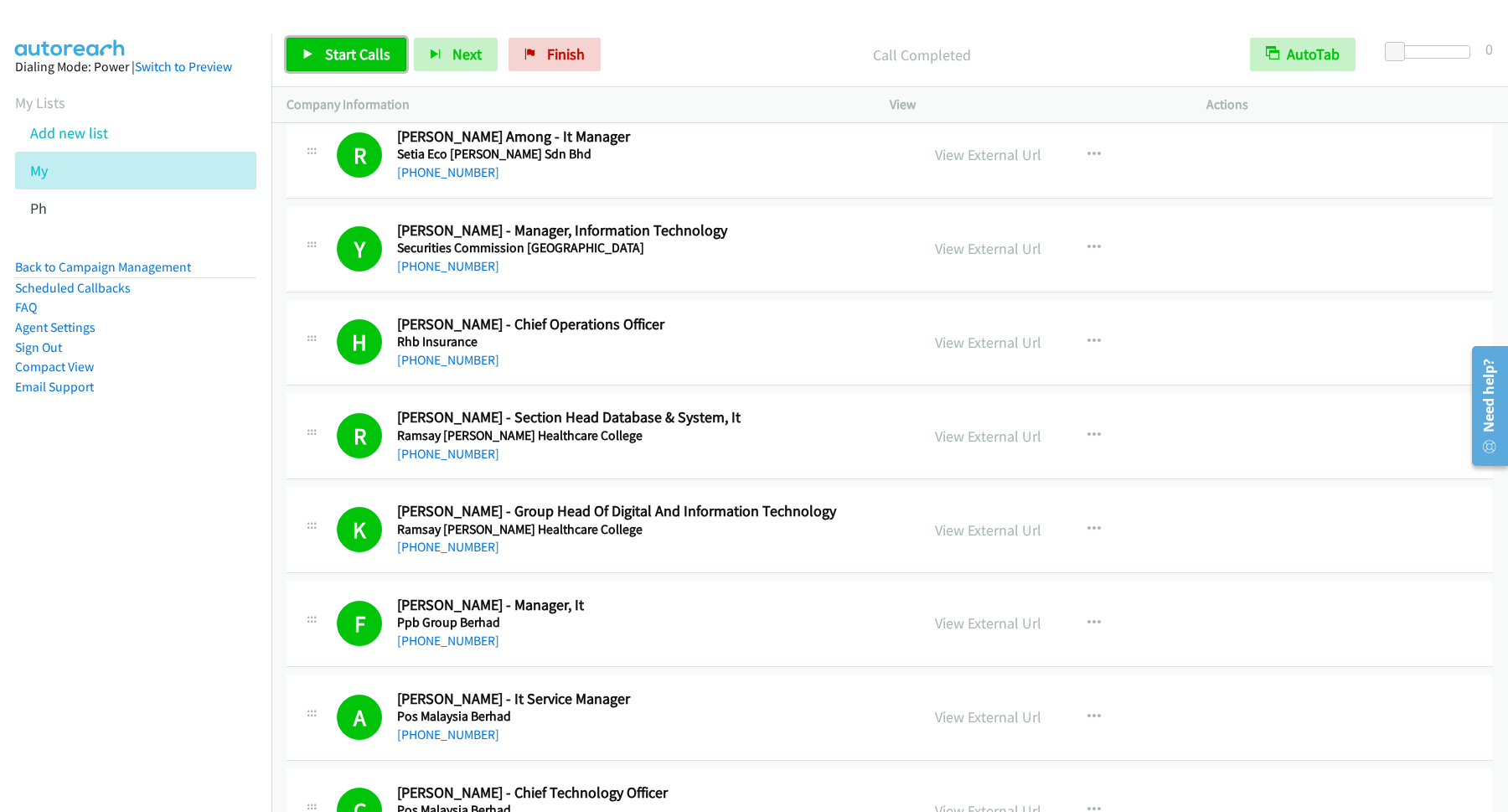
click at [362, 55] on span "Start Calls" at bounding box center [358, 54] width 66 height 19
click at [357, 50] on span "Pause" at bounding box center [343, 54] width 38 height 19
click at [355, 49] on span "Start Calls" at bounding box center [358, 54] width 66 height 19
click at [361, 47] on span "Pause" at bounding box center [343, 54] width 38 height 19
click at [375, 58] on span "Start Calls" at bounding box center [358, 54] width 66 height 19
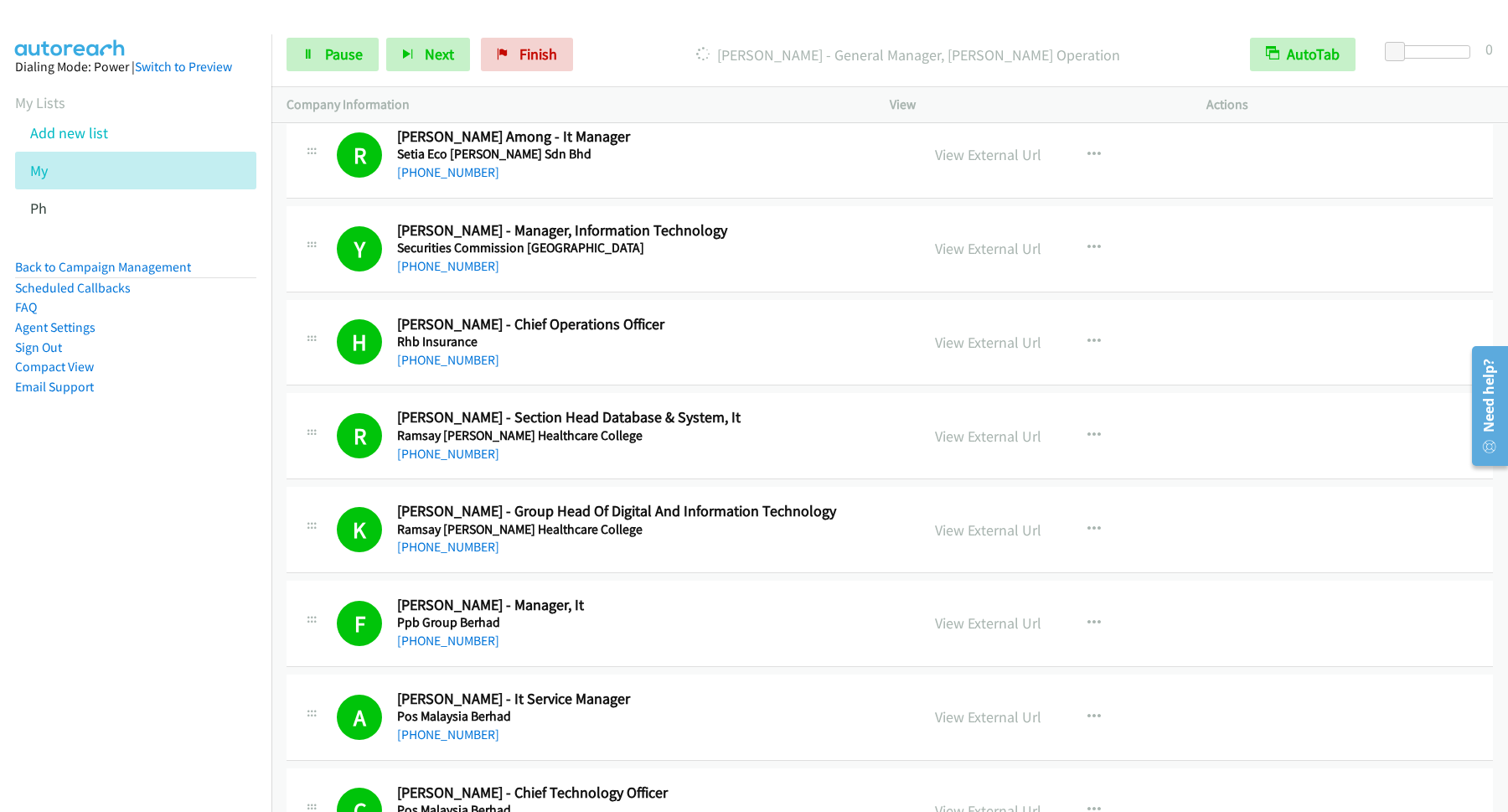
click at [658, 51] on p "Dialing Mohammad Dahlan - General Manager, Wells Operation" at bounding box center [908, 54] width 624 height 22
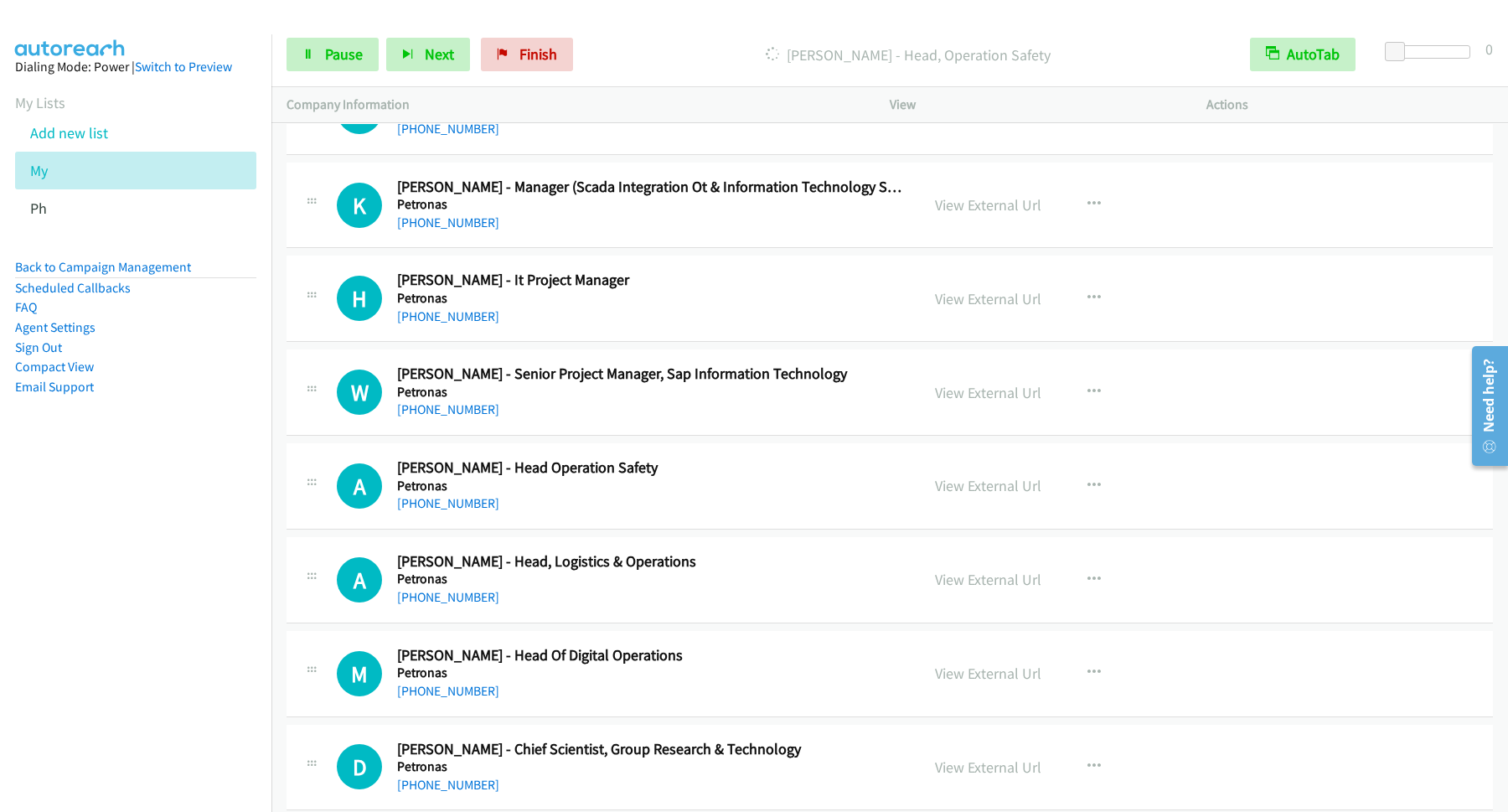
scroll to position [14926, 0]
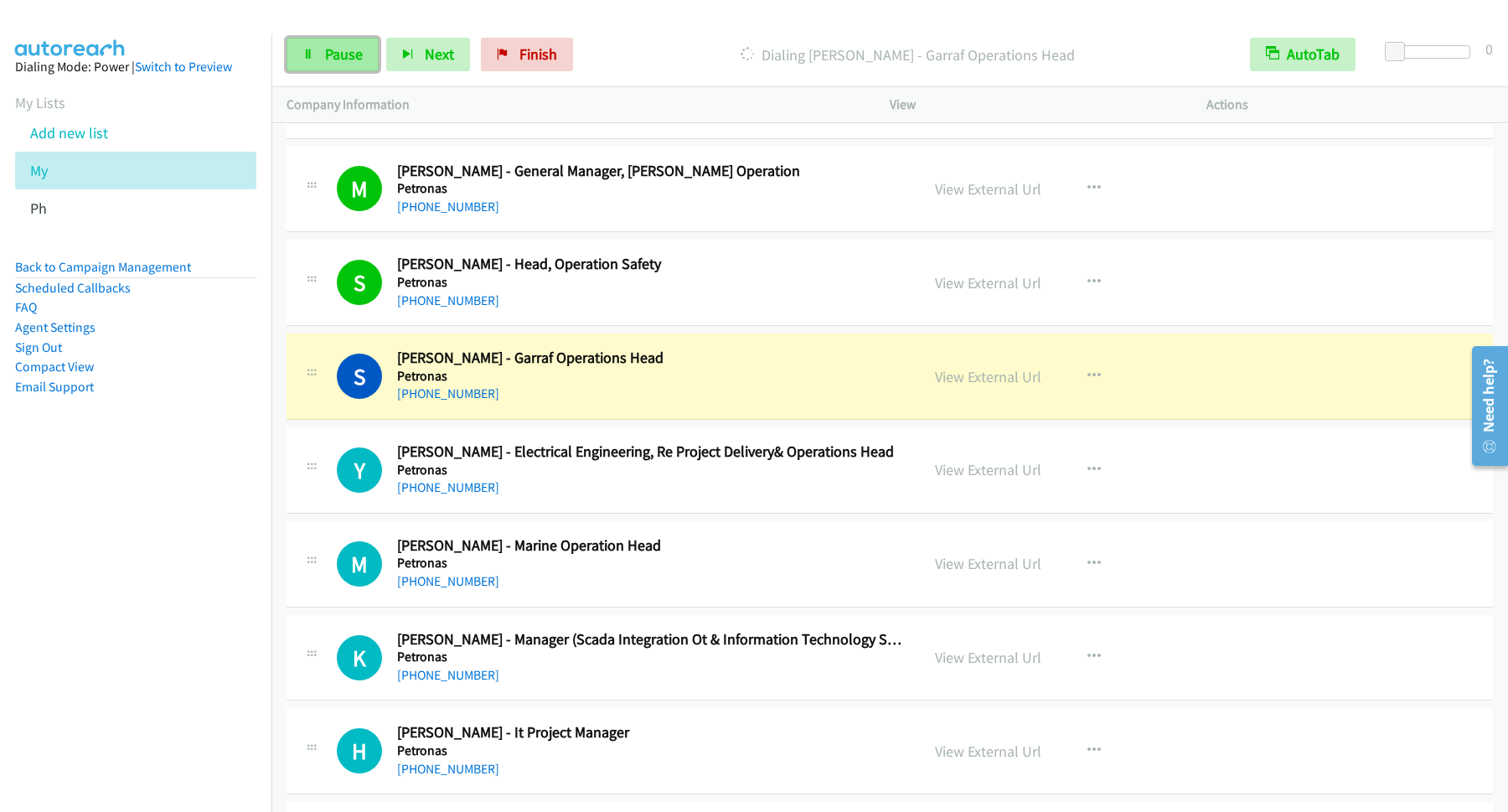
click at [330, 62] on span "Pause" at bounding box center [343, 54] width 38 height 19
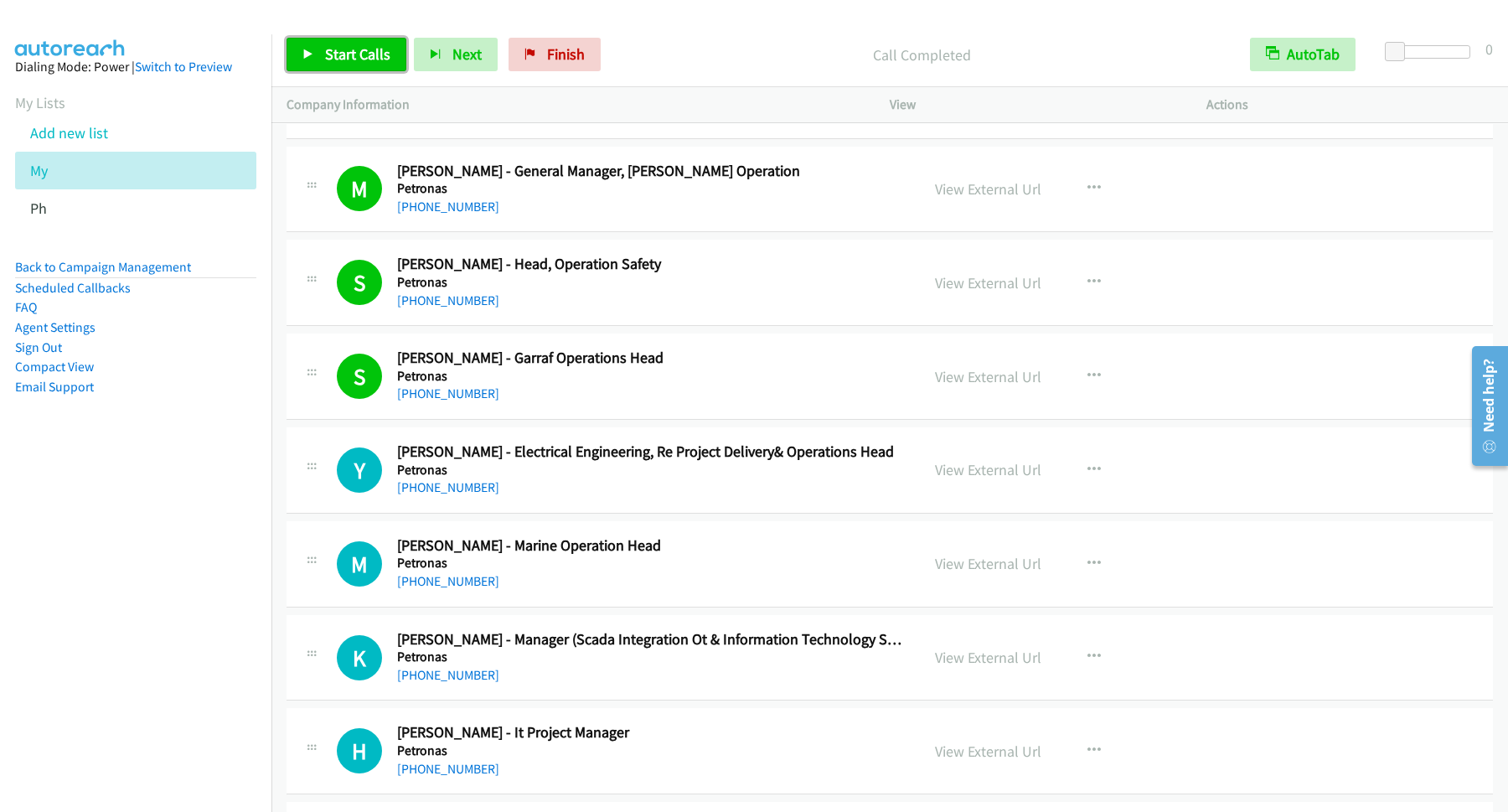
click at [376, 61] on span "Start Calls" at bounding box center [358, 54] width 66 height 19
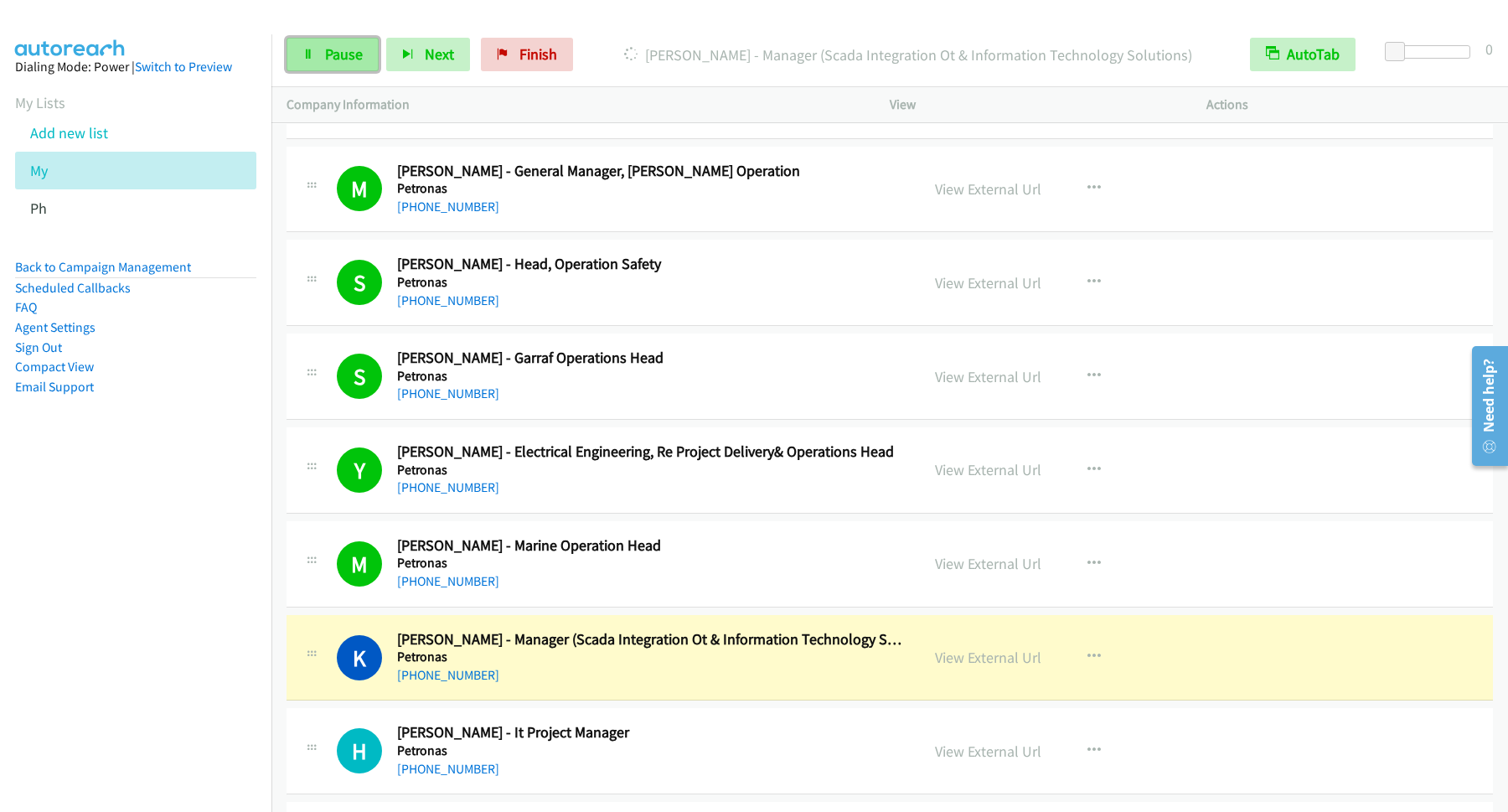
click at [328, 63] on span "Pause" at bounding box center [343, 54] width 38 height 19
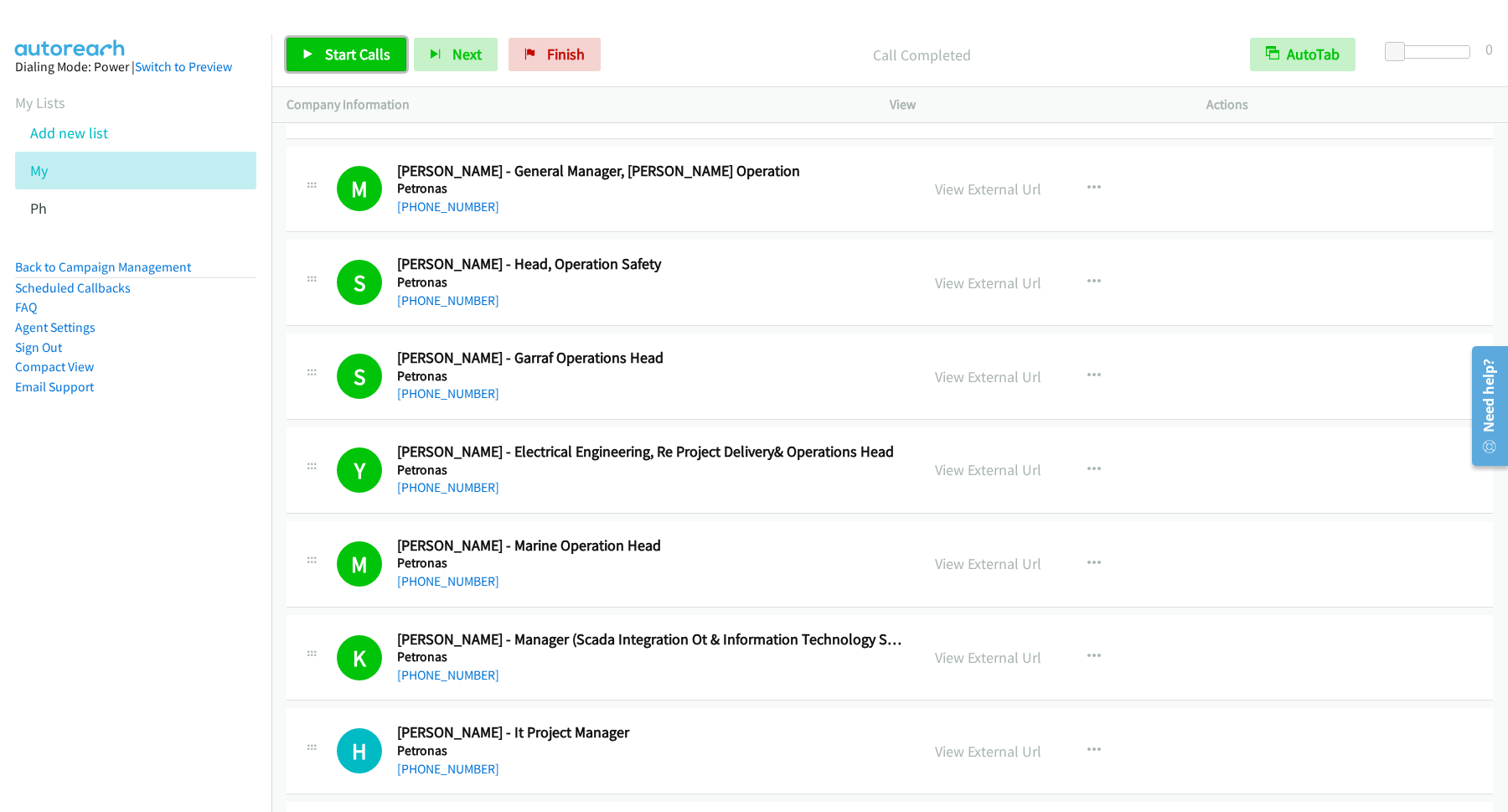
click at [367, 57] on span "Start Calls" at bounding box center [358, 54] width 66 height 19
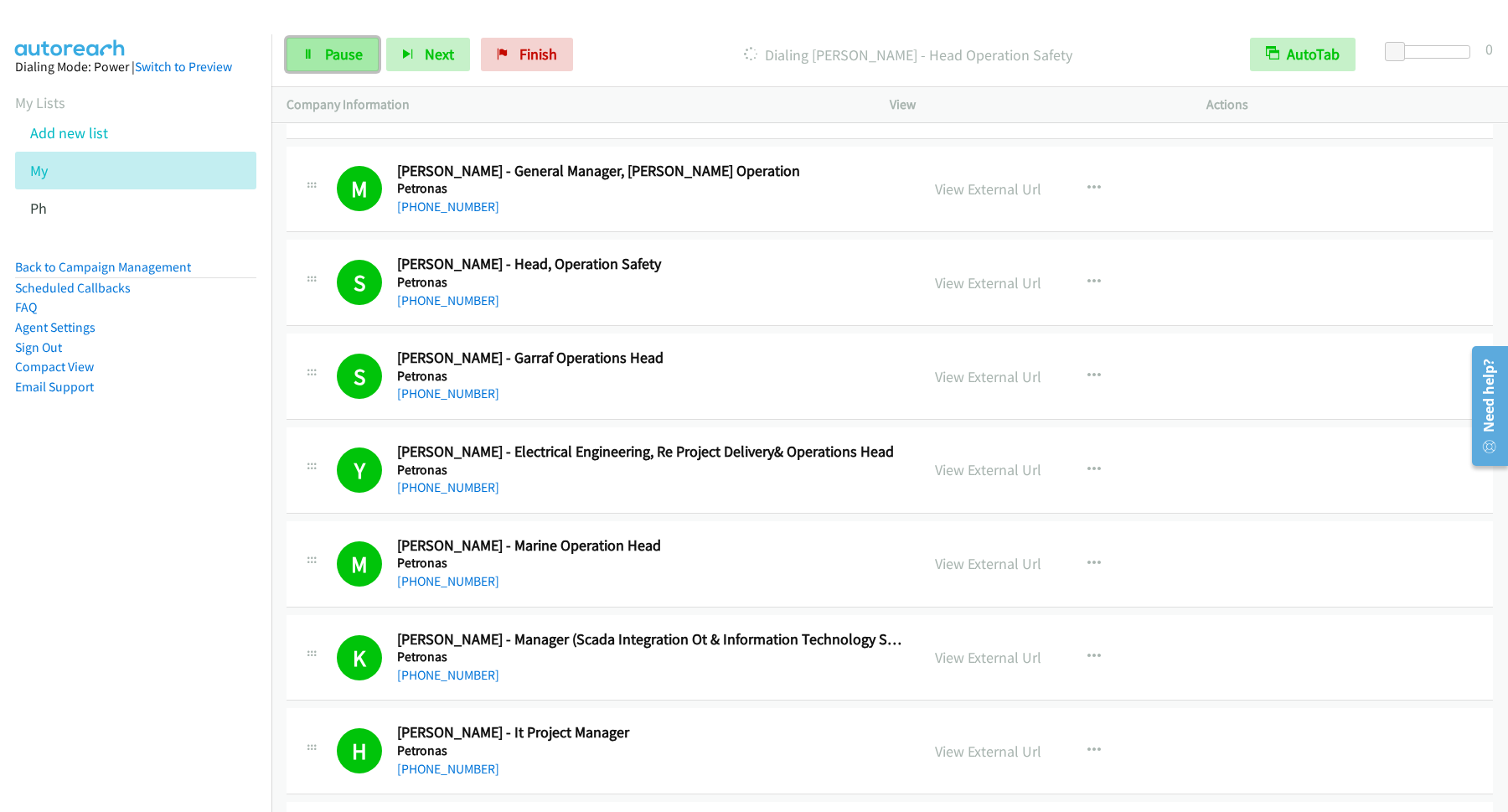
click at [330, 47] on span "Pause" at bounding box center [343, 54] width 38 height 19
click at [391, 63] on span "Start Calls" at bounding box center [358, 54] width 66 height 19
click at [304, 41] on link "Pause" at bounding box center [332, 54] width 92 height 34
click at [353, 66] on link "Start Calls" at bounding box center [346, 54] width 120 height 34
click at [327, 58] on span "Pause" at bounding box center [343, 54] width 38 height 19
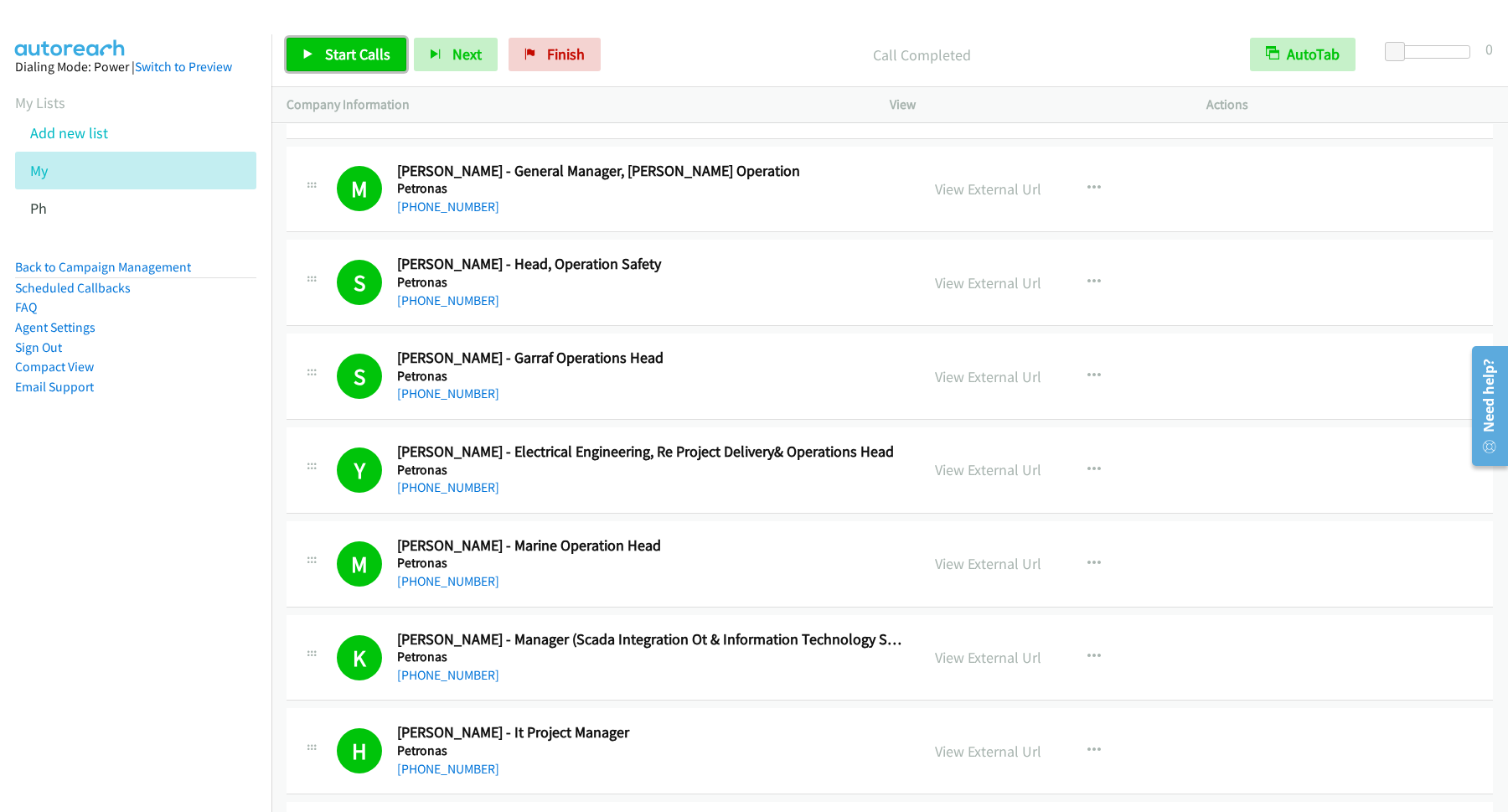
click at [335, 50] on span "Start Calls" at bounding box center [358, 54] width 66 height 19
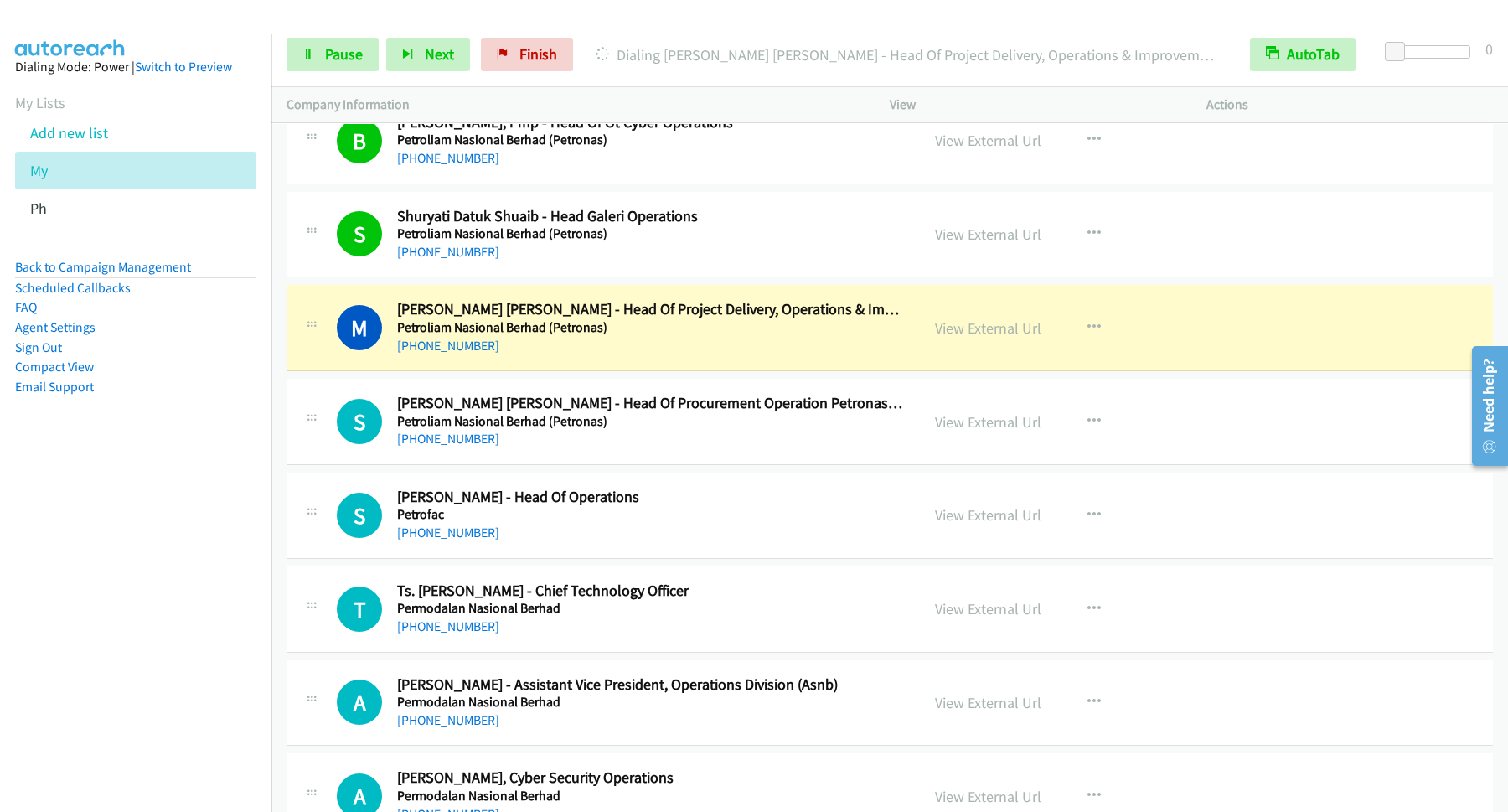
scroll to position [17414, 0]
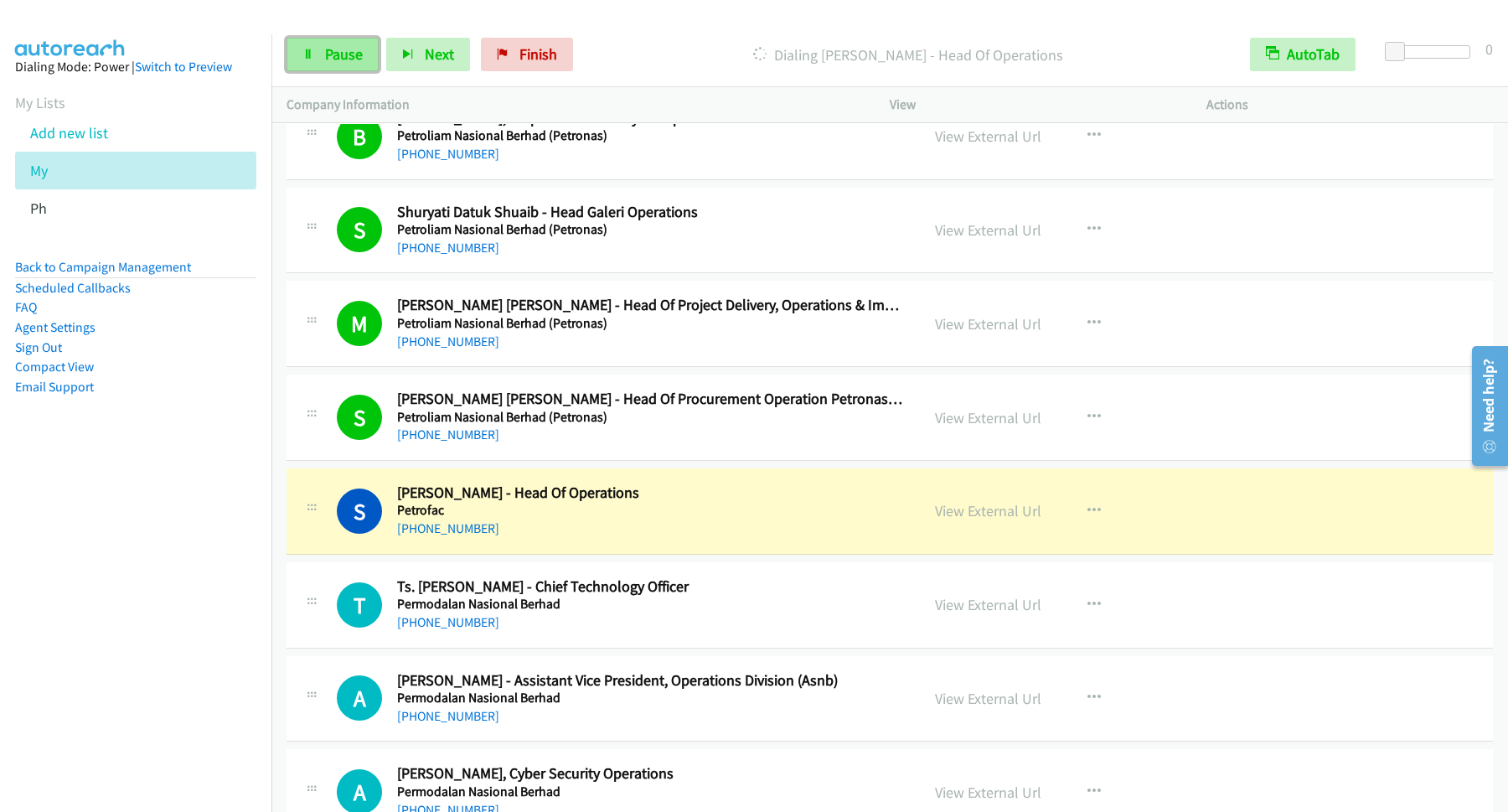
click at [334, 58] on span "Pause" at bounding box center [343, 54] width 38 height 19
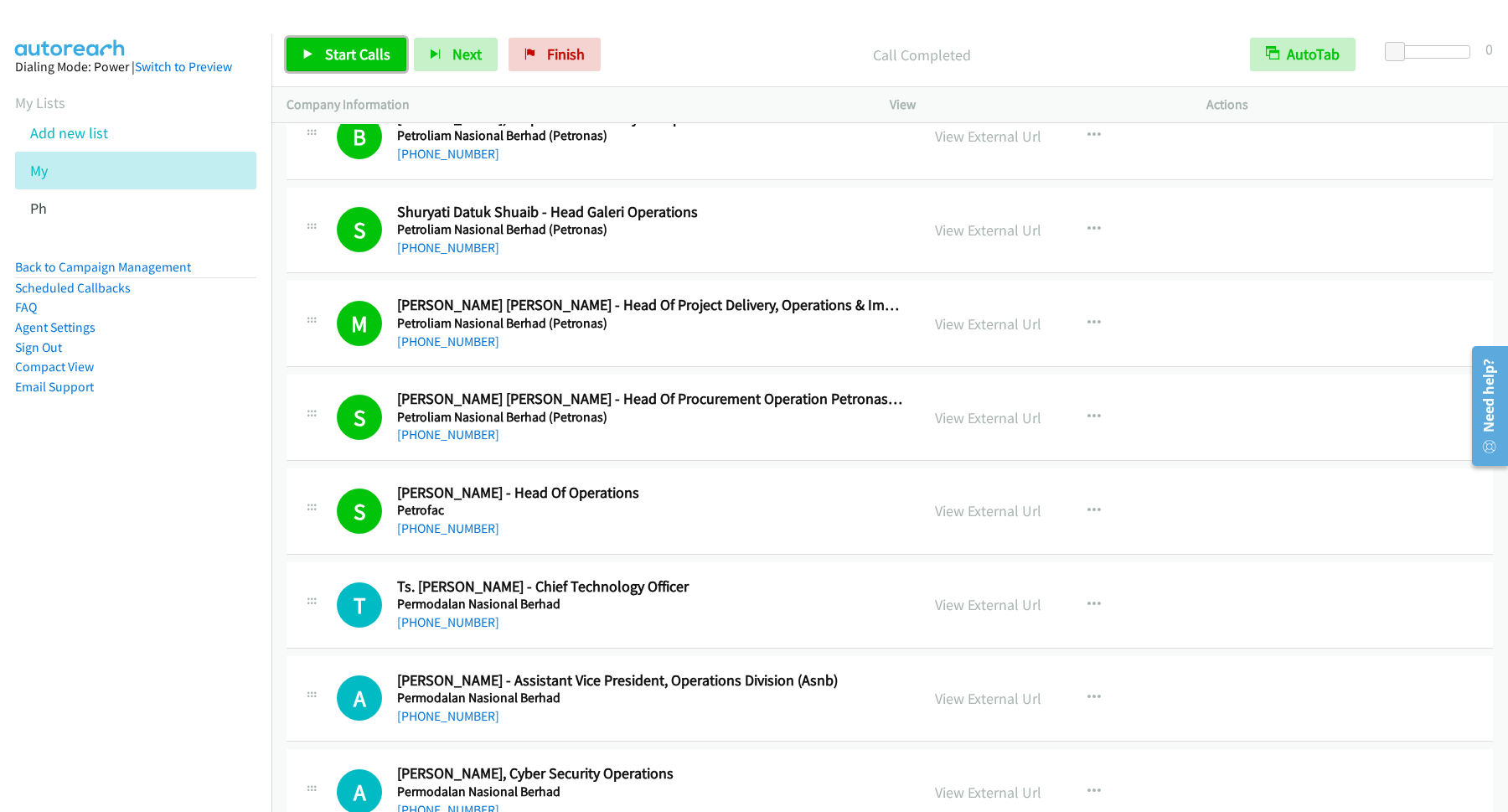
click at [337, 49] on span "Start Calls" at bounding box center [358, 54] width 66 height 19
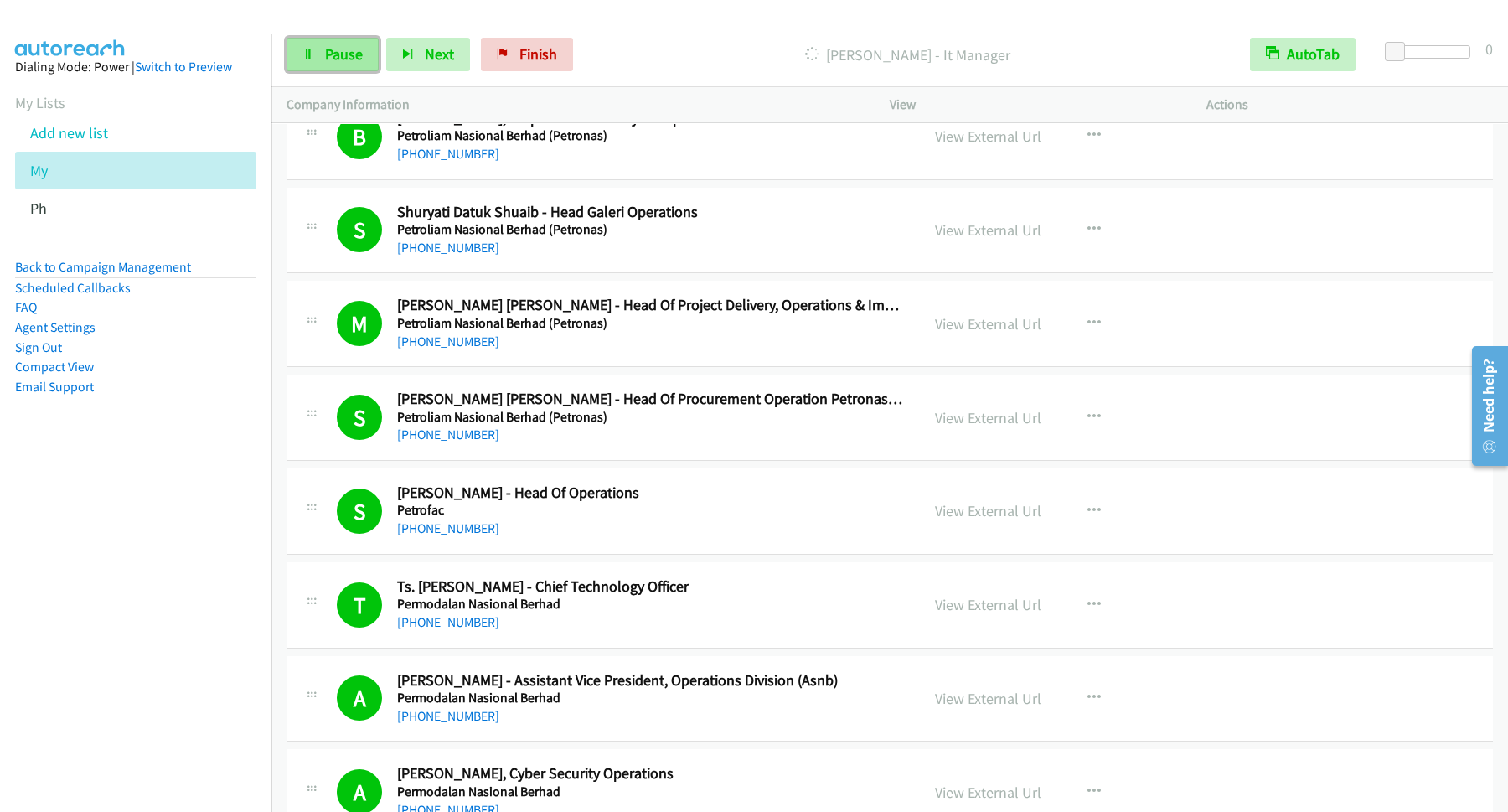
click at [337, 53] on span "Pause" at bounding box center [343, 54] width 38 height 19
click at [334, 53] on span "Start Calls" at bounding box center [358, 54] width 66 height 19
click at [326, 54] on span "Pause" at bounding box center [343, 54] width 38 height 19
click at [364, 50] on span "Start Calls" at bounding box center [358, 54] width 66 height 19
click at [348, 66] on link "Pause" at bounding box center [332, 54] width 92 height 34
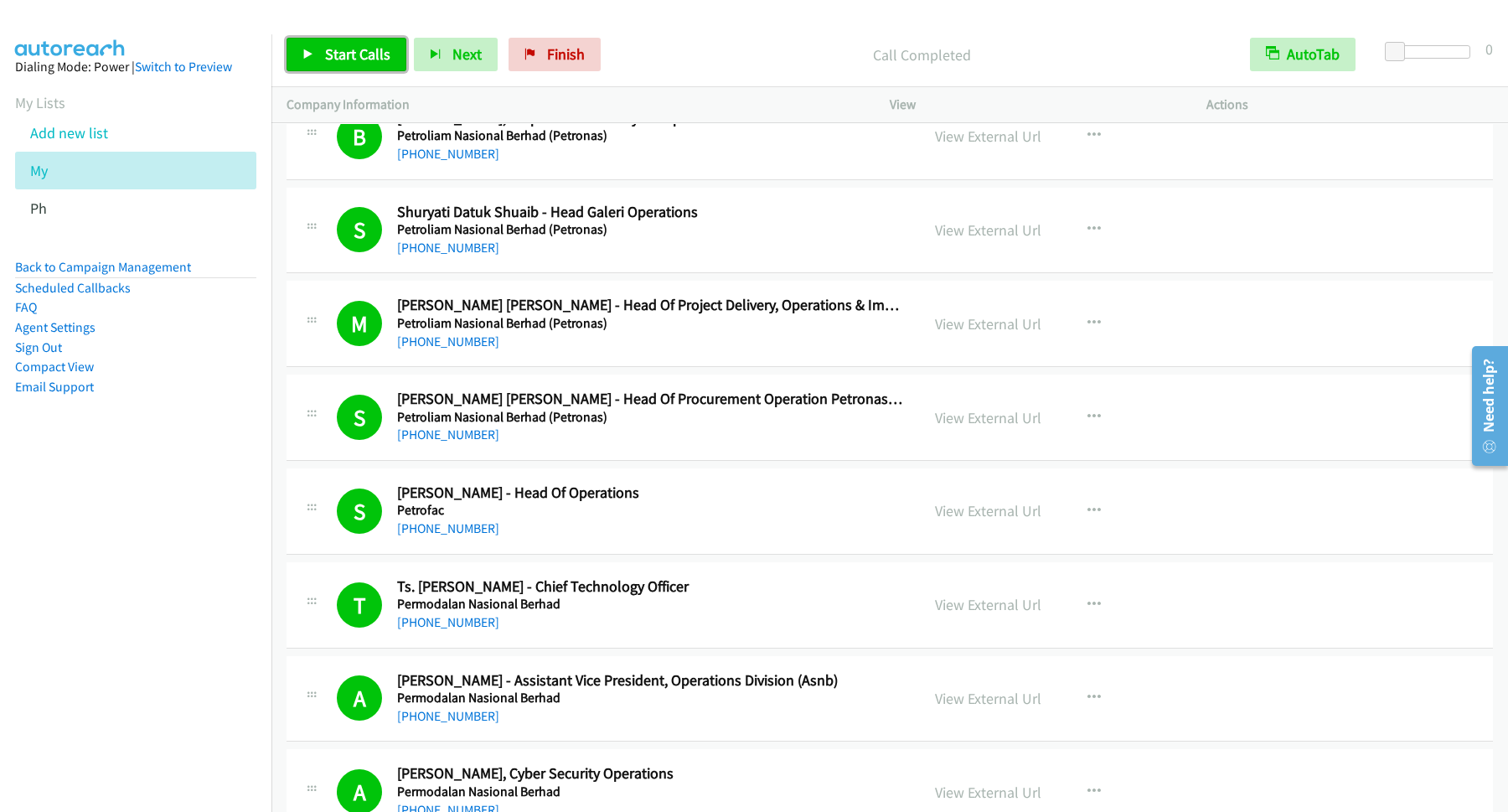
click at [391, 55] on span "Start Calls" at bounding box center [358, 54] width 66 height 19
click at [350, 55] on span "Pause" at bounding box center [343, 54] width 38 height 19
